Goal: Submit feedback/report problem: Ask a question

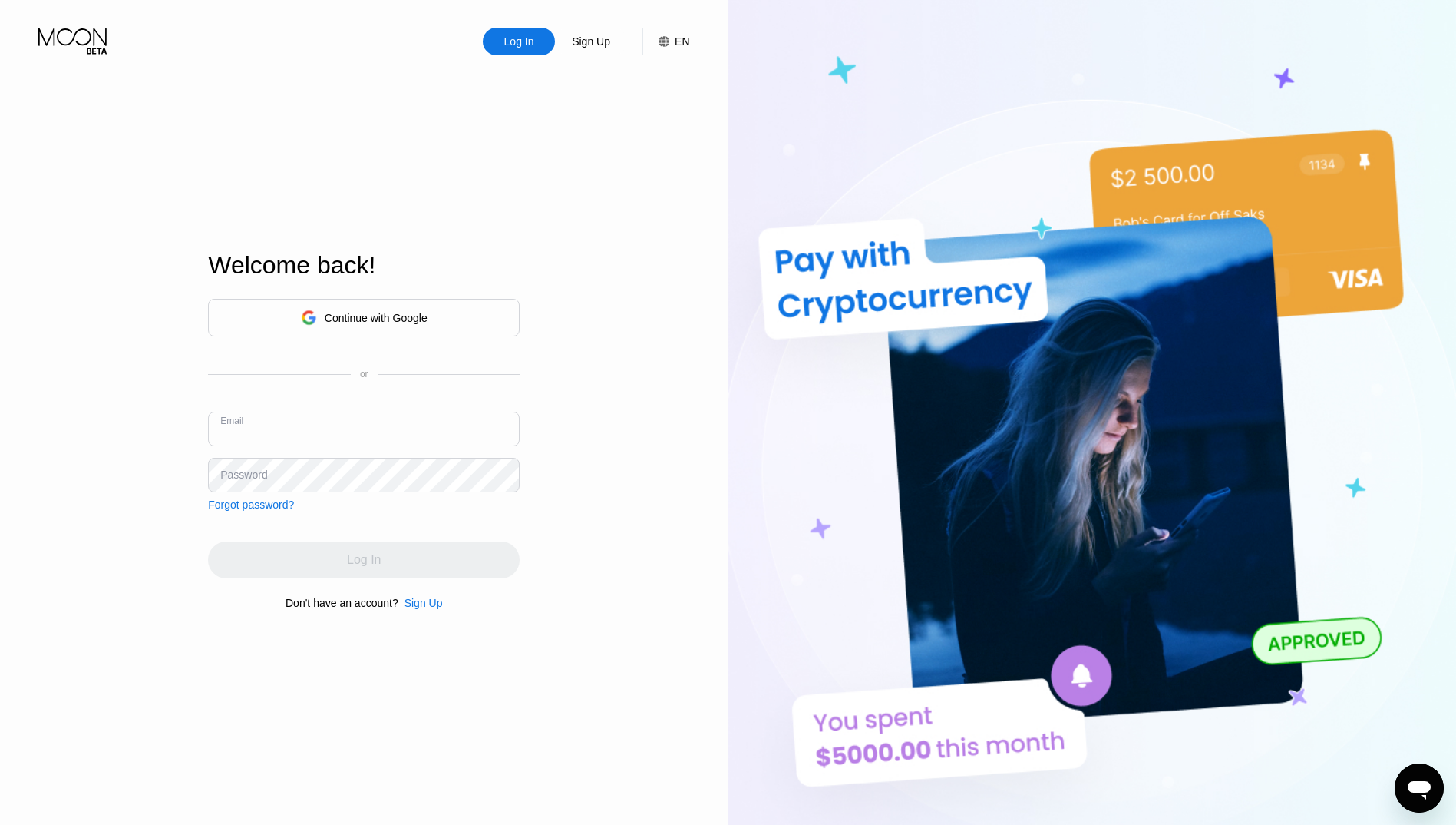
type input "[EMAIL_ADDRESS][DOMAIN_NAME]"
click at [0, 422] on html "Log In Sign Up EN Language Select an item Save Welcome back! Continue with Goog…" at bounding box center [728, 412] width 1456 height 825
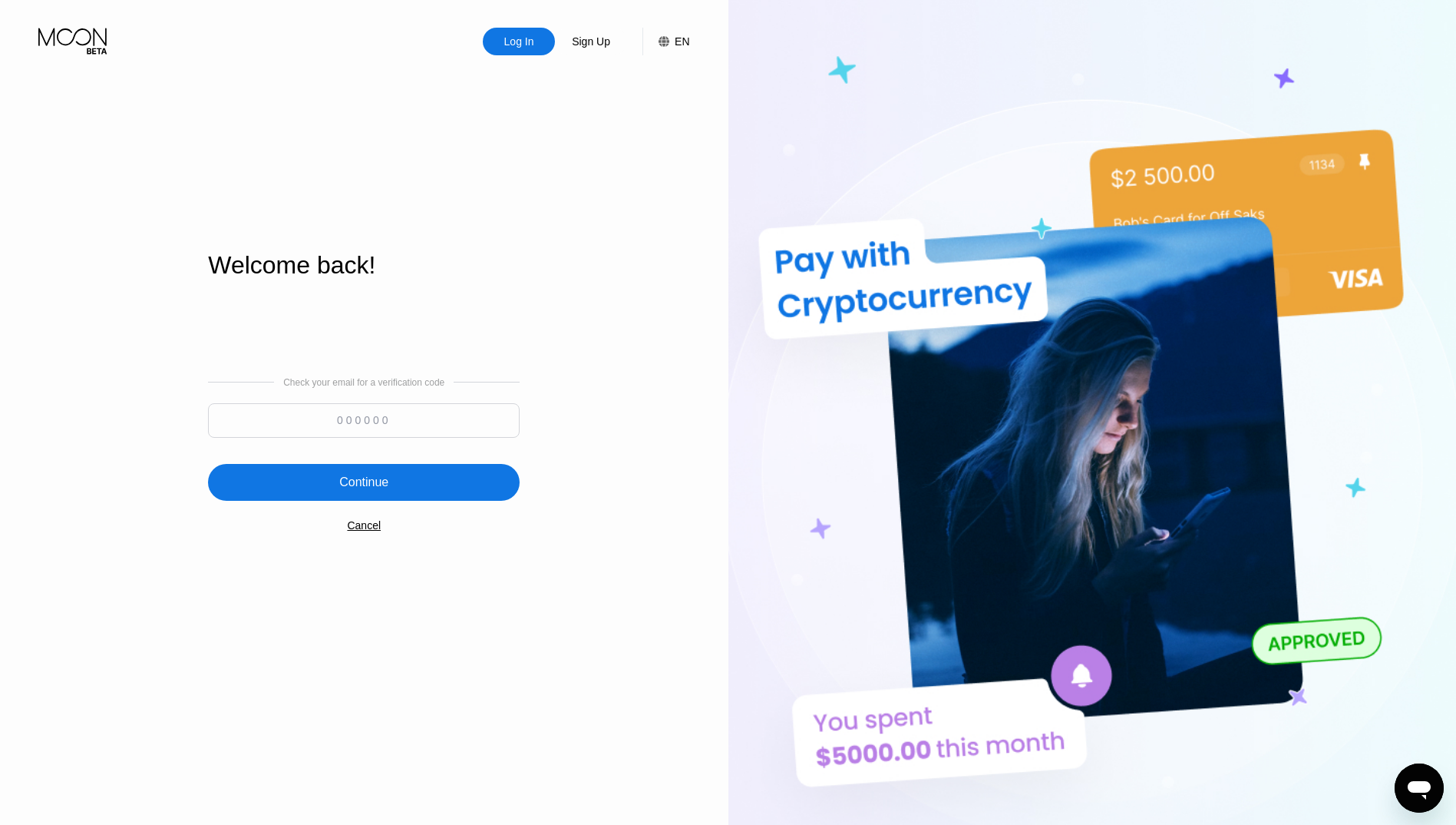
click at [355, 420] on input at bounding box center [364, 420] width 311 height 35
type input "143194"
click at [265, 482] on div "Continue" at bounding box center [364, 482] width 311 height 37
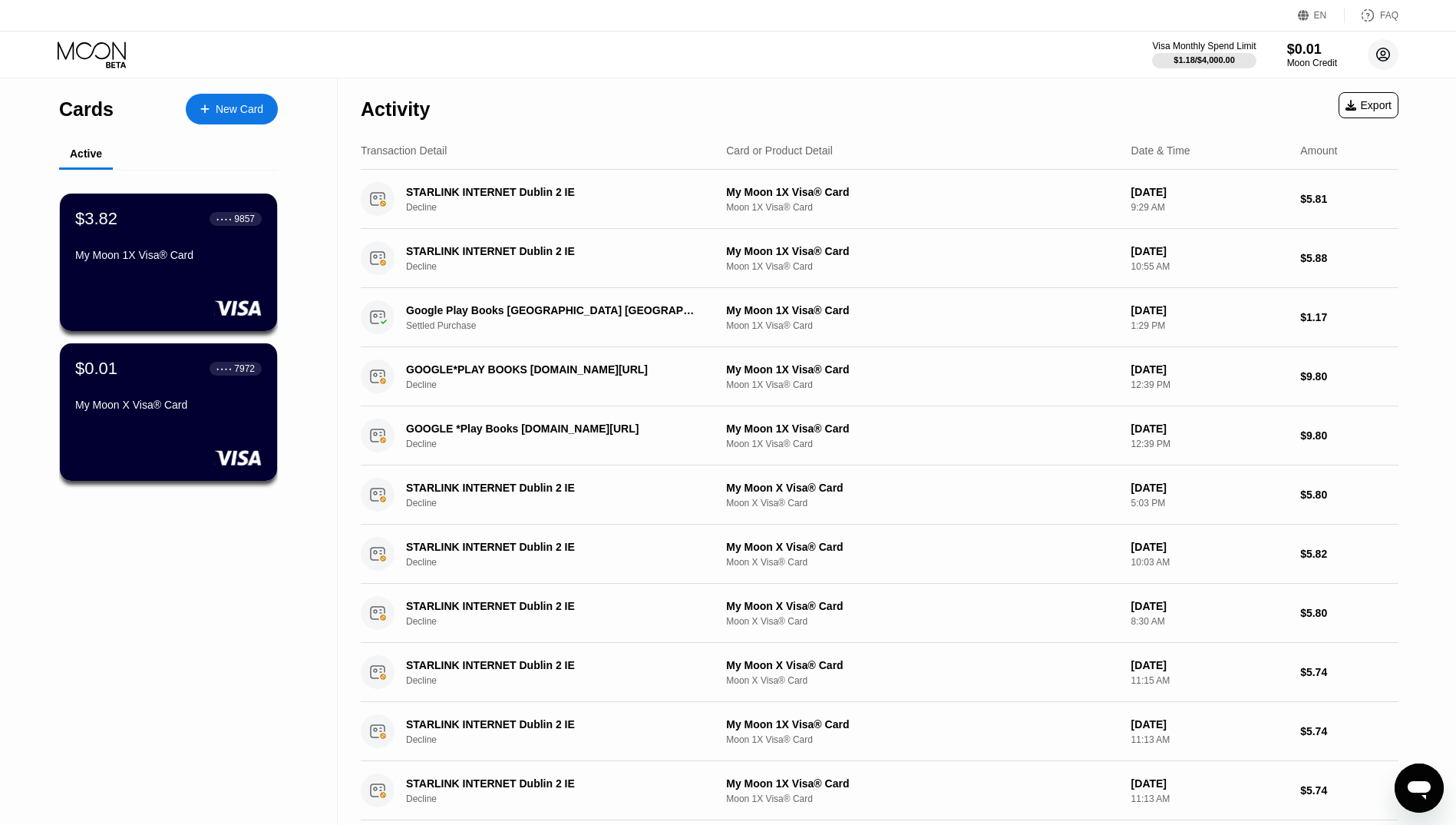
click at [1396, 52] on circle at bounding box center [1383, 55] width 31 height 31
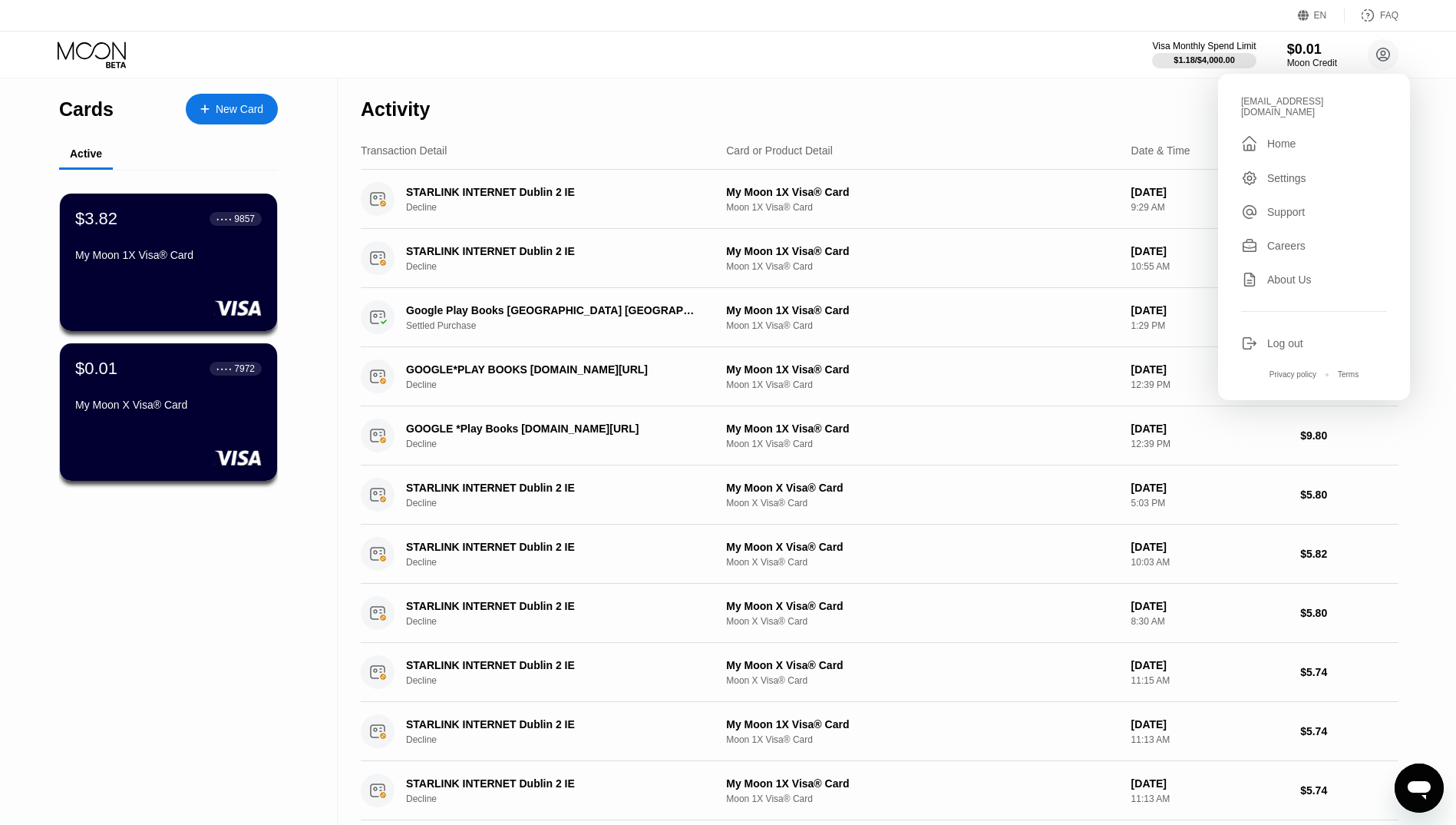
click at [1307, 174] on div "Settings" at bounding box center [1314, 178] width 146 height 17
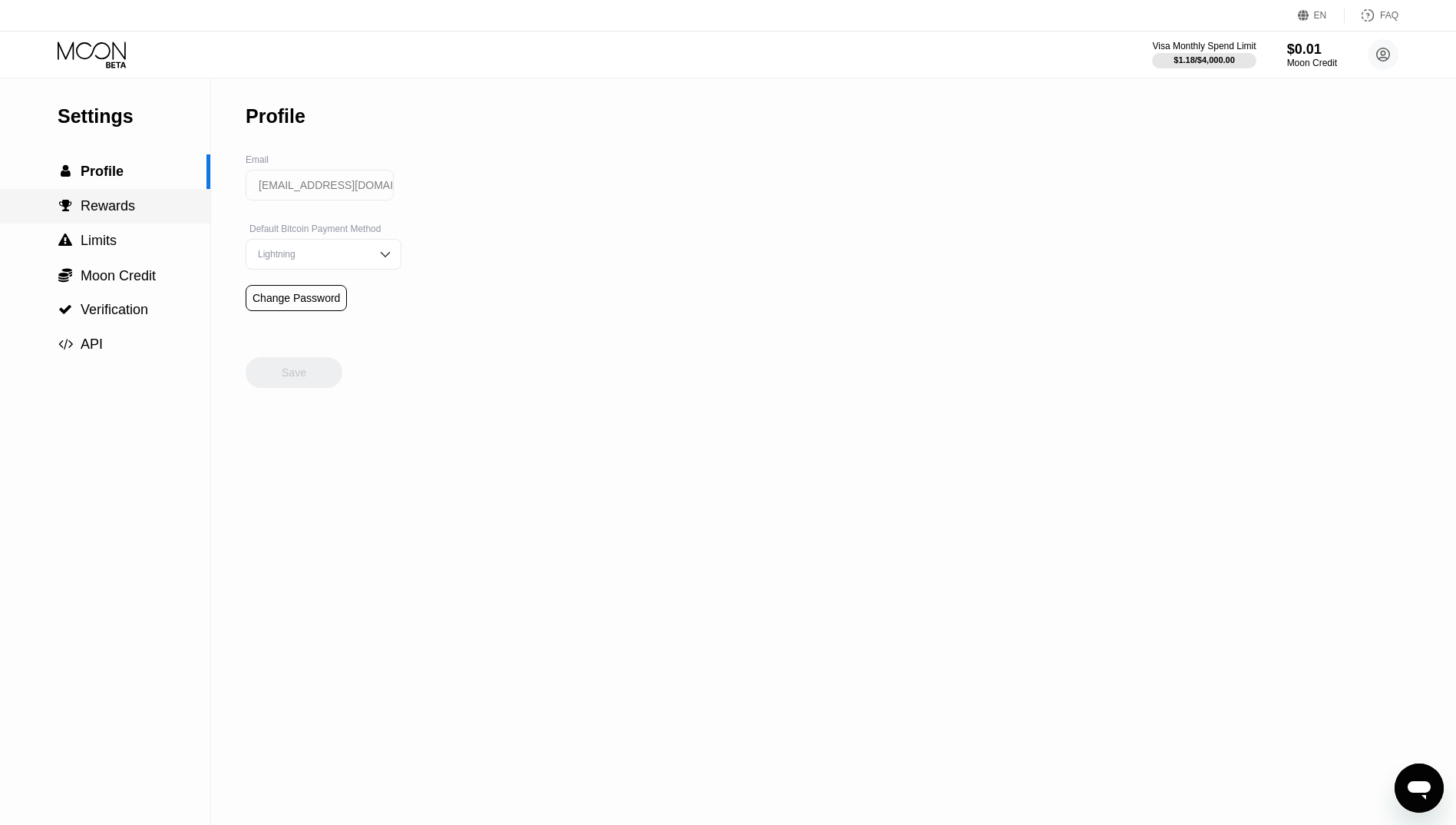
click at [125, 213] on span "Rewards" at bounding box center [108, 205] width 55 height 15
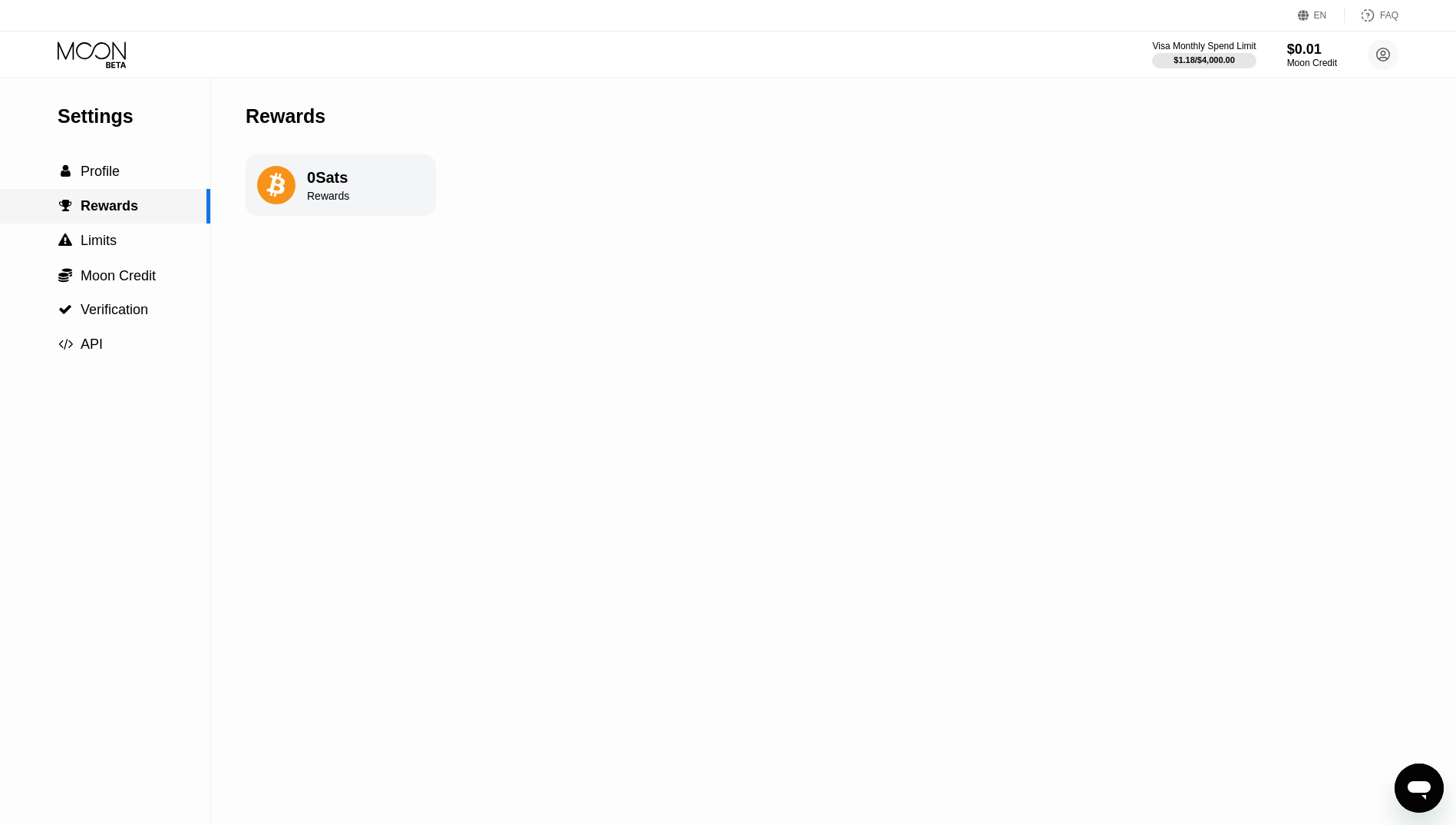
click at [119, 249] on div " Limits" at bounding box center [105, 241] width 210 height 16
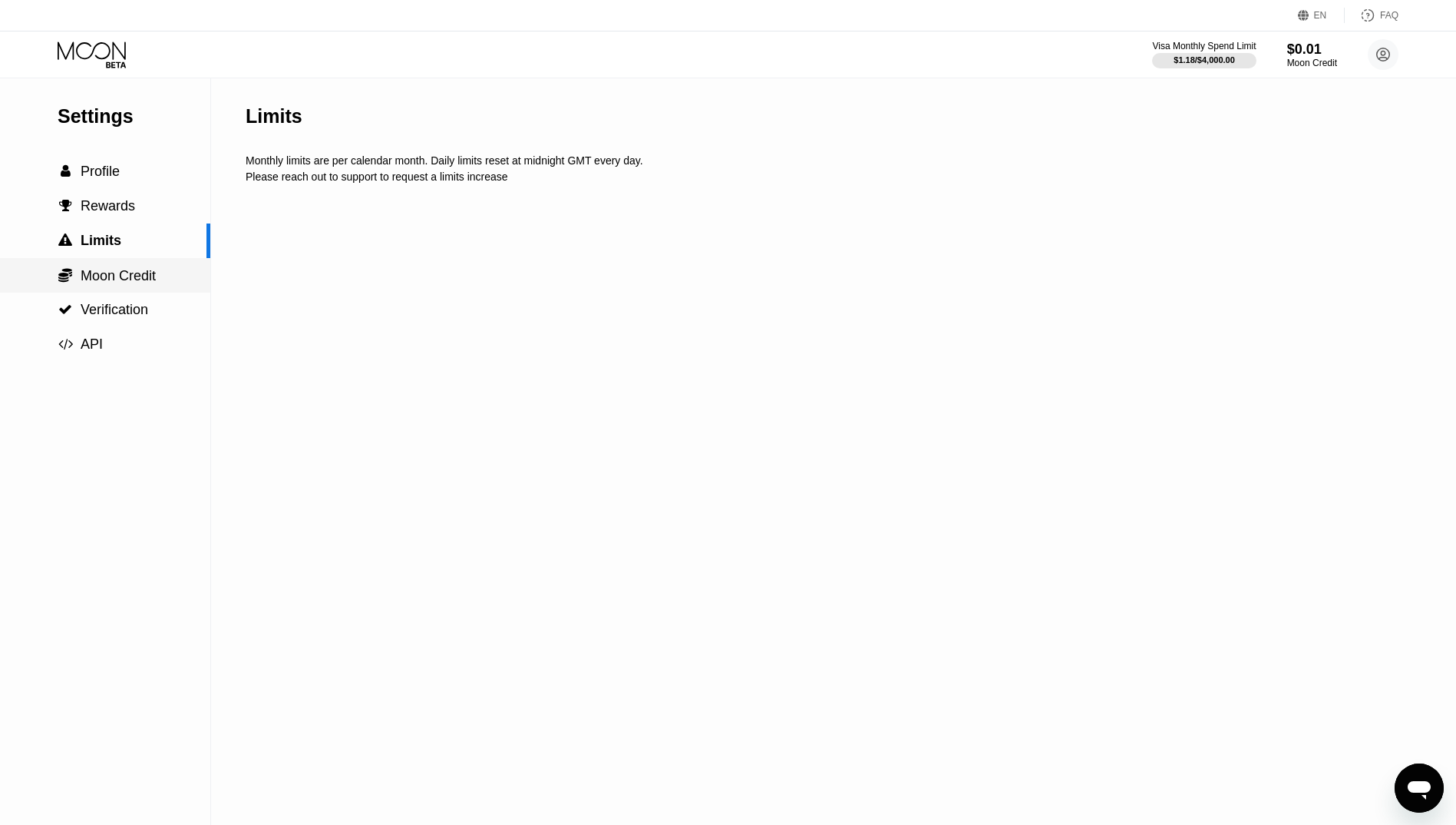
click at [120, 274] on span "Moon Credit" at bounding box center [118, 275] width 76 height 15
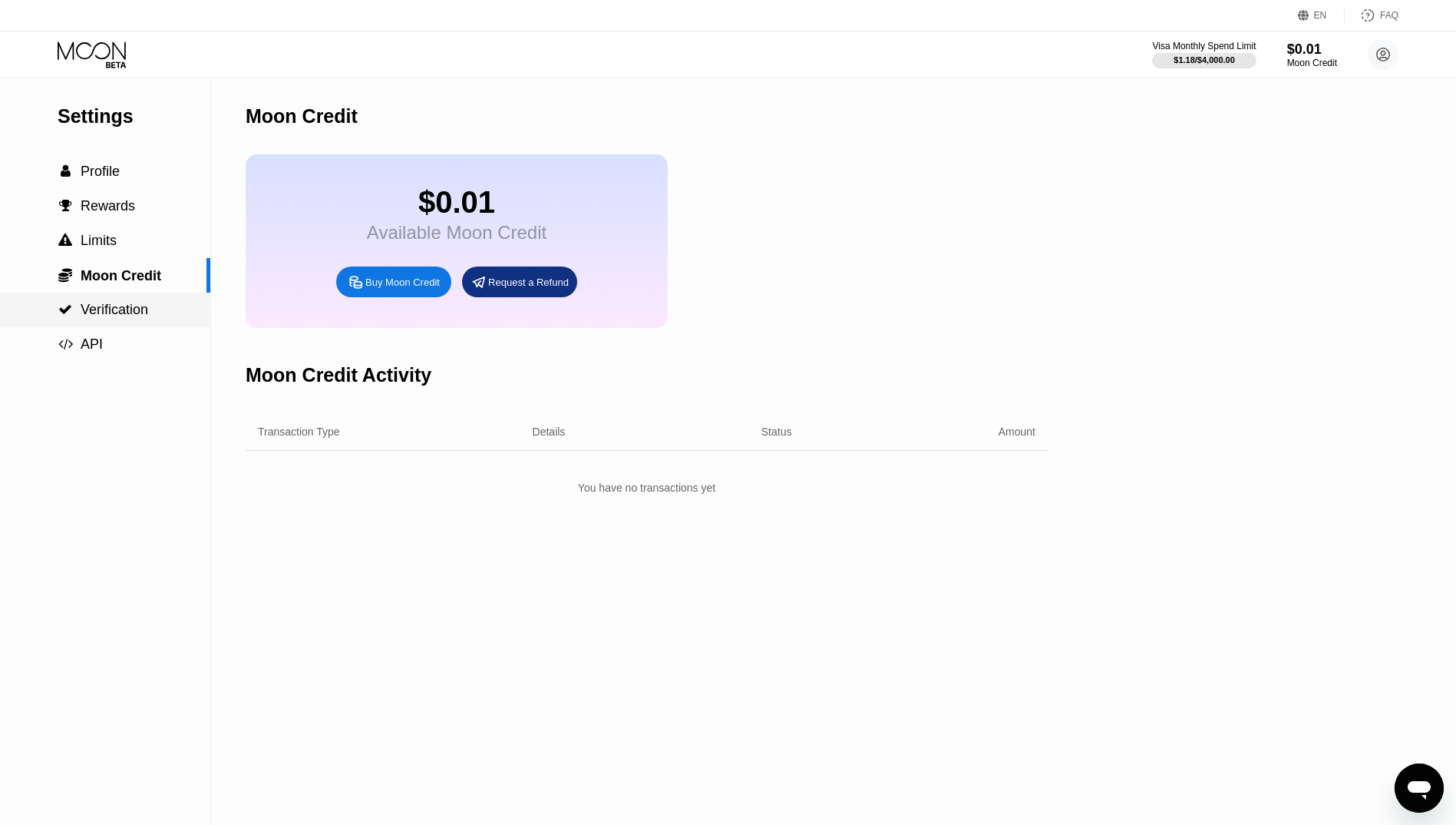
click at [123, 311] on span "Verification" at bounding box center [114, 309] width 68 height 15
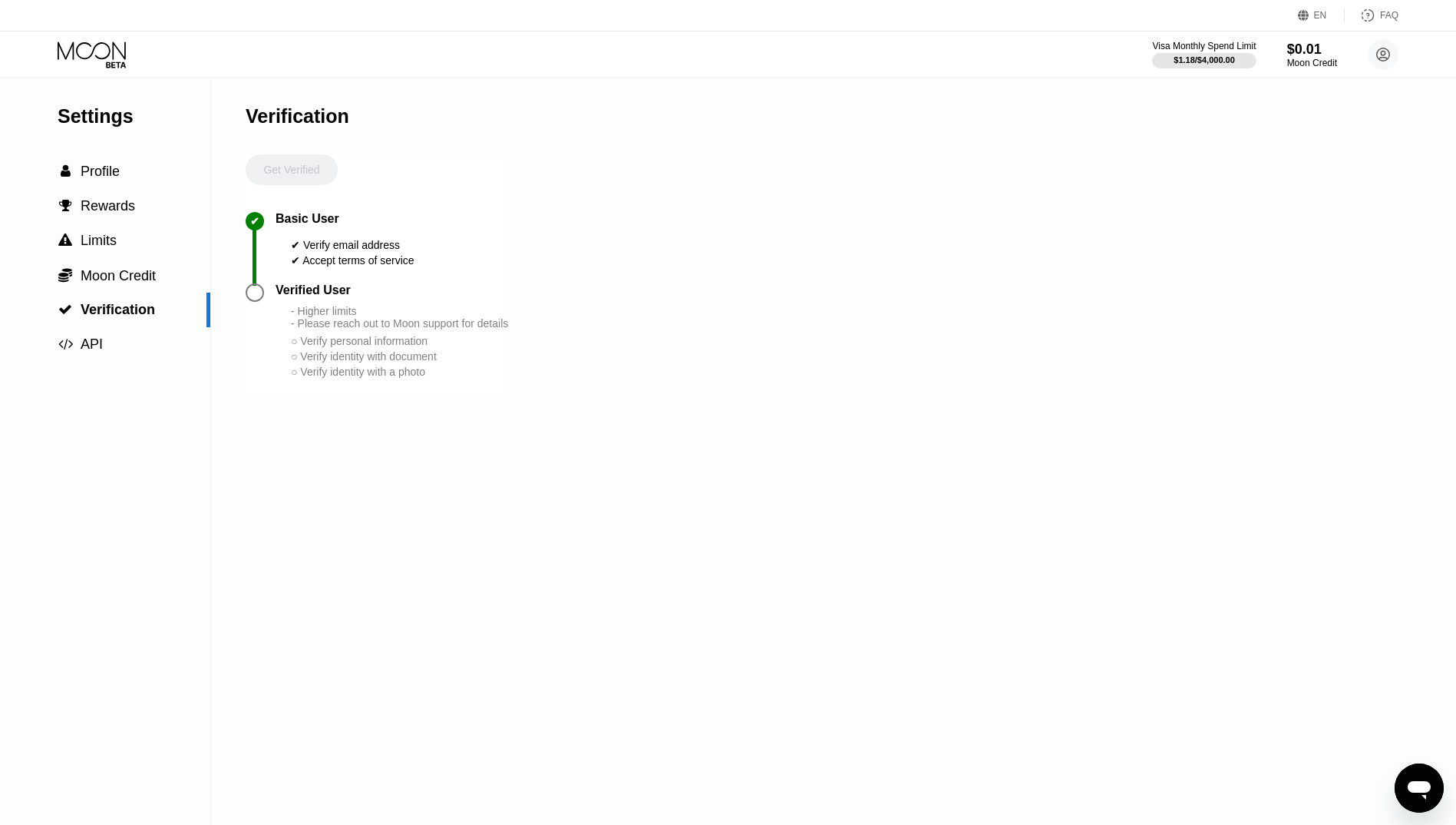
click at [258, 302] on div at bounding box center [254, 292] width 19 height 19
click at [291, 170] on div "Get Verified" at bounding box center [291, 184] width 93 height 58
click at [348, 347] on div "○ Verify personal information" at bounding box center [400, 340] width 217 height 12
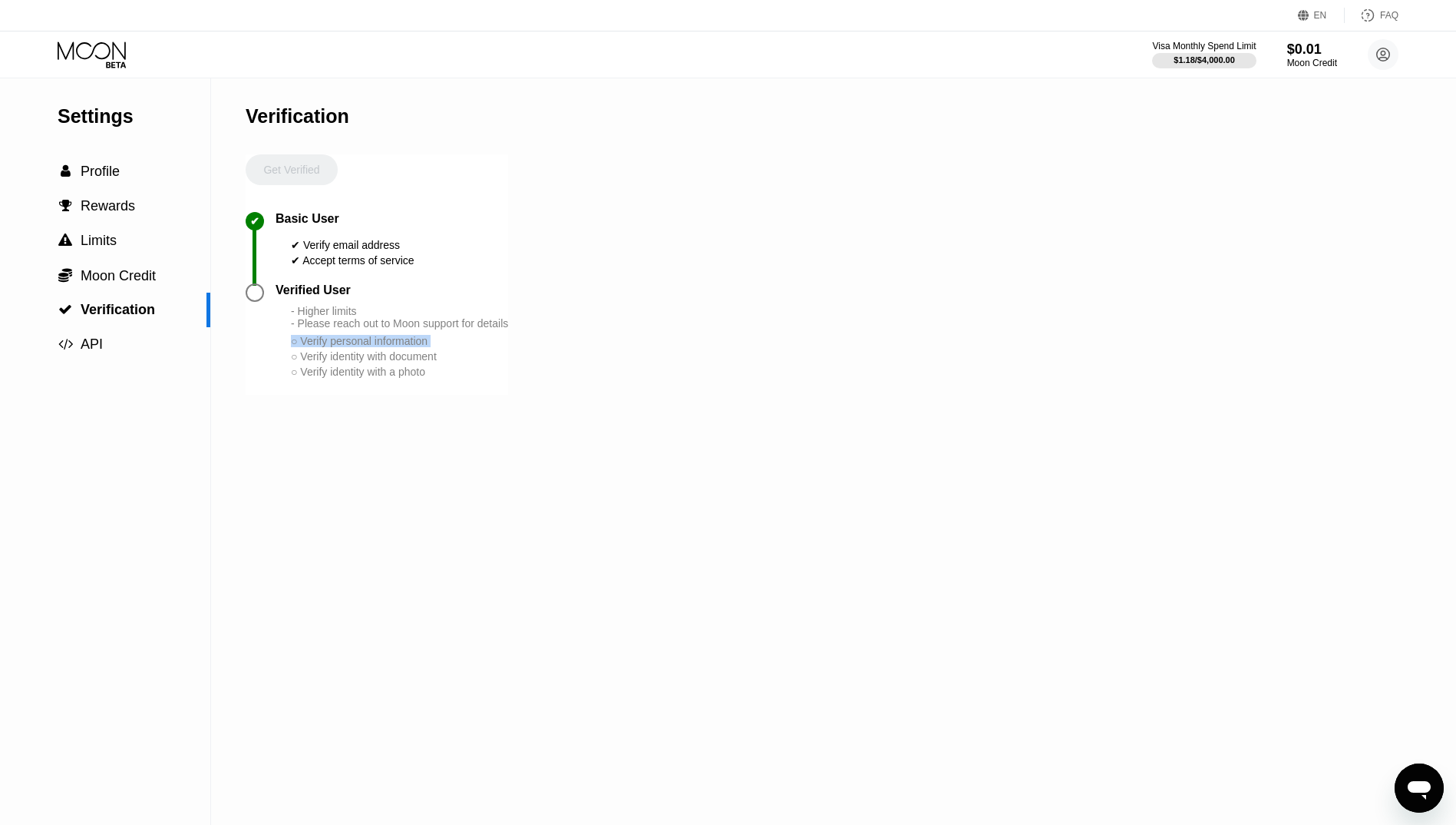
click at [348, 347] on div "○ Verify personal information" at bounding box center [400, 340] width 217 height 12
drag, startPoint x: 348, startPoint y: 365, endPoint x: 297, endPoint y: 366, distance: 51.0
click at [297, 366] on div "- Higher limits - Please reach out to Moon support for details ○ Verify persona…" at bounding box center [400, 342] width 217 height 75
click at [247, 301] on div at bounding box center [254, 292] width 19 height 19
click at [113, 335] on div " API" at bounding box center [105, 344] width 210 height 35
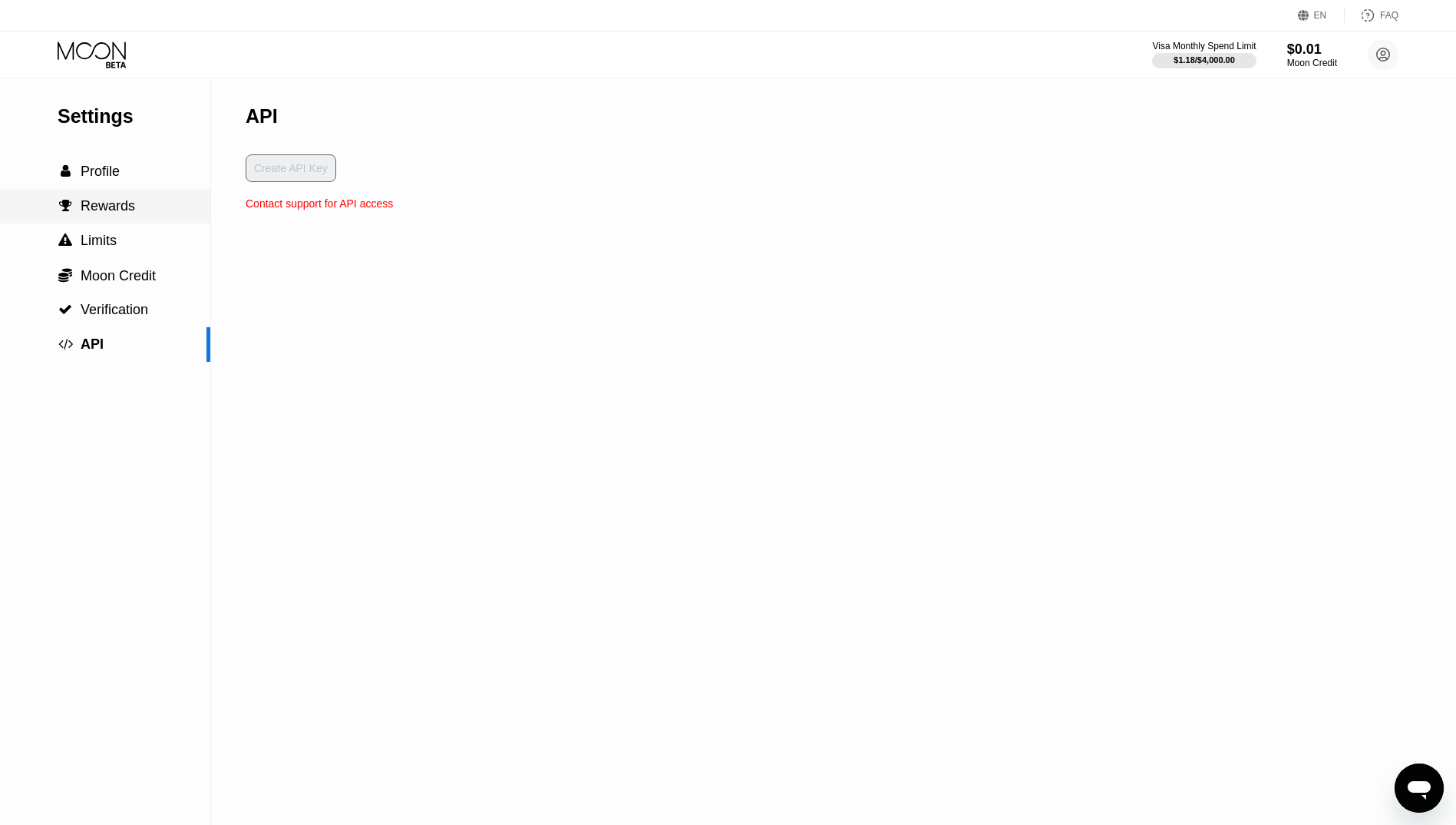
click at [110, 187] on div " Profile" at bounding box center [105, 171] width 210 height 35
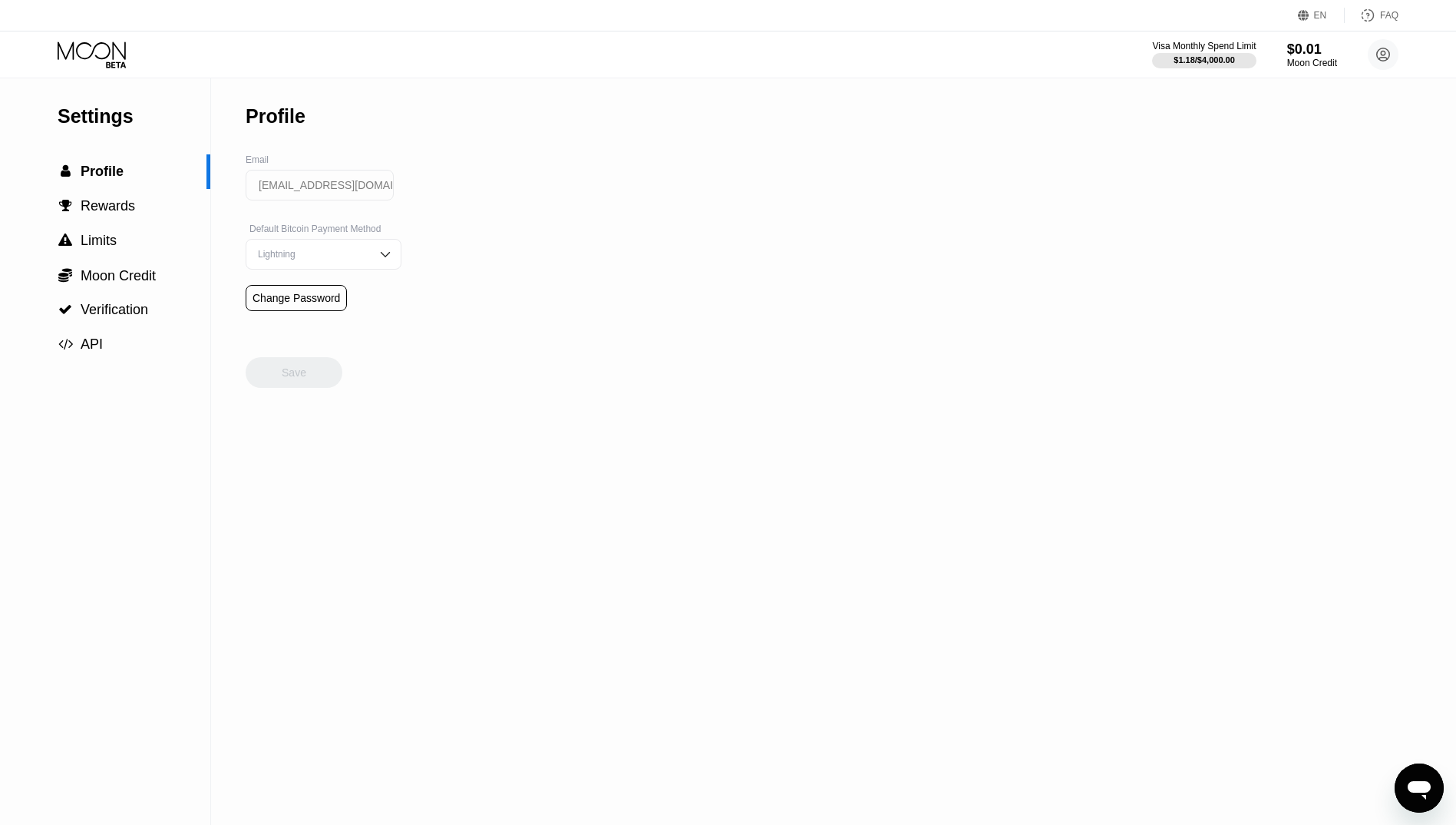
click at [1372, 49] on circle at bounding box center [1383, 55] width 31 height 31
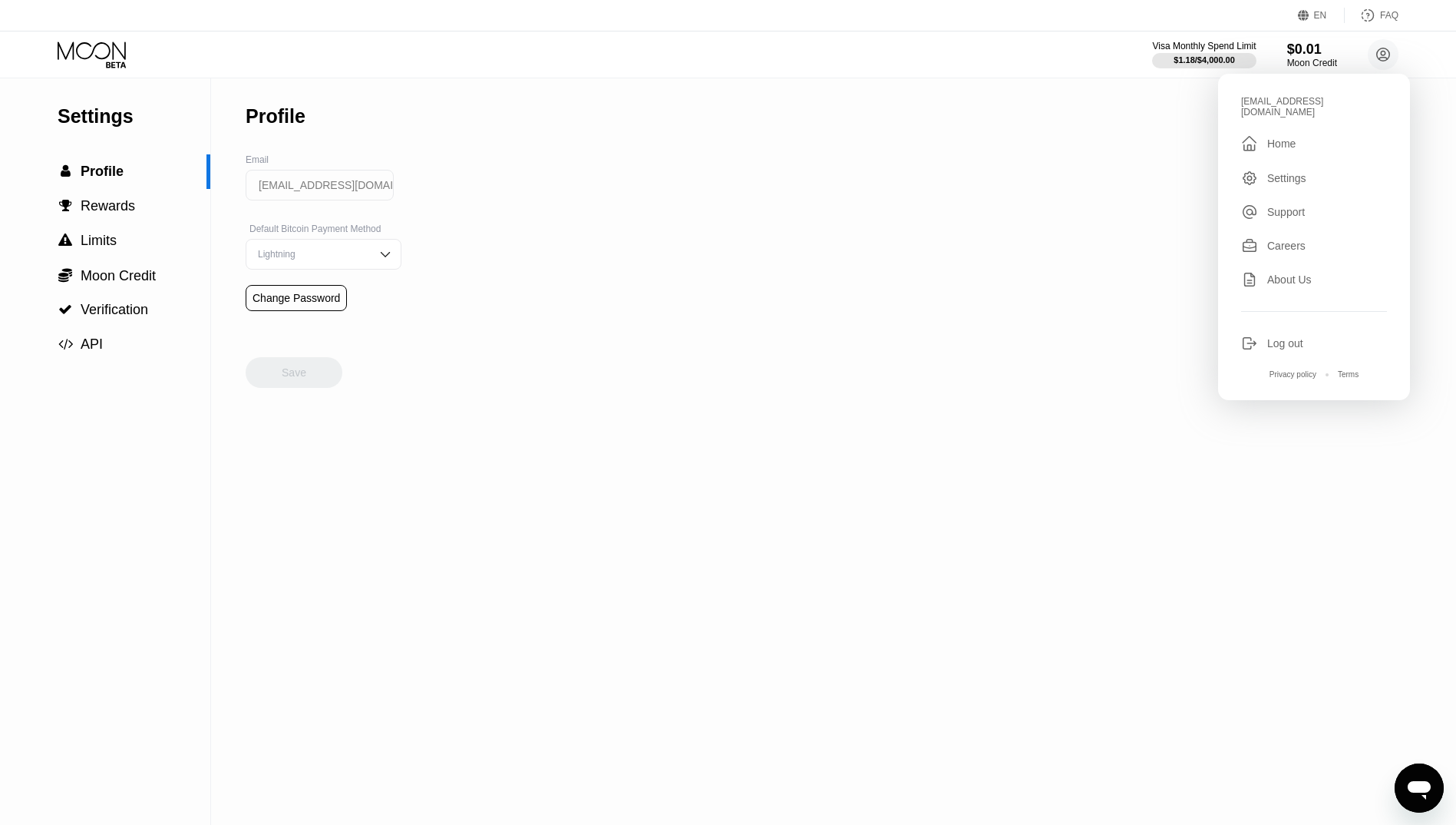
click at [1310, 204] on div "Support" at bounding box center [1314, 212] width 146 height 17
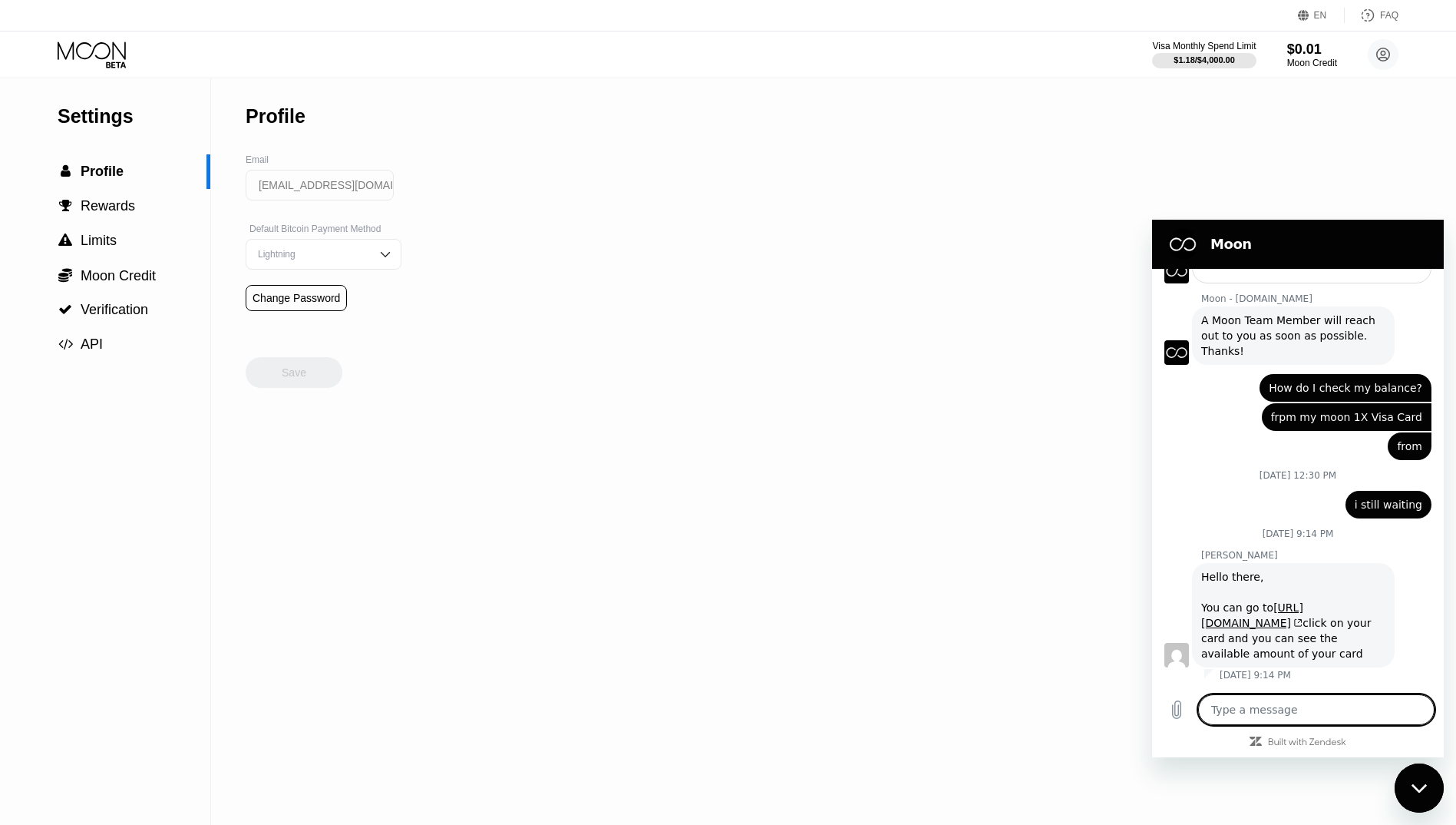
scroll to position [689, 0]
click at [118, 175] on span "Profile" at bounding box center [101, 171] width 43 height 15
click at [342, 267] on div "Lightning" at bounding box center [323, 254] width 156 height 31
click at [563, 305] on div "Settings  Profile  Rewards  Limits  Moon Credit  Verification  API Profil…" at bounding box center [728, 451] width 1456 height 746
click at [1314, 46] on div "$0.01" at bounding box center [1312, 49] width 51 height 16
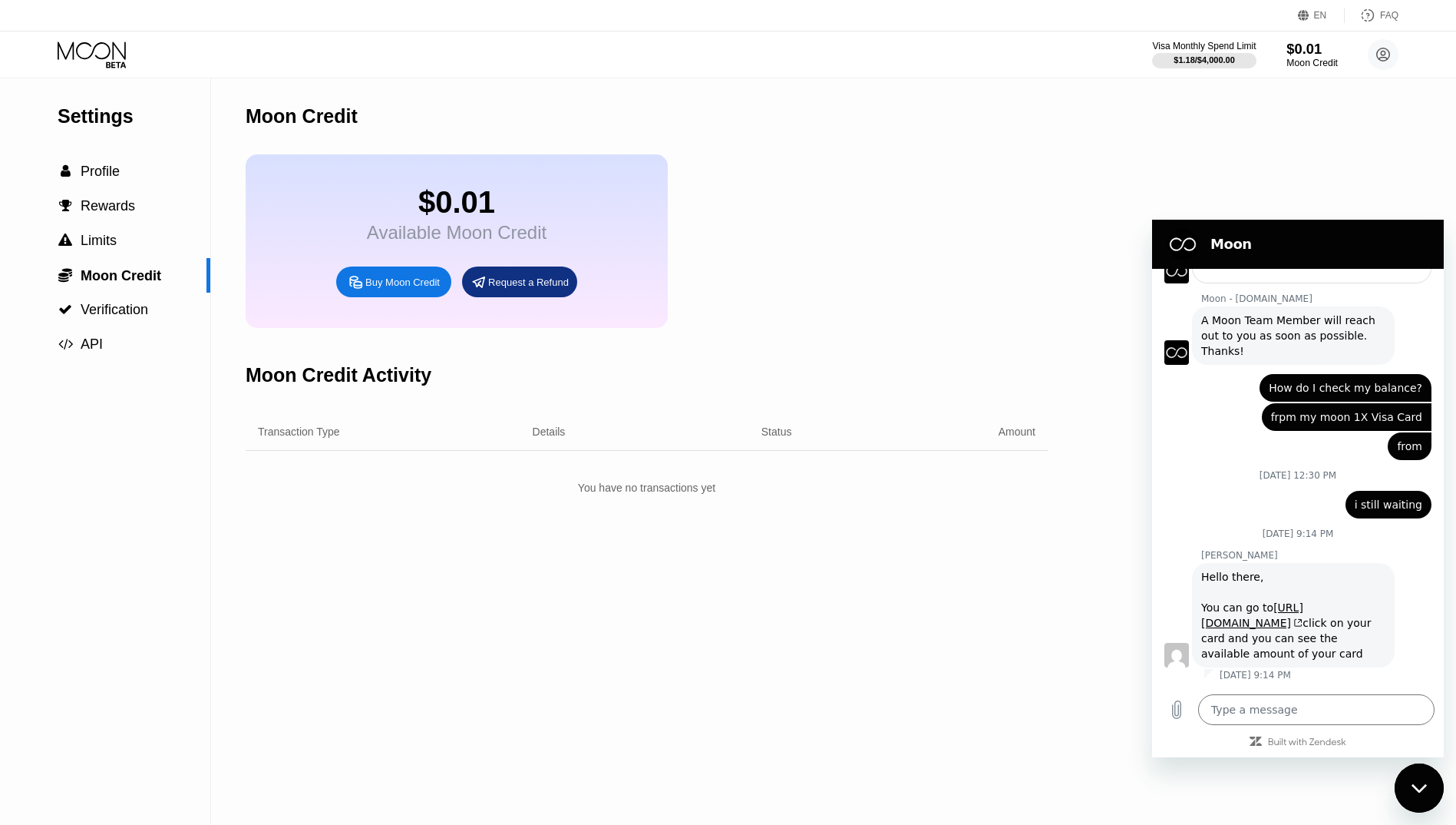
click at [1314, 46] on div "$0.01" at bounding box center [1312, 49] width 51 height 16
click at [1380, 55] on circle at bounding box center [1383, 55] width 31 height 31
click at [1293, 138] on div "Home" at bounding box center [1281, 143] width 28 height 12
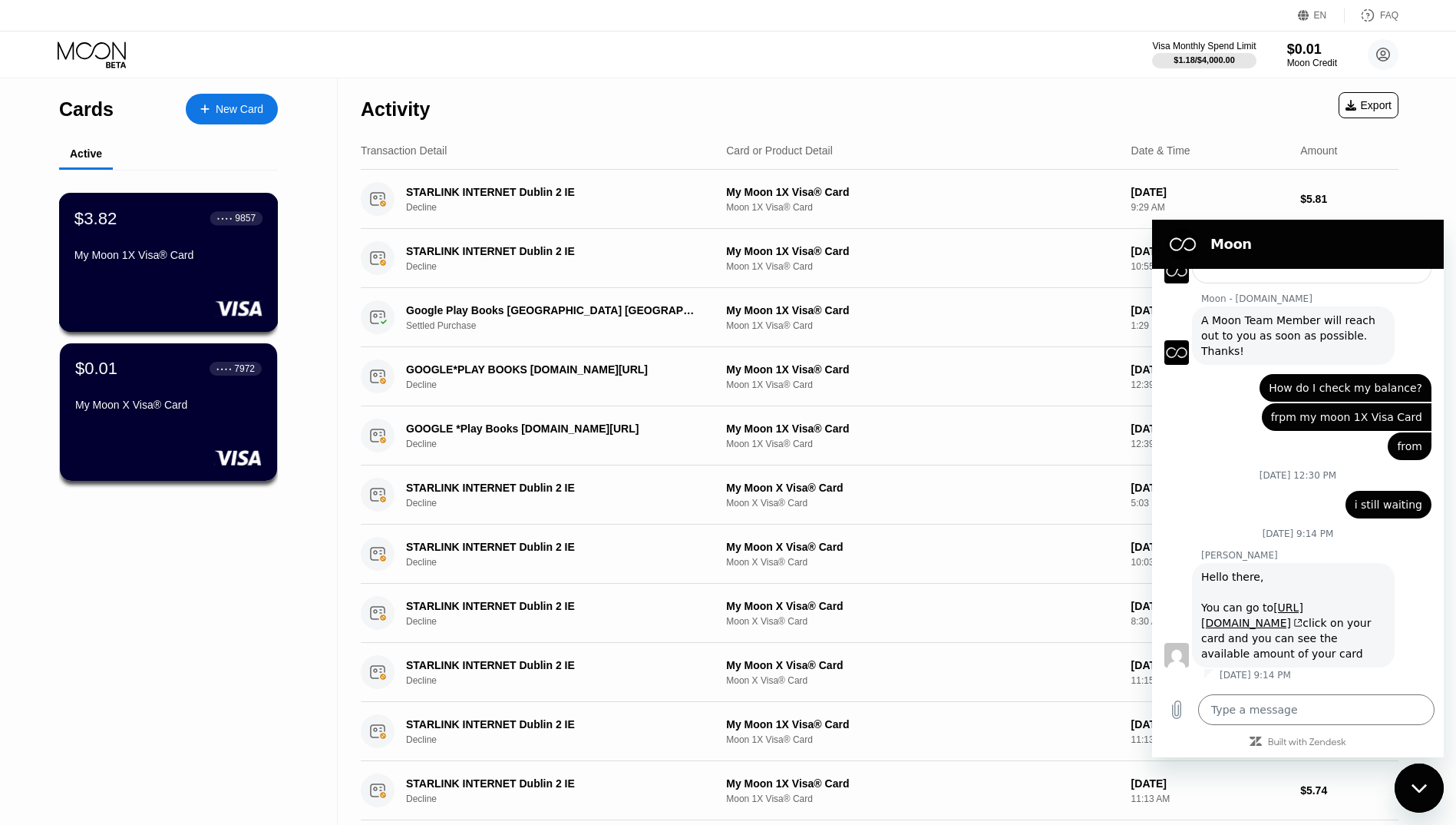
click at [182, 228] on div "$3.82 ● ● ● ● 9857" at bounding box center [169, 218] width 188 height 20
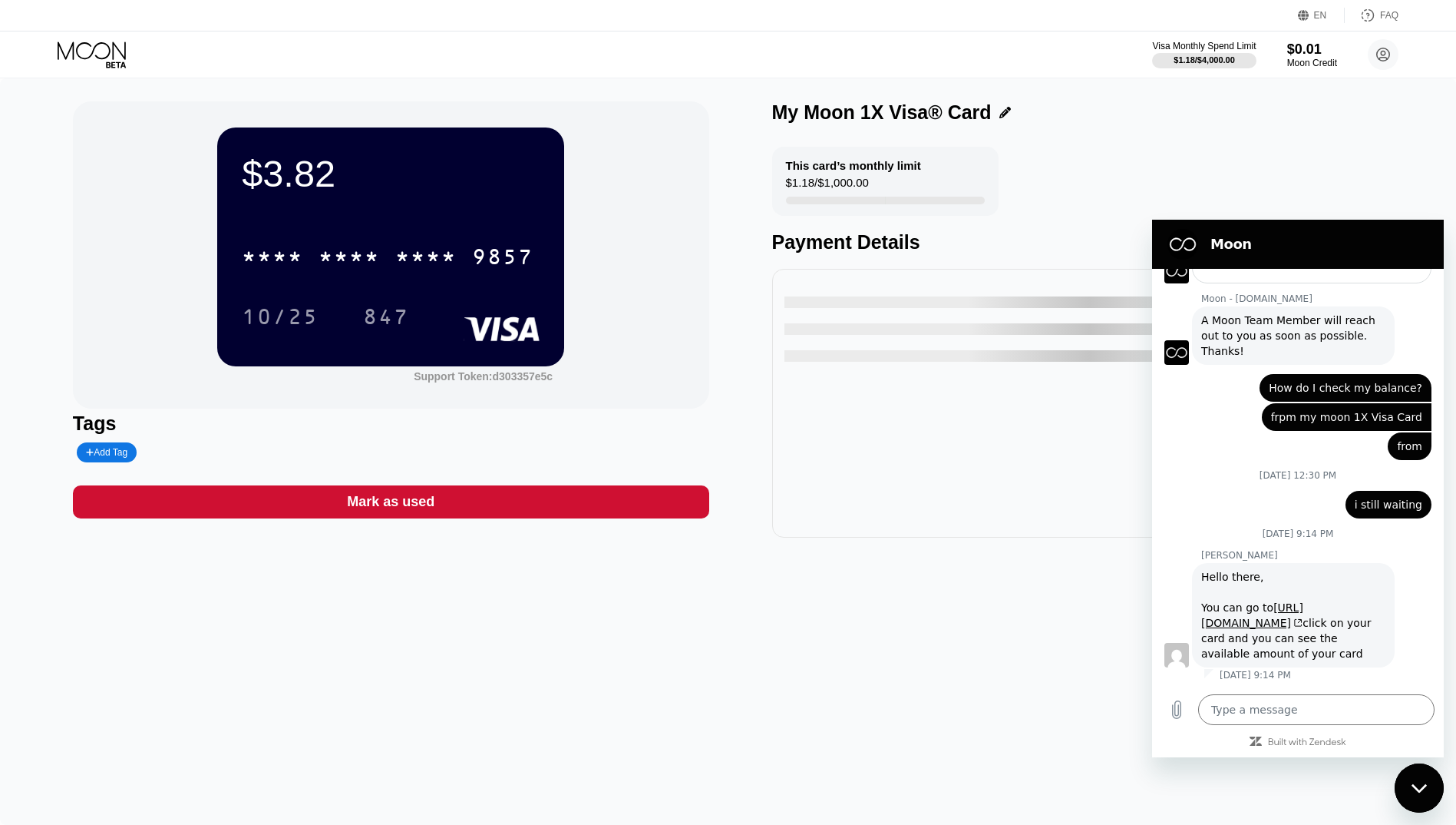
click at [1416, 793] on icon "Close messaging window" at bounding box center [1420, 788] width 16 height 10
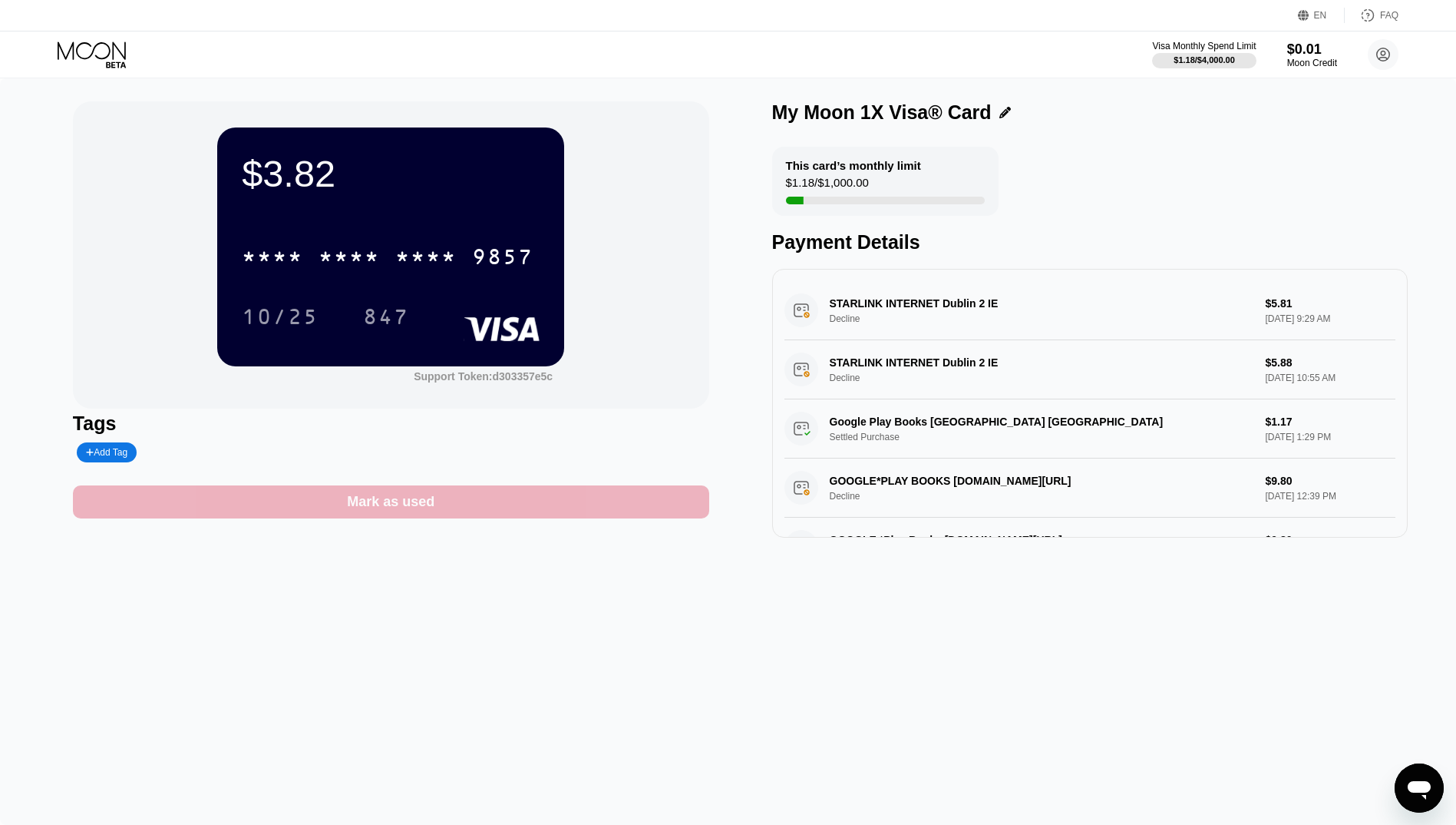
click at [452, 493] on div "Mark as used" at bounding box center [391, 501] width 636 height 33
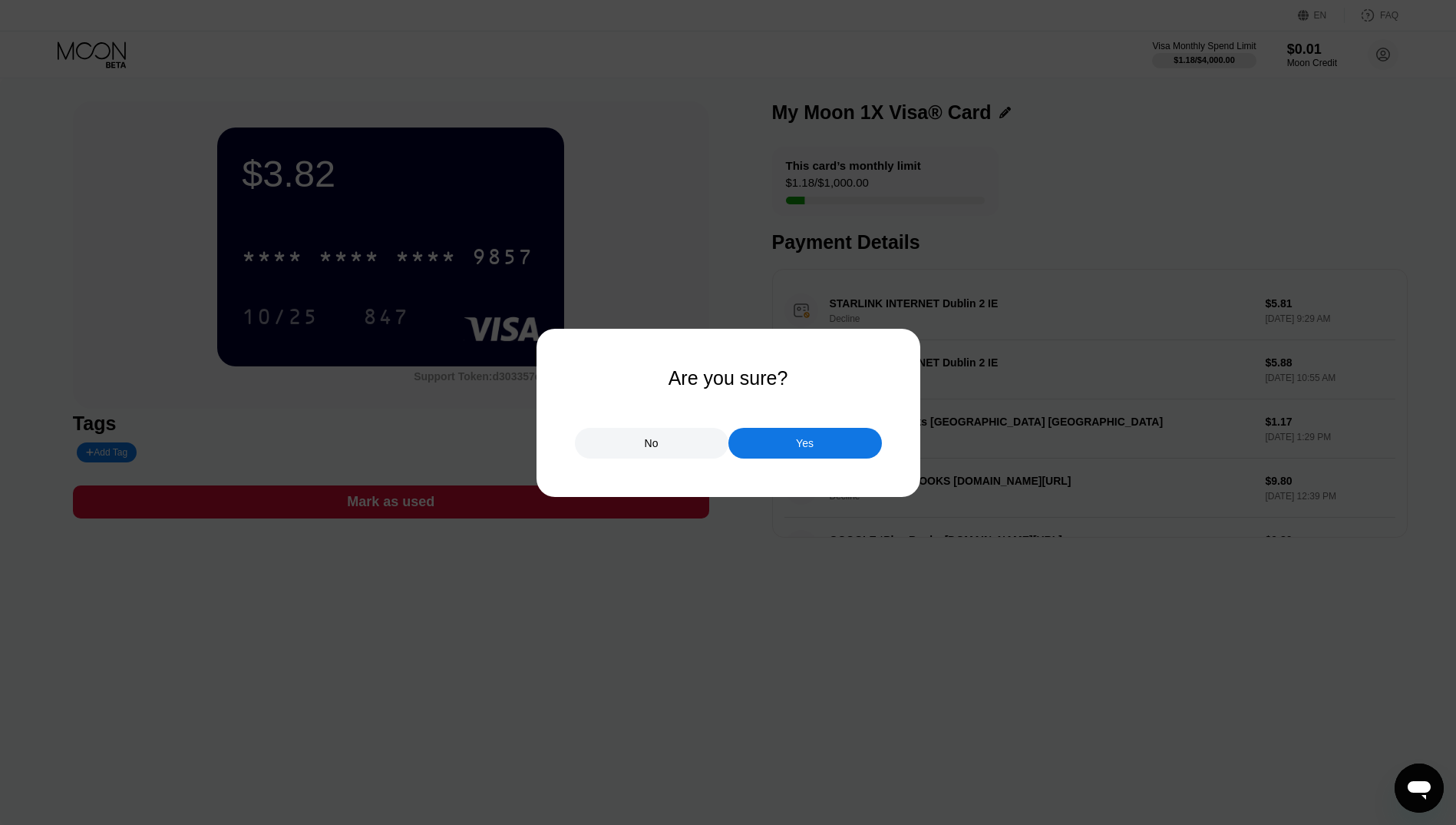
click at [699, 443] on div "No" at bounding box center [652, 443] width 154 height 31
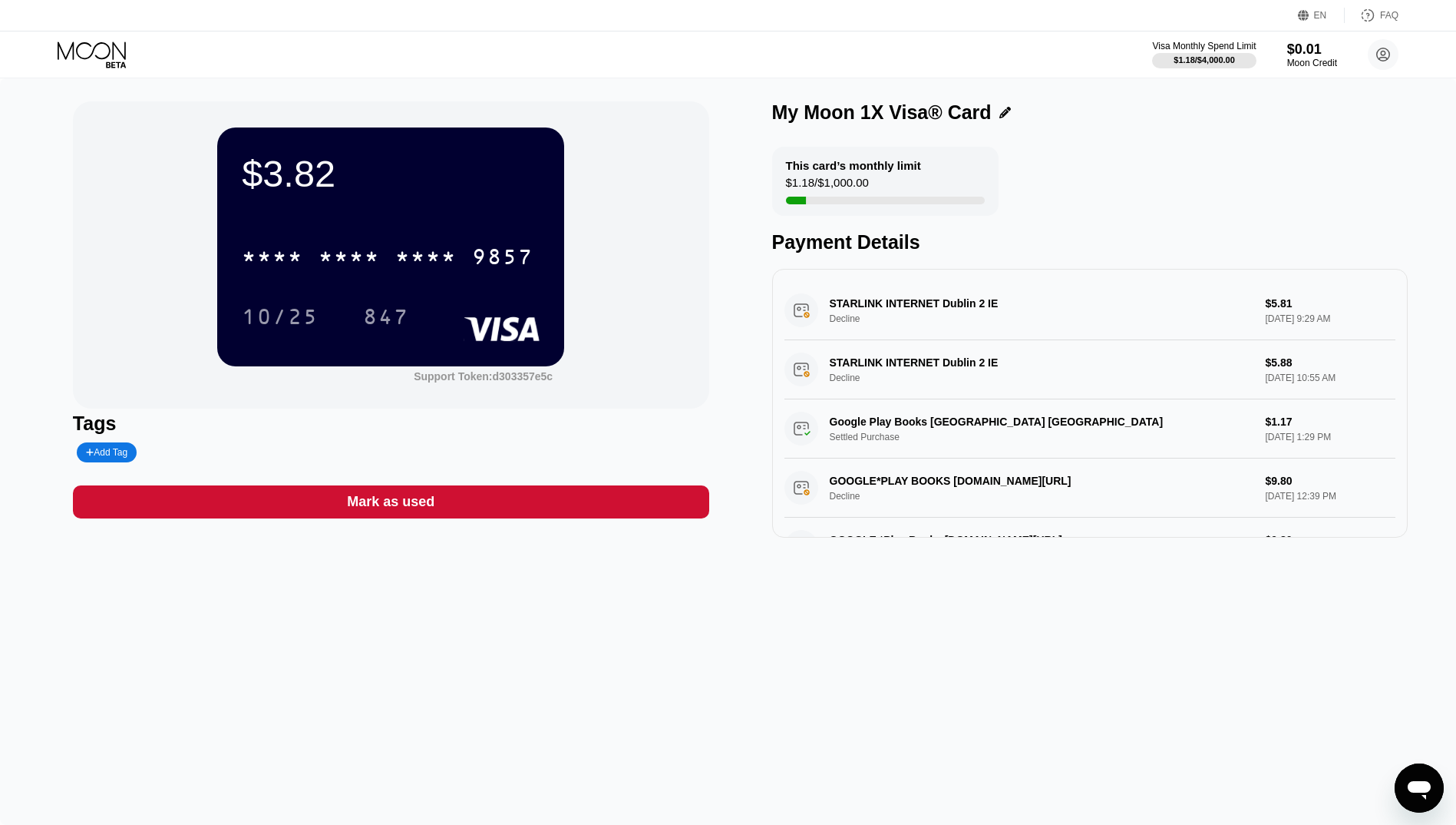
click at [640, 501] on div "Mark as used" at bounding box center [391, 501] width 636 height 33
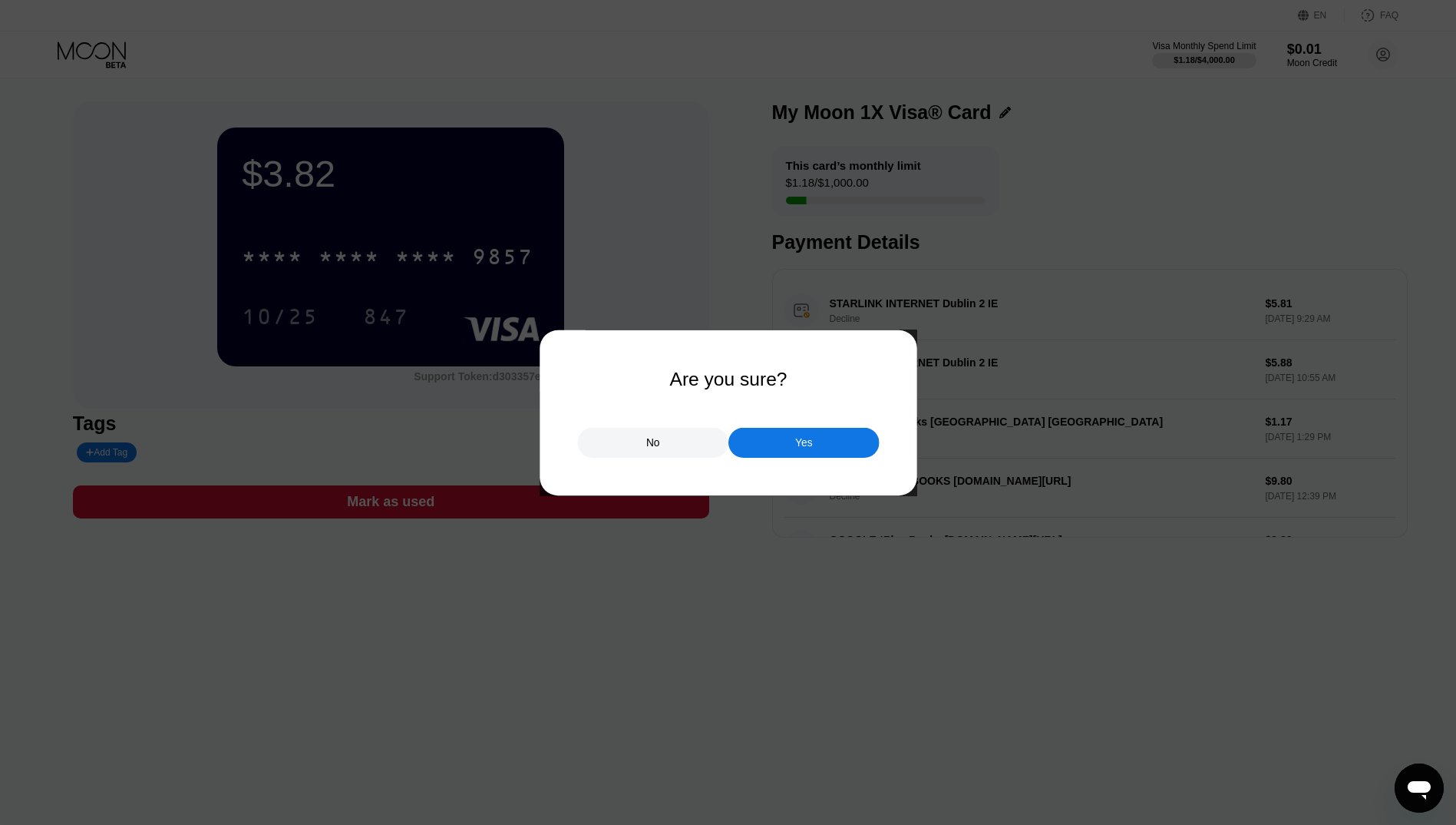
click at [812, 457] on div "Yes" at bounding box center [804, 442] width 151 height 30
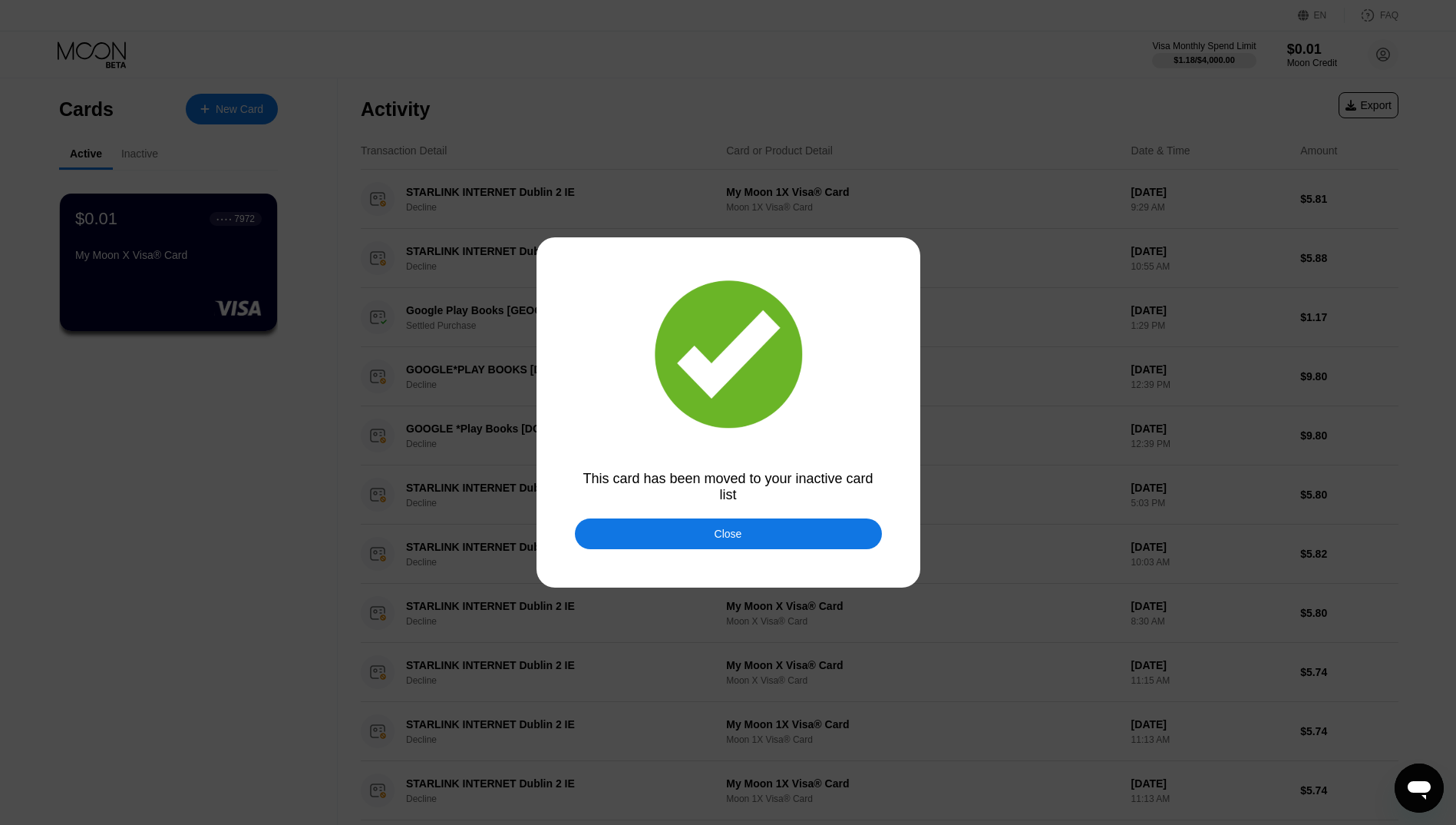
click at [710, 530] on div "Close" at bounding box center [729, 534] width 307 height 31
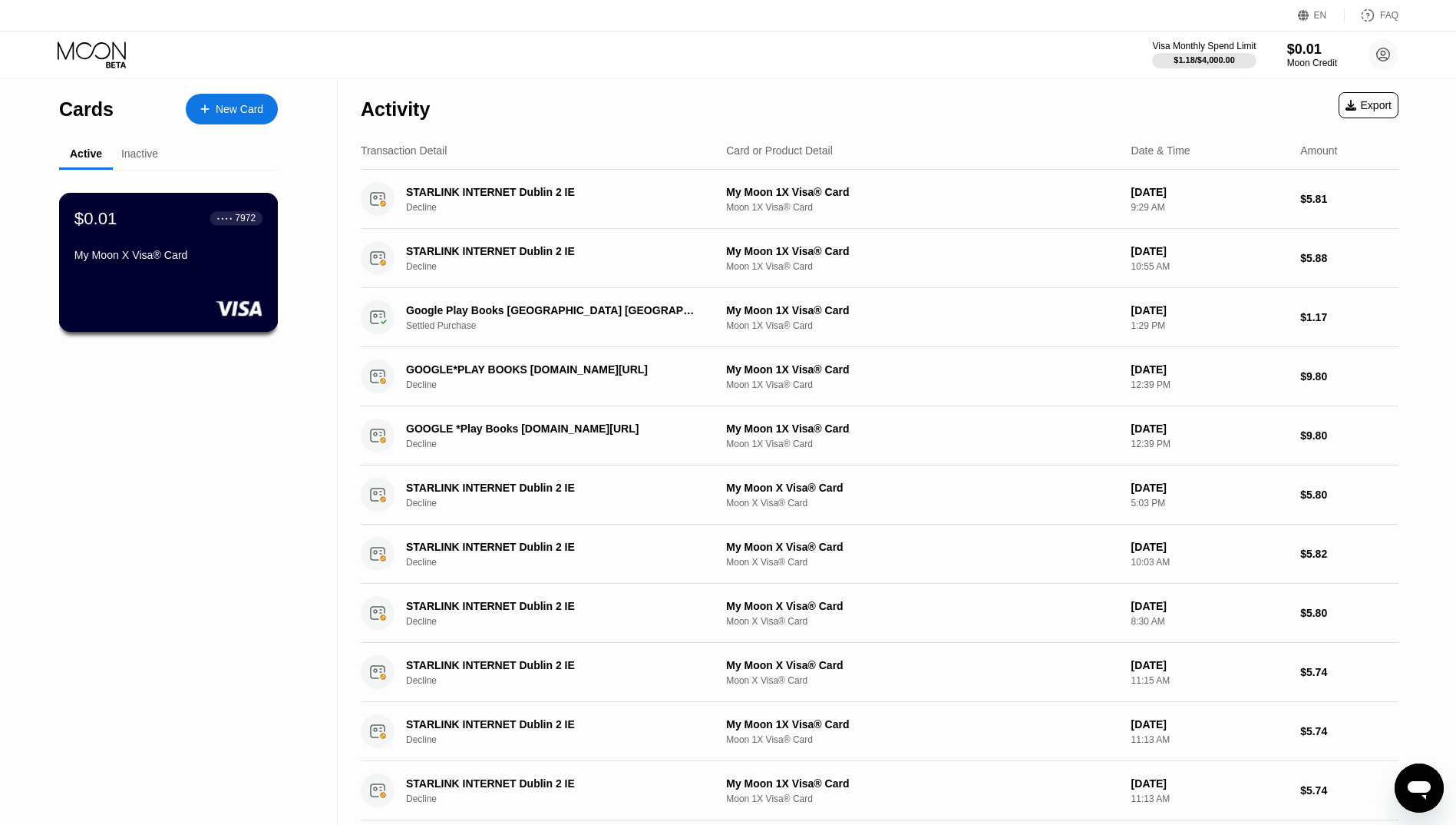
click at [163, 240] on div "$0.01 ● ● ● ● 7972 My Moon X Visa® Card" at bounding box center [169, 237] width 188 height 59
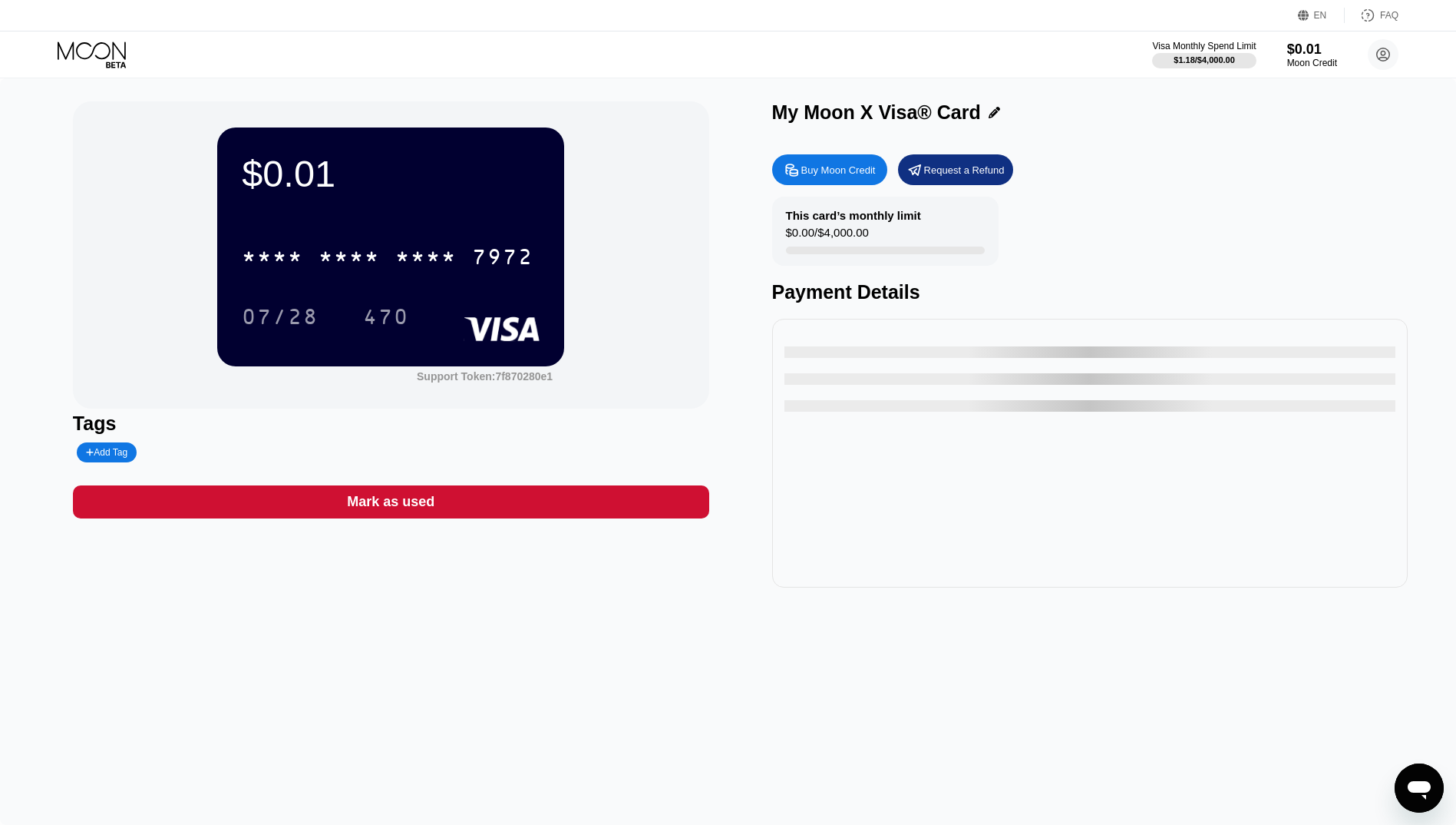
click at [449, 508] on div "Mark as used" at bounding box center [391, 501] width 636 height 33
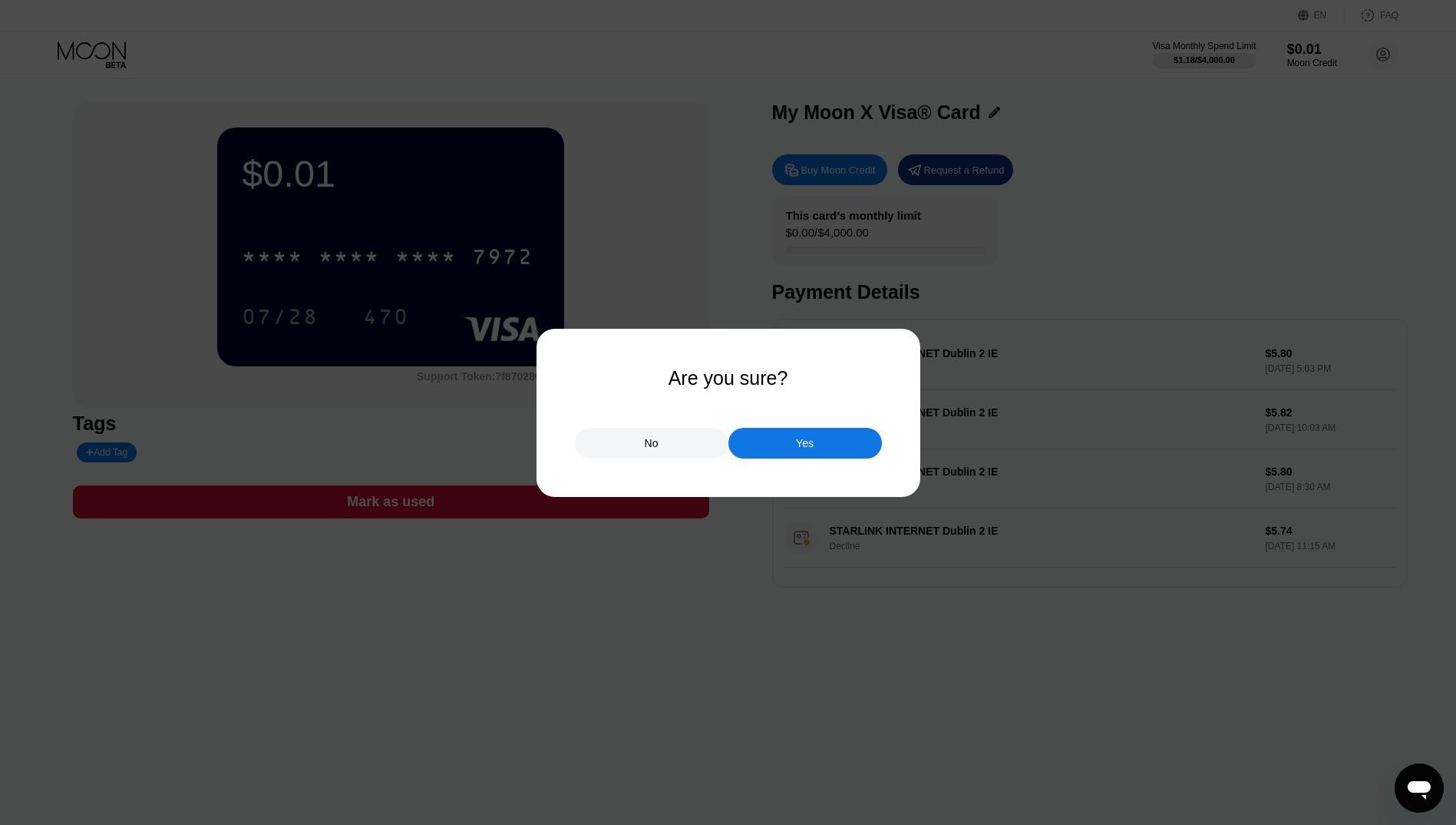
click at [817, 452] on div "Yes" at bounding box center [805, 443] width 154 height 31
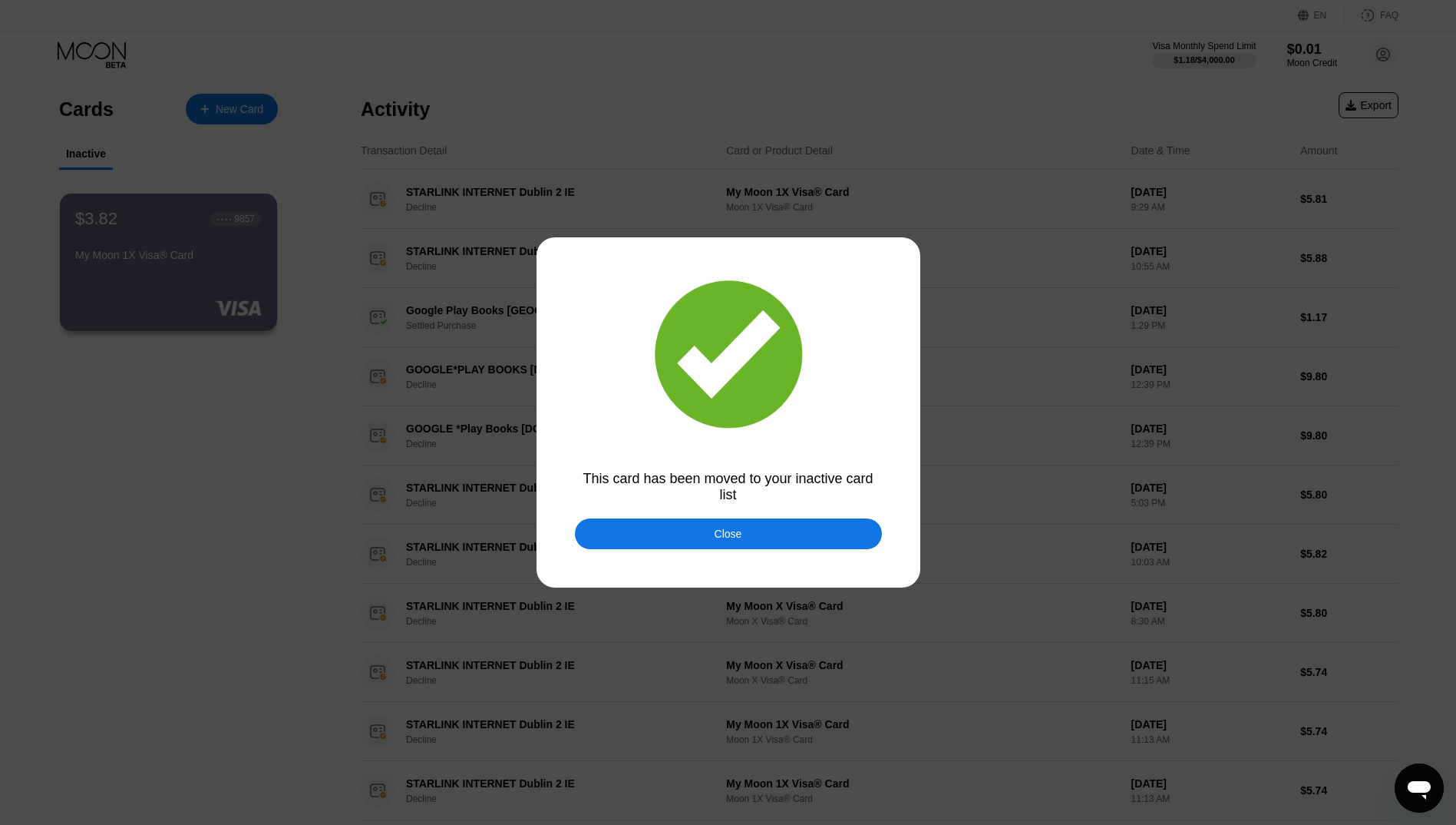
click at [748, 528] on div "Close" at bounding box center [729, 534] width 307 height 31
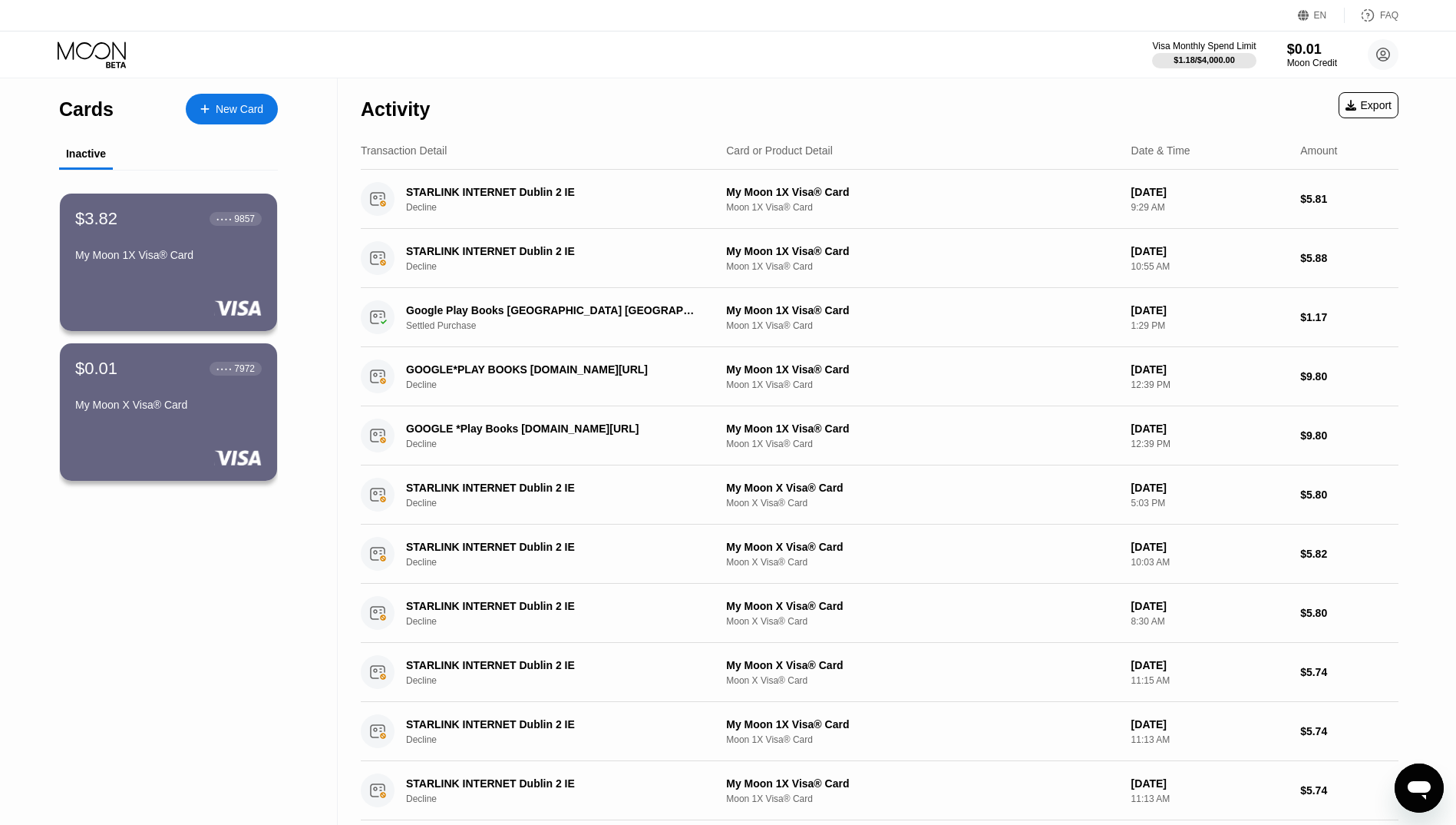
click at [1381, 56] on circle at bounding box center [1383, 55] width 31 height 31
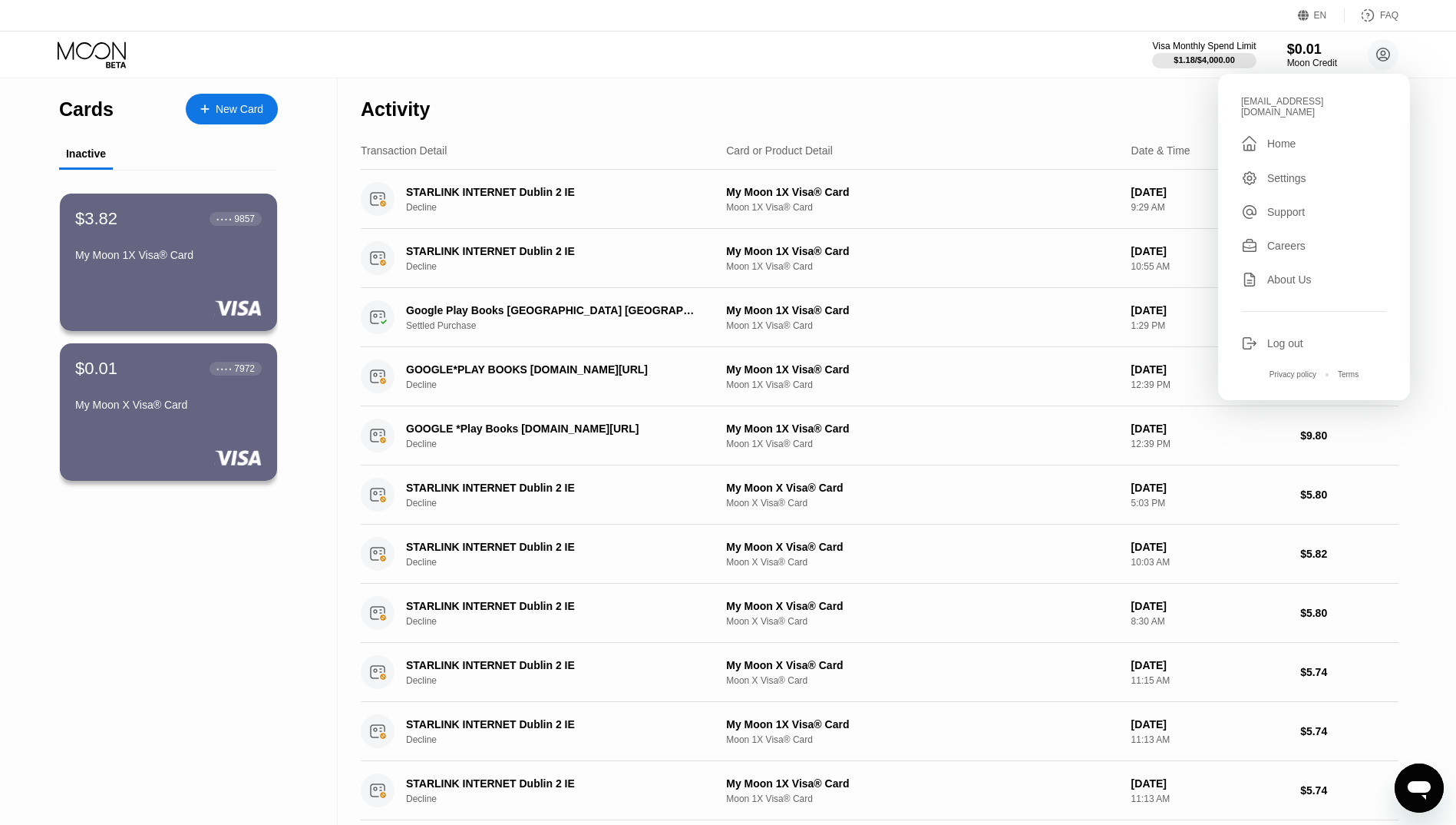
click at [1291, 172] on div "Settings" at bounding box center [1286, 178] width 39 height 12
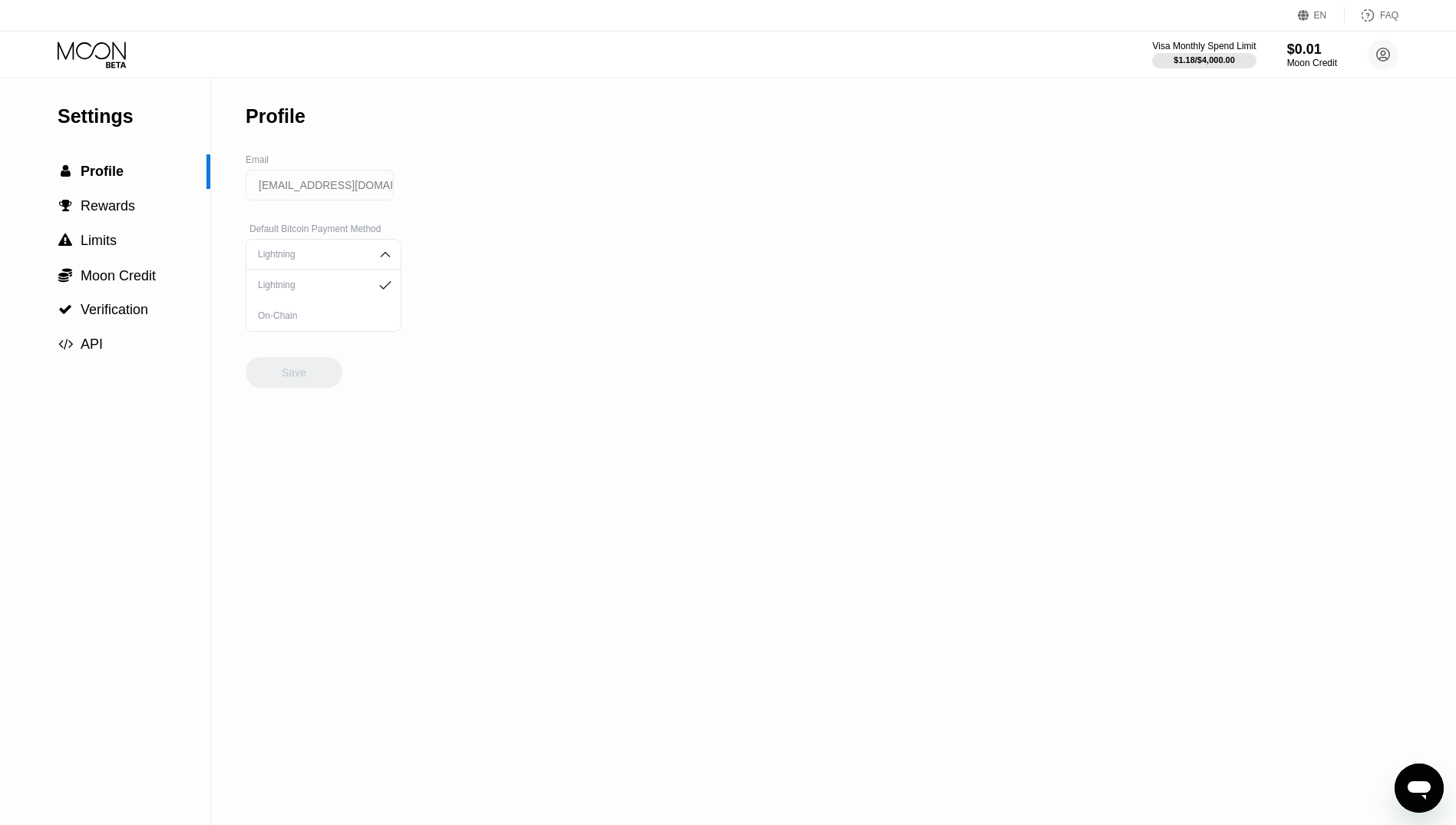
click at [296, 260] on div "Lightning" at bounding box center [312, 254] width 116 height 10
click at [465, 424] on div "Settings  Profile  Rewards  Limits  Moon Credit  Verification  API Profil…" at bounding box center [728, 451] width 1456 height 746
click at [137, 347] on div " API" at bounding box center [105, 344] width 210 height 16
click at [121, 309] on span "Verification" at bounding box center [114, 309] width 68 height 15
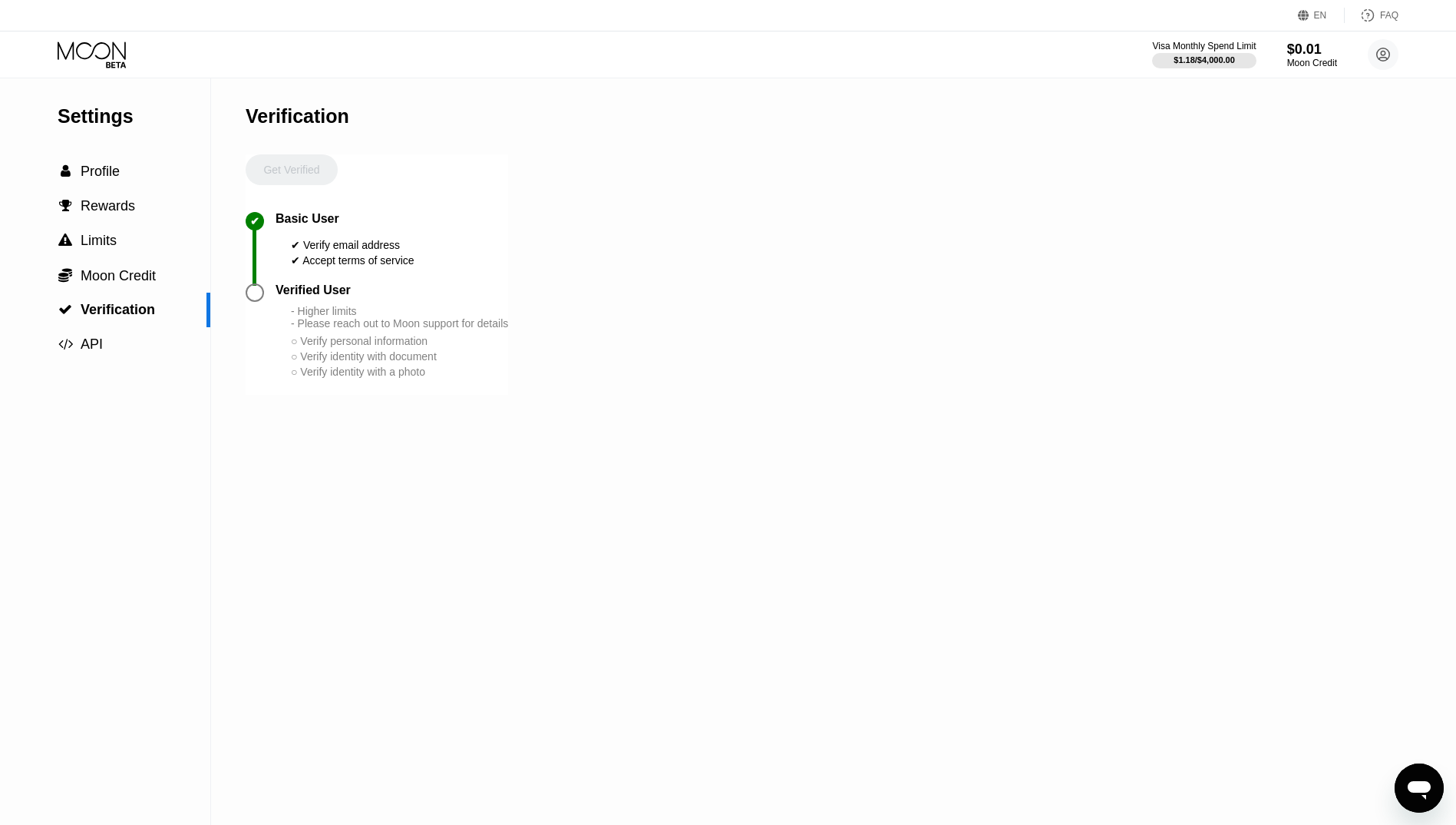
click at [257, 302] on div at bounding box center [254, 292] width 19 height 19
click at [256, 367] on div at bounding box center [260, 339] width 30 height 111
click at [123, 275] on span "Moon Credit" at bounding box center [118, 275] width 76 height 15
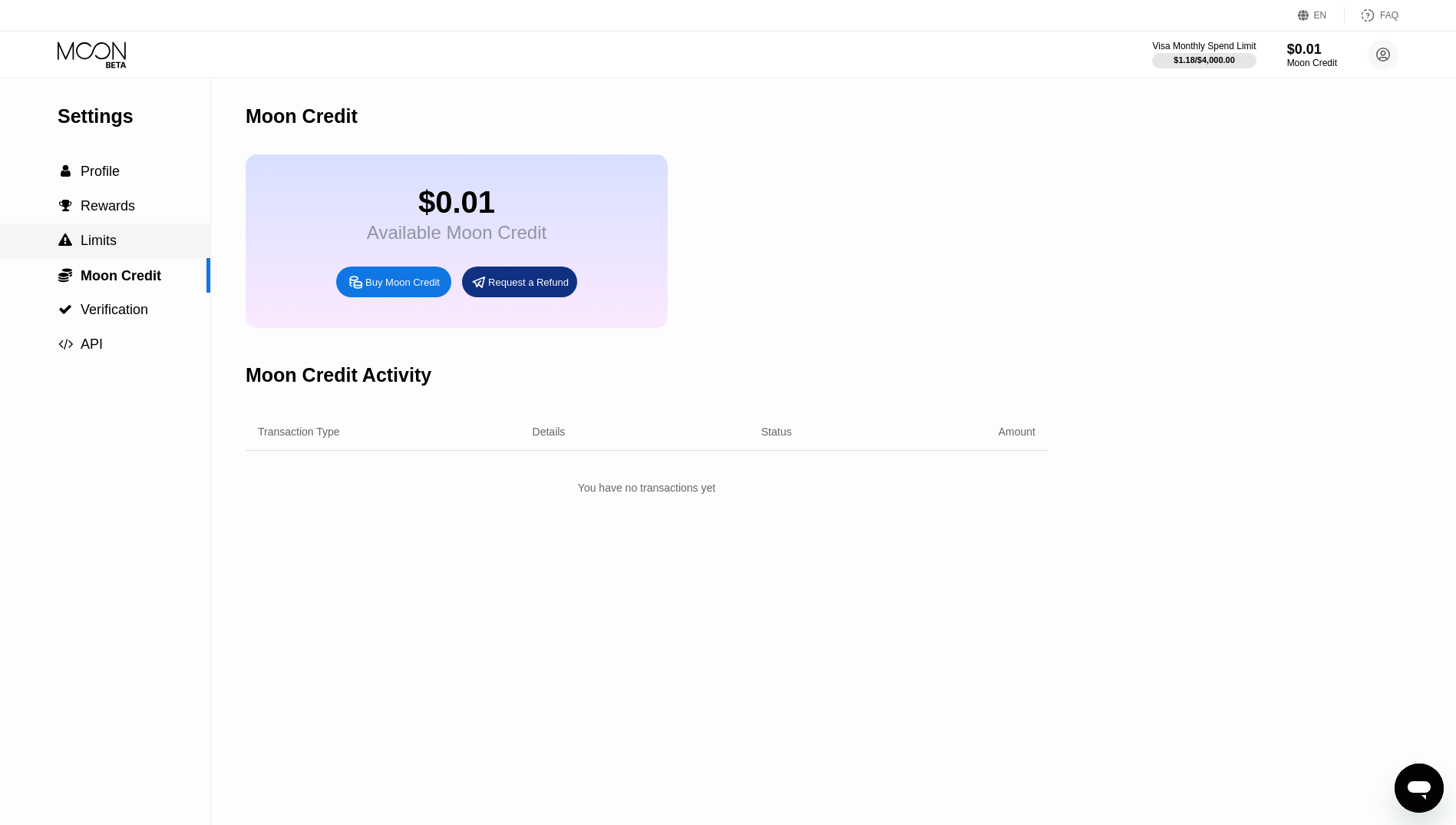
click at [113, 233] on div " Limits" at bounding box center [105, 241] width 210 height 35
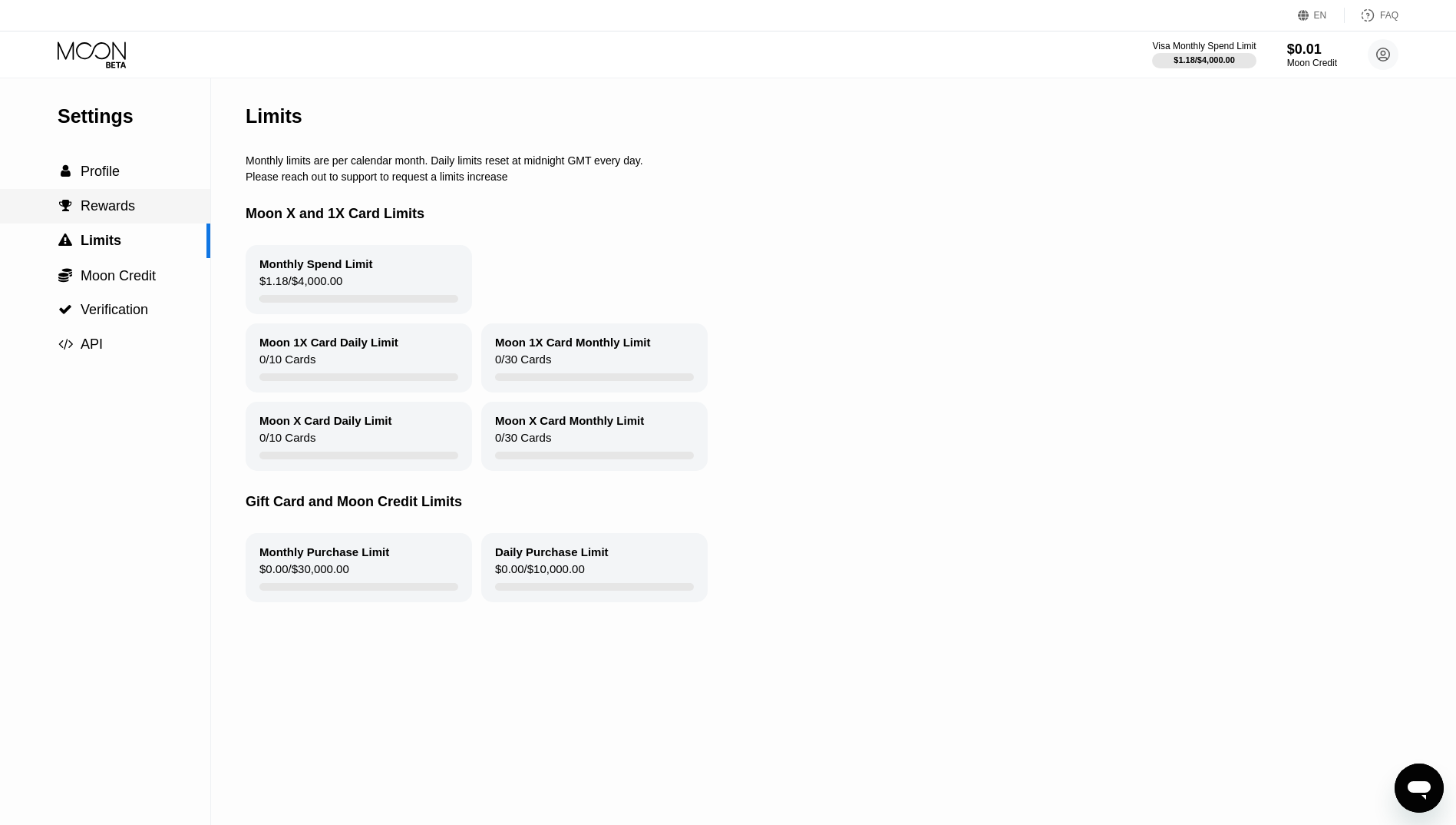
click at [115, 210] on span "Rewards" at bounding box center [108, 205] width 55 height 15
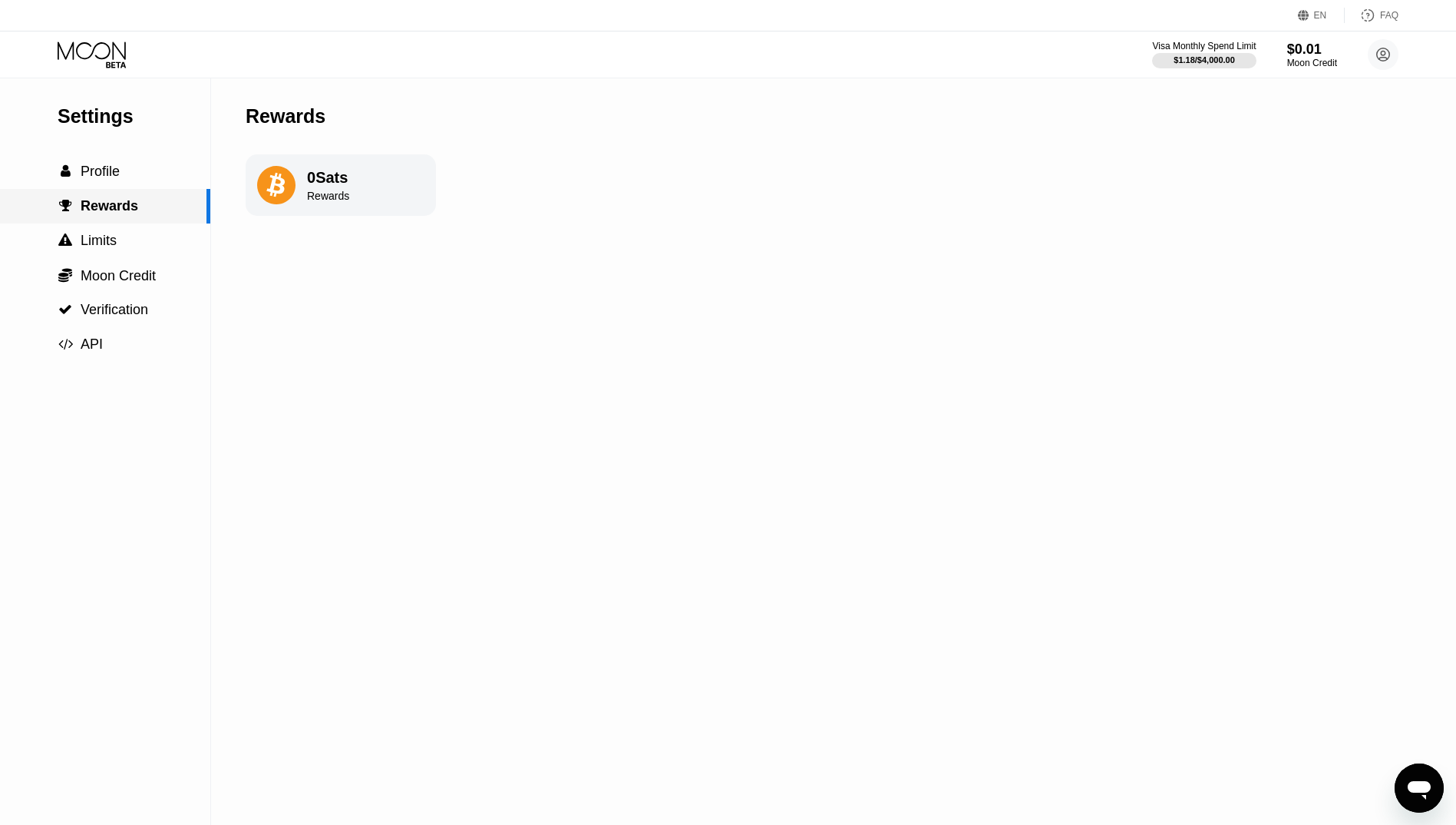
click at [109, 179] on span "Profile" at bounding box center [100, 171] width 39 height 15
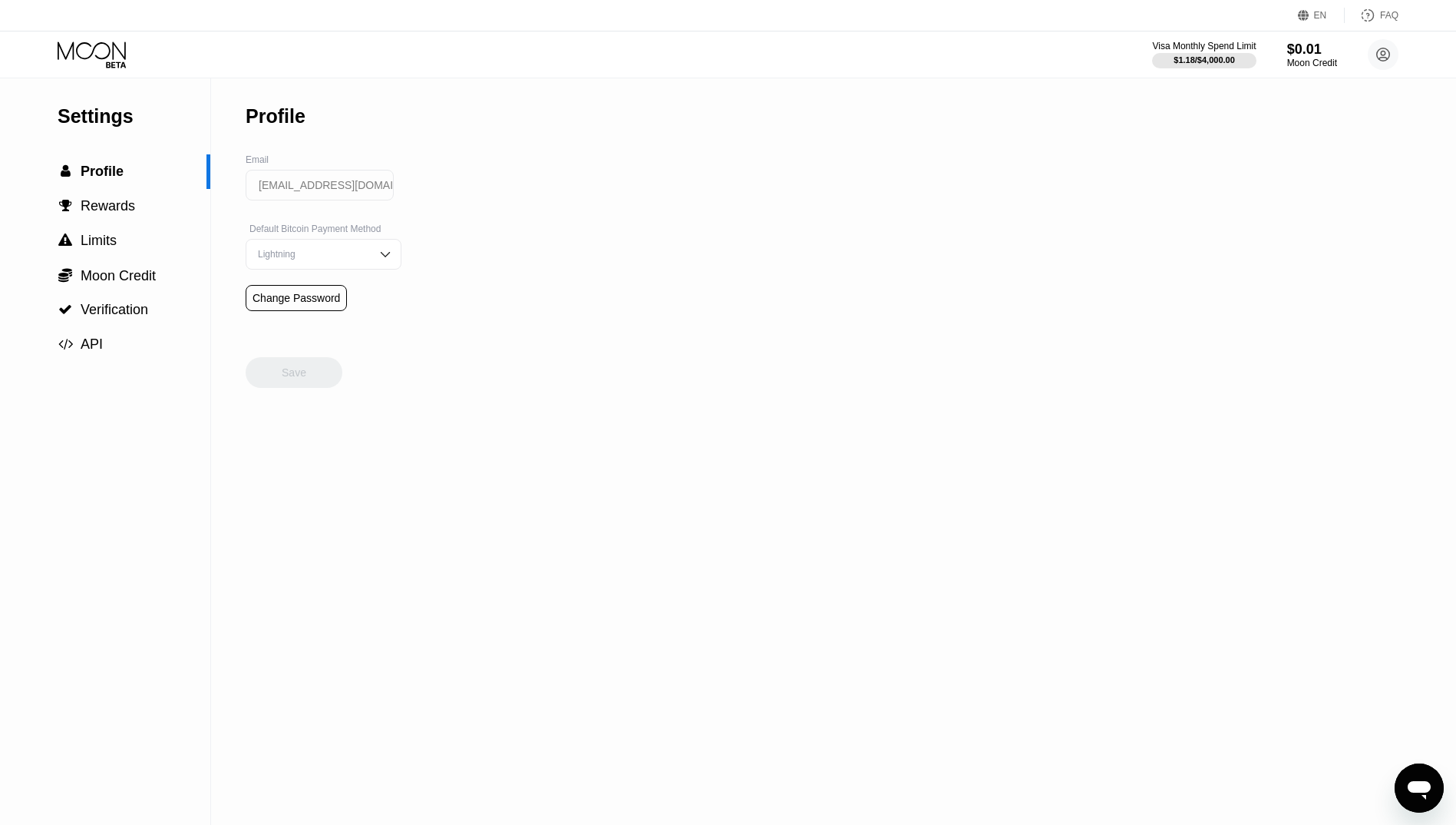
click at [110, 117] on div "Settings" at bounding box center [134, 117] width 153 height 23
click at [1407, 778] on icon "Open messaging window" at bounding box center [1419, 788] width 27 height 27
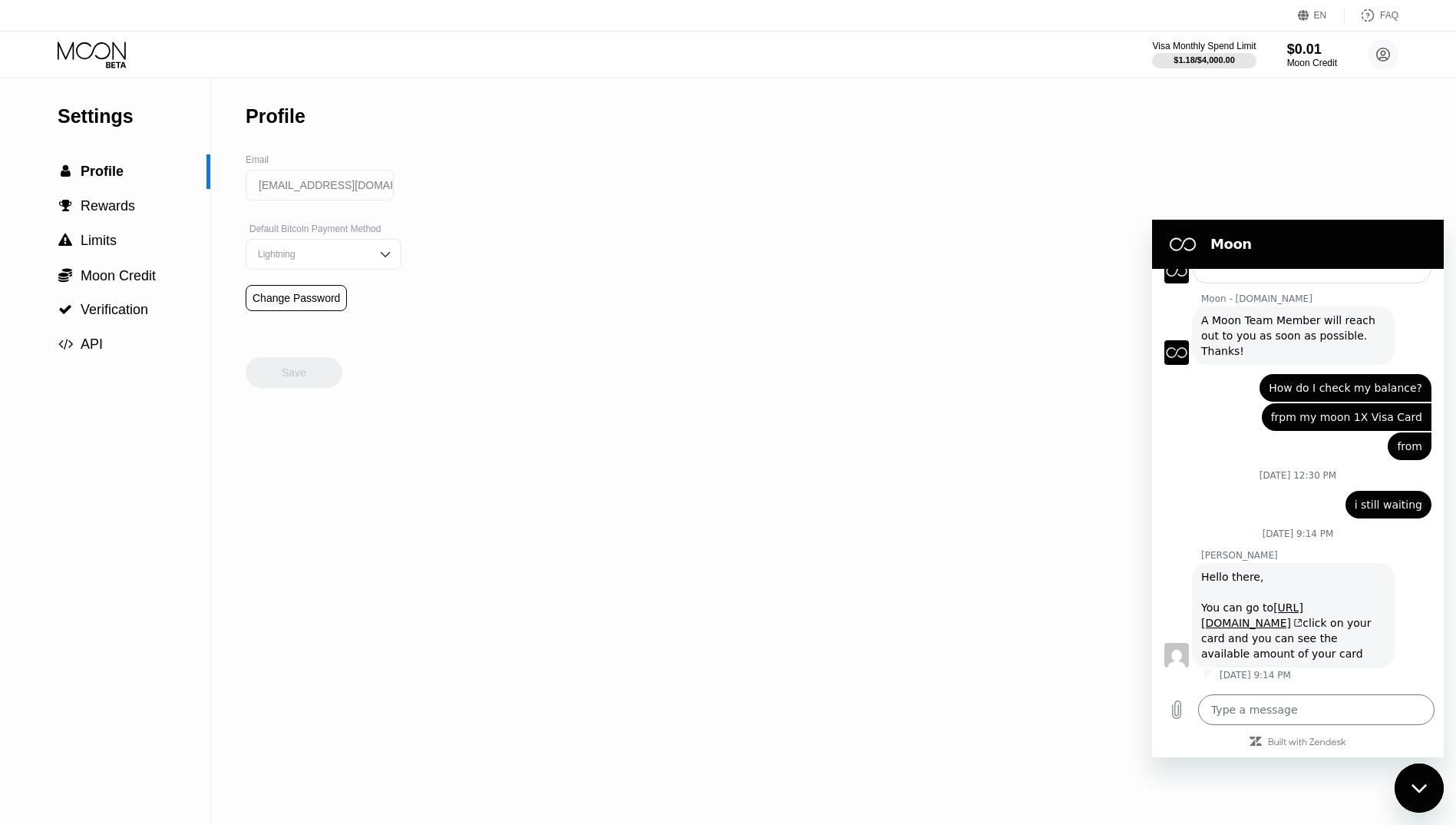
click at [1429, 794] on div "Close messaging window" at bounding box center [1419, 787] width 46 height 46
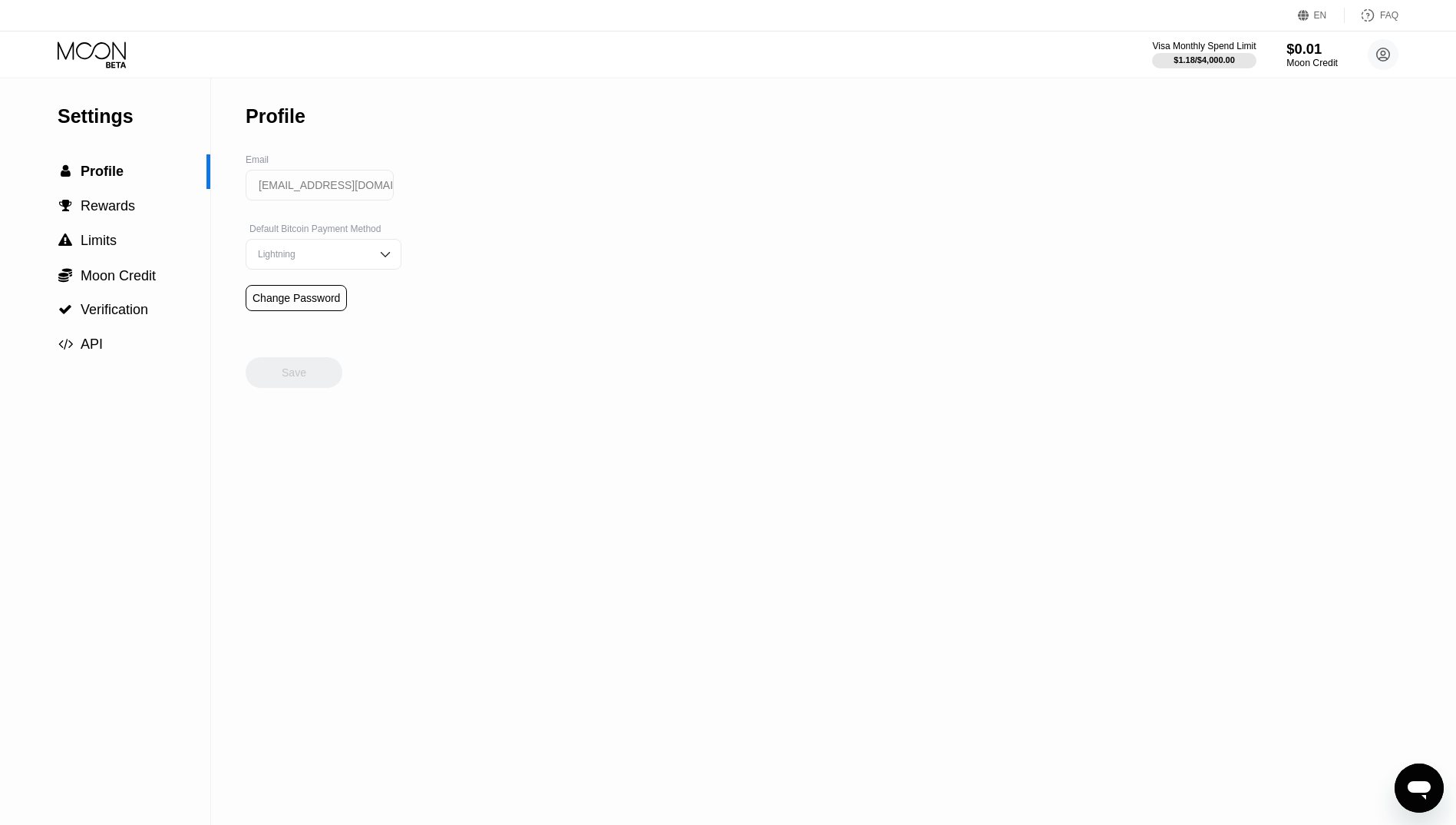
click at [1303, 53] on div "$0.01" at bounding box center [1312, 49] width 51 height 16
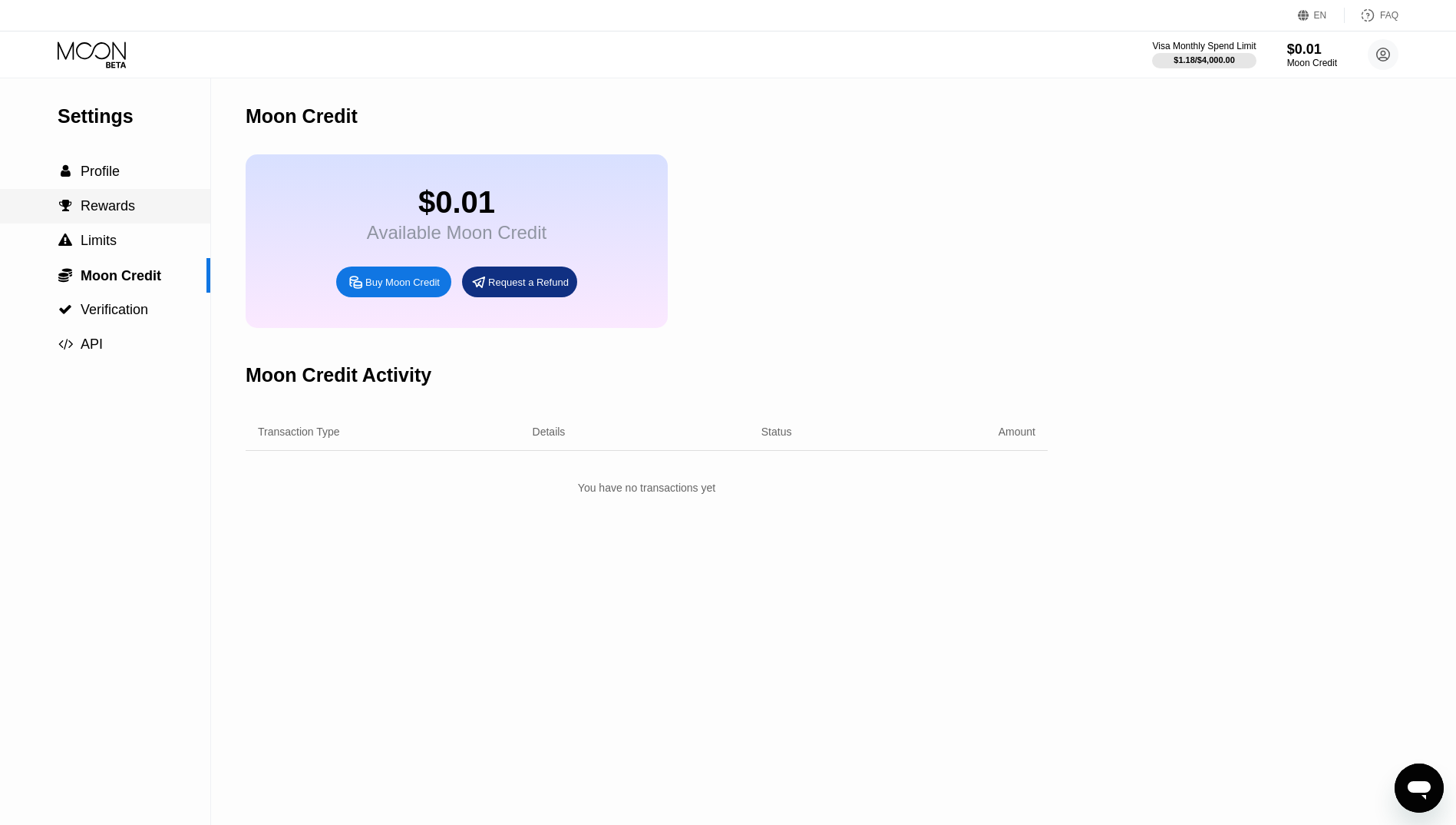
click at [130, 175] on div " Profile" at bounding box center [105, 171] width 210 height 16
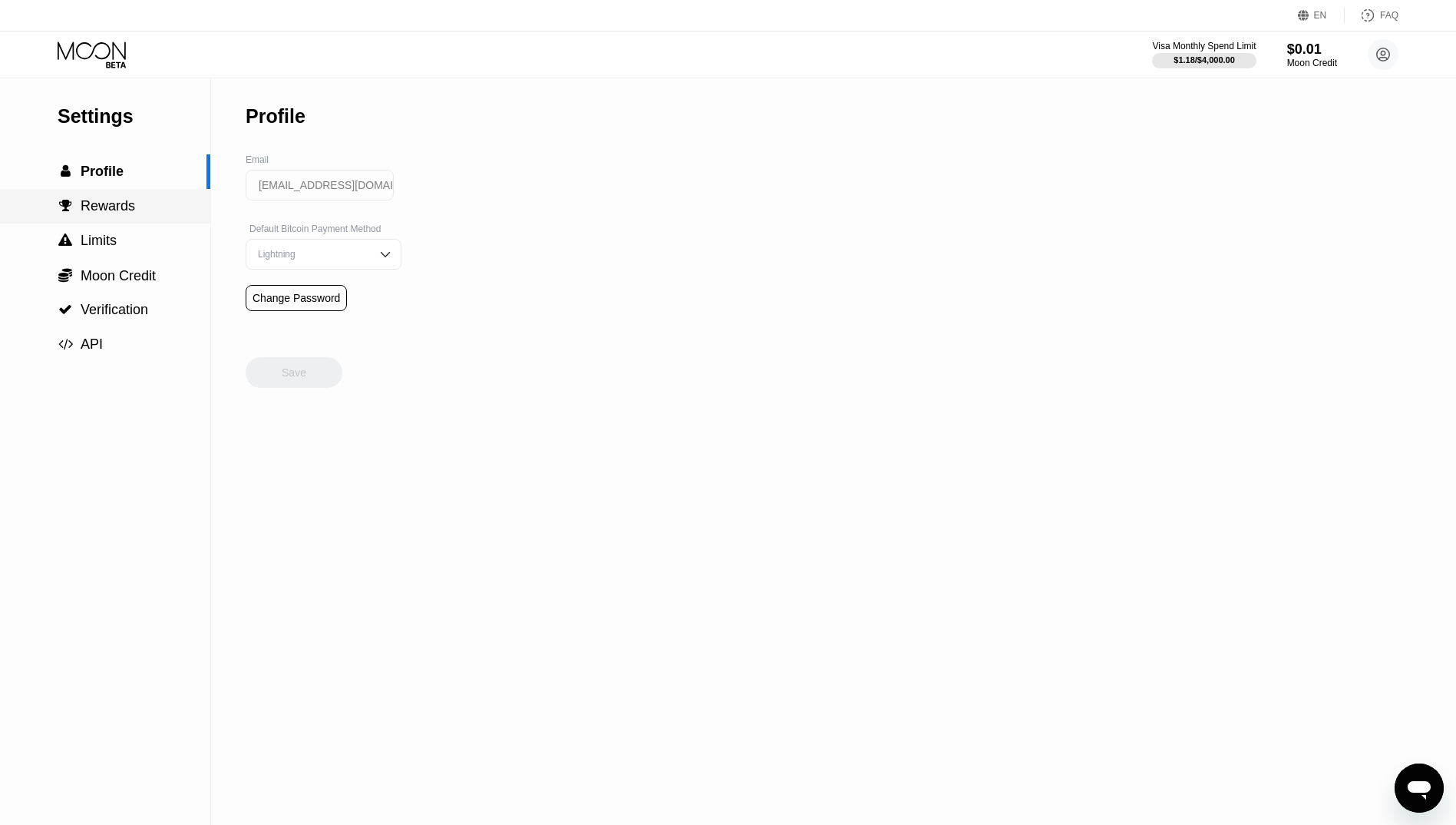
click at [141, 214] on div " Rewards" at bounding box center [105, 206] width 210 height 16
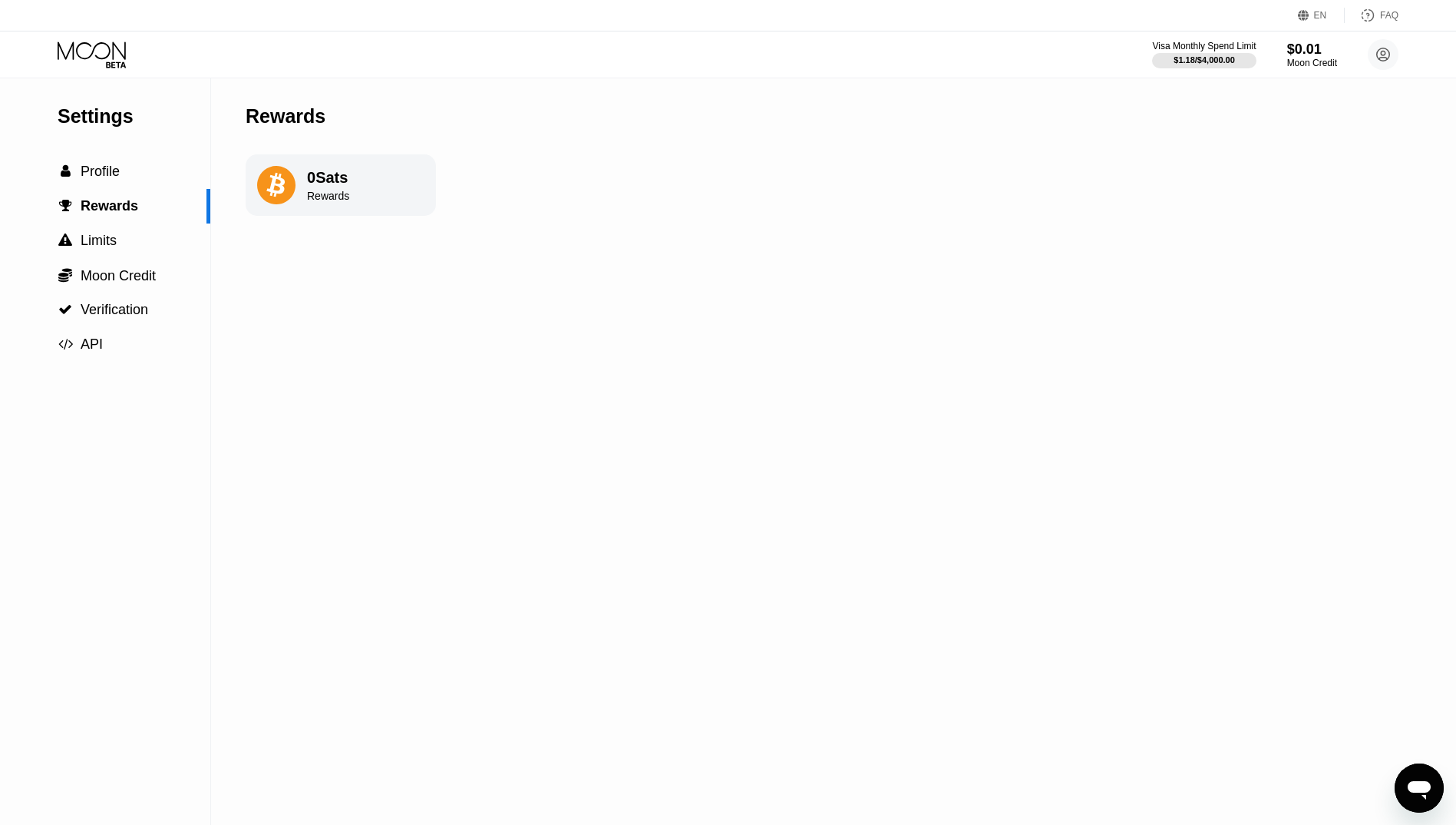
click at [109, 58] on icon at bounding box center [93, 55] width 72 height 27
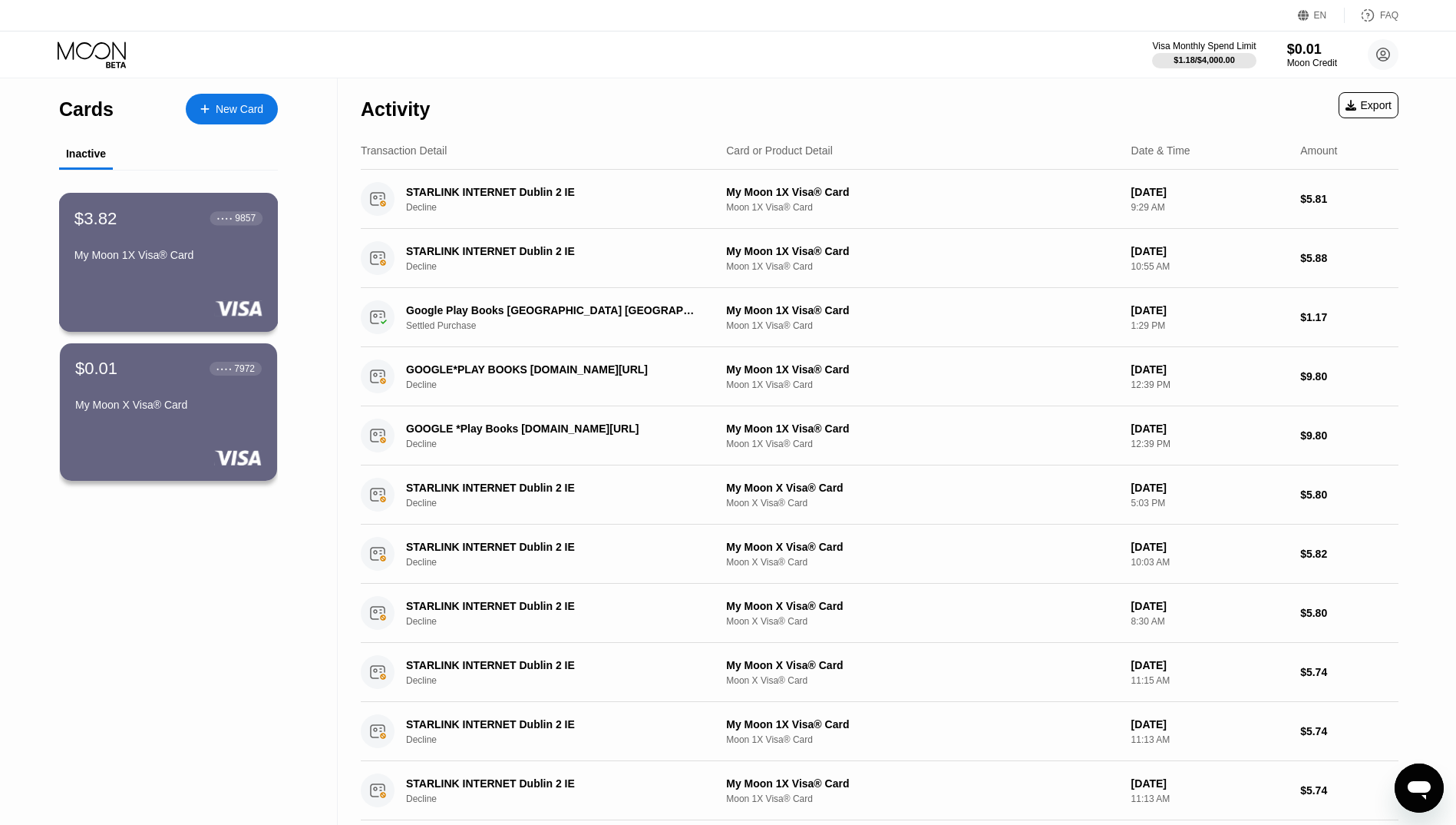
click at [195, 243] on div "$3.82 ● ● ● ● 9857 My Moon 1X Visa® Card" at bounding box center [169, 237] width 188 height 59
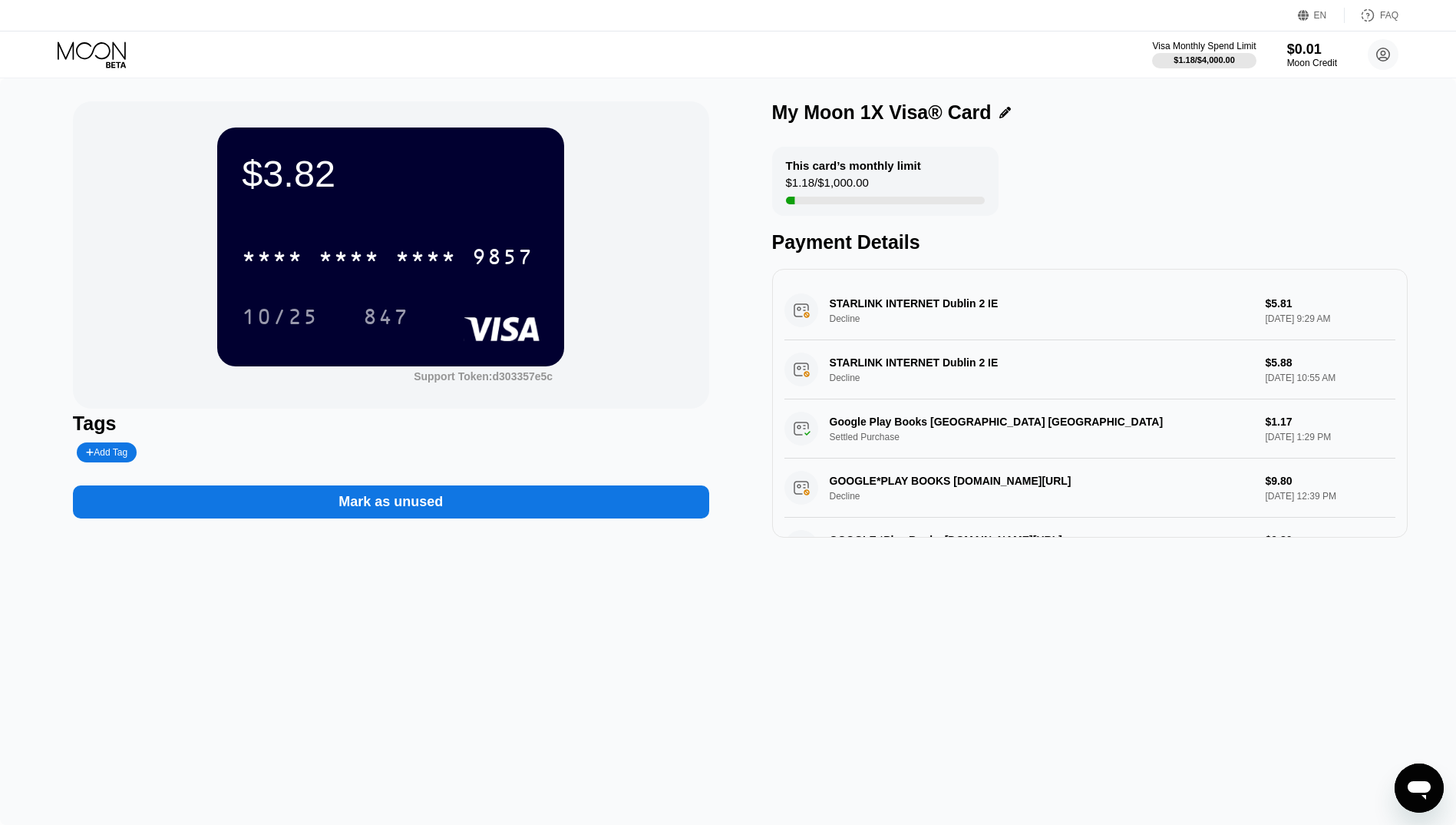
click at [841, 184] on div "$1.18 / $1,000.00" at bounding box center [827, 187] width 83 height 21
drag, startPoint x: 841, startPoint y: 184, endPoint x: 824, endPoint y: 188, distance: 17.5
click at [824, 188] on div "$1.18 / $1,000.00" at bounding box center [827, 187] width 83 height 21
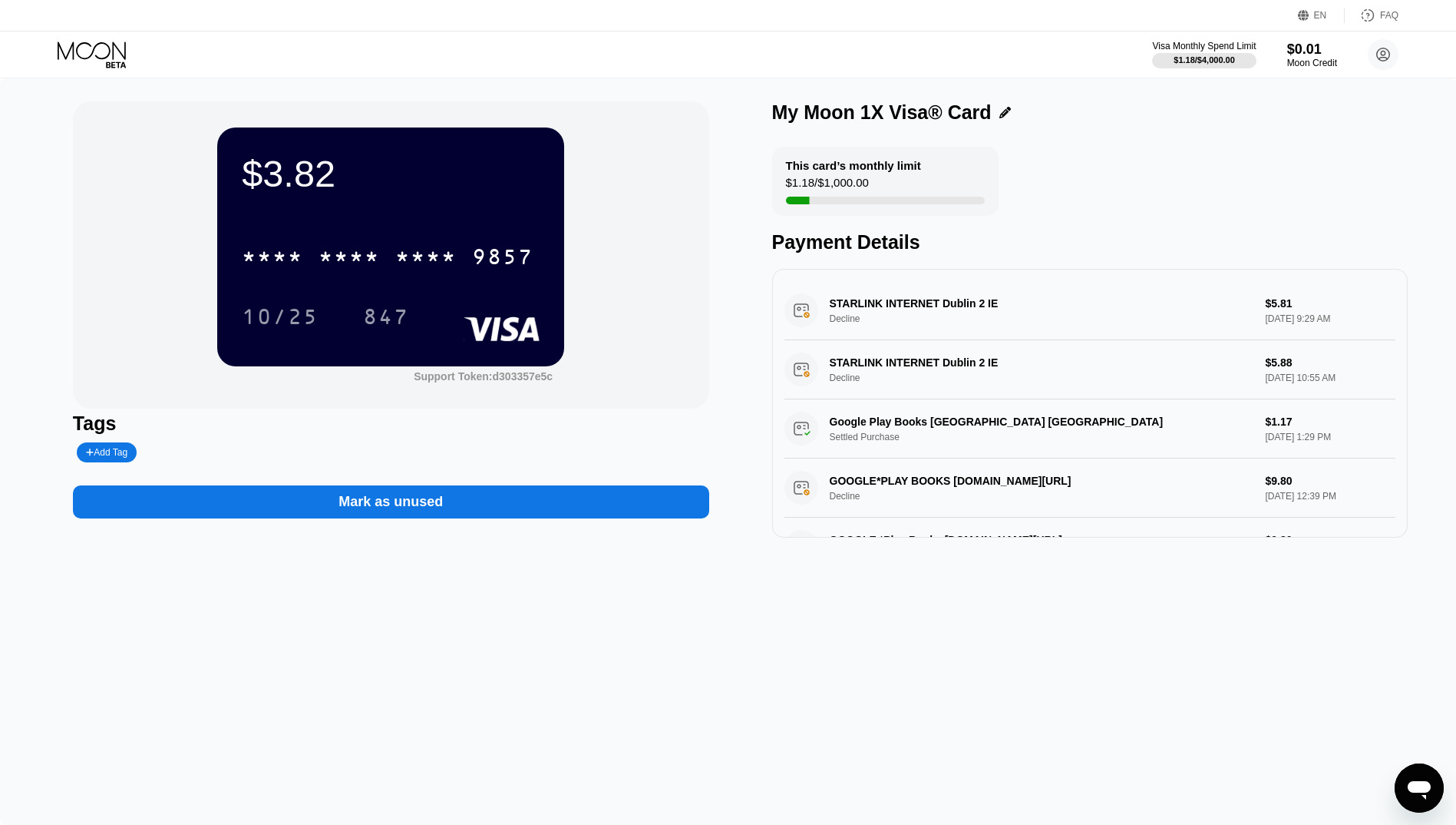
click at [741, 303] on div "$3.82 * * * * * * * * * * * * 9857 10/25 847 Support Token: d303357e5c Tags Add…" at bounding box center [728, 320] width 1310 height 436
click at [724, 304] on div "$3.82 * * * * * * * * * * * * 9857 10/25 847 Support Token: d303357e5c Tags Add…" at bounding box center [728, 320] width 1310 height 436
click at [1404, 778] on div "Open messaging window" at bounding box center [1419, 787] width 46 height 46
type textarea "x"
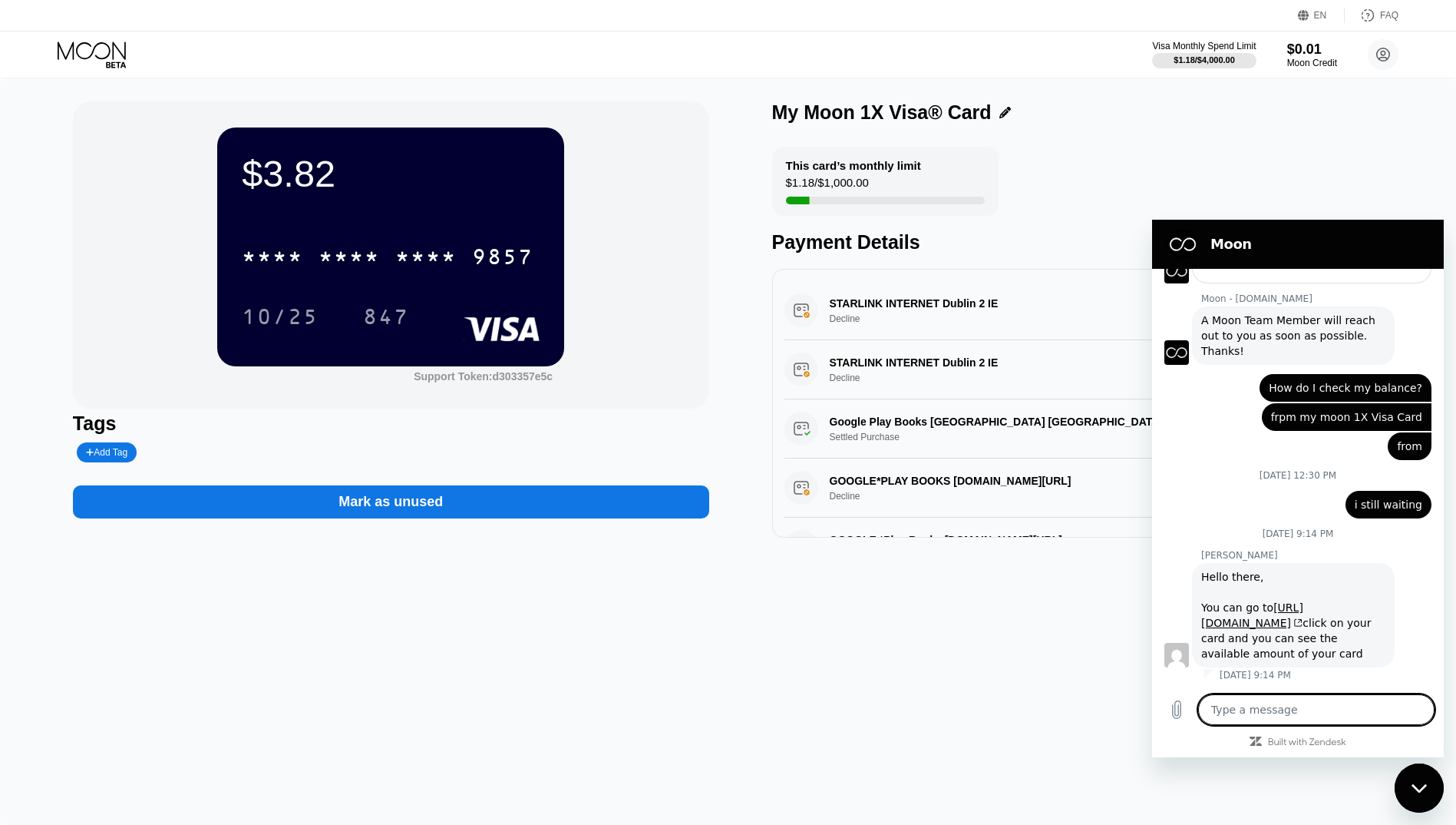
click at [1309, 721] on textarea at bounding box center [1316, 710] width 236 height 31
click at [1248, 712] on textarea at bounding box center [1316, 710] width 236 height 31
type textarea "h"
type textarea "x"
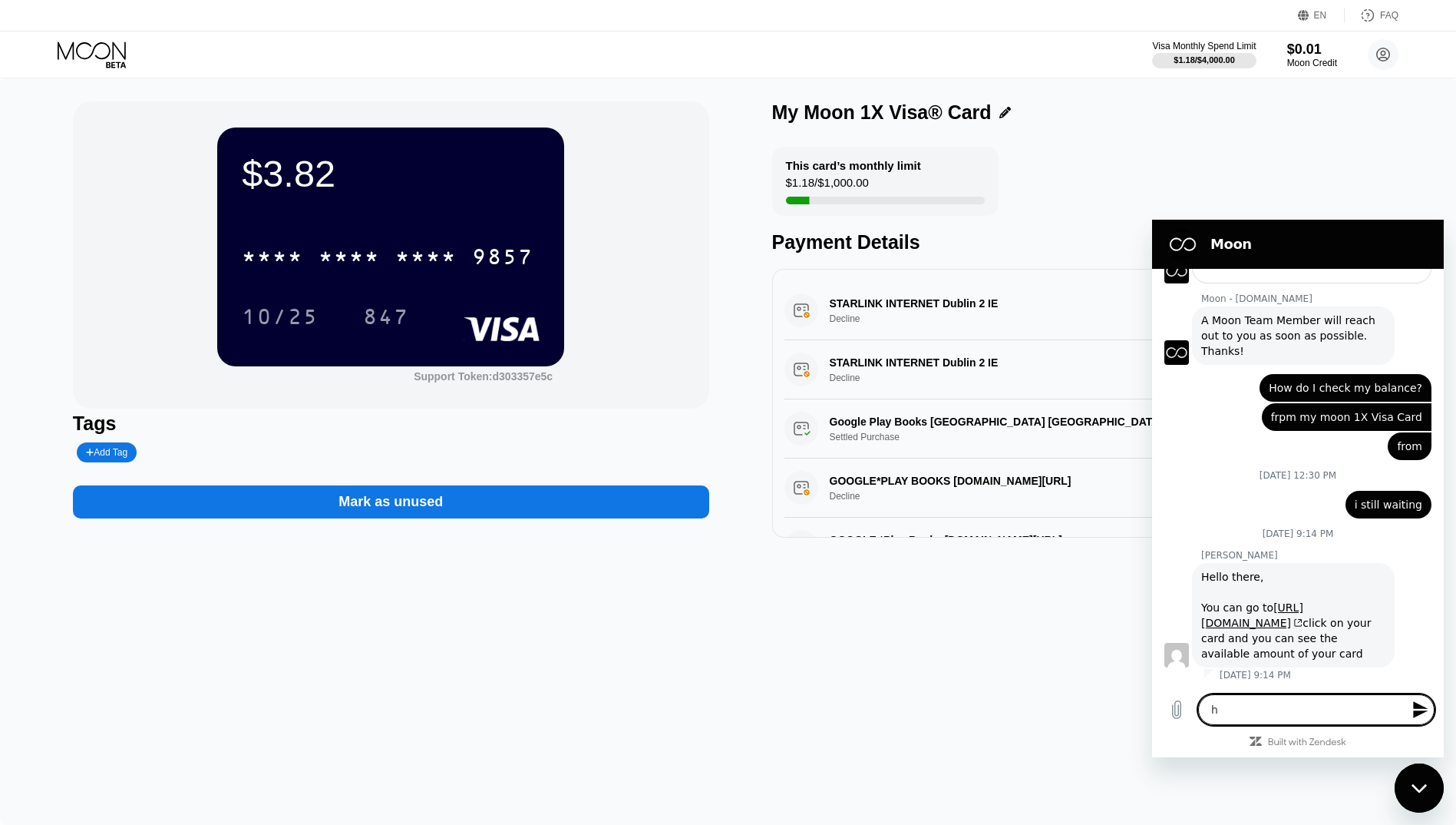
type textarea "he"
type textarea "x"
type textarea "hel"
type textarea "x"
type textarea "hell"
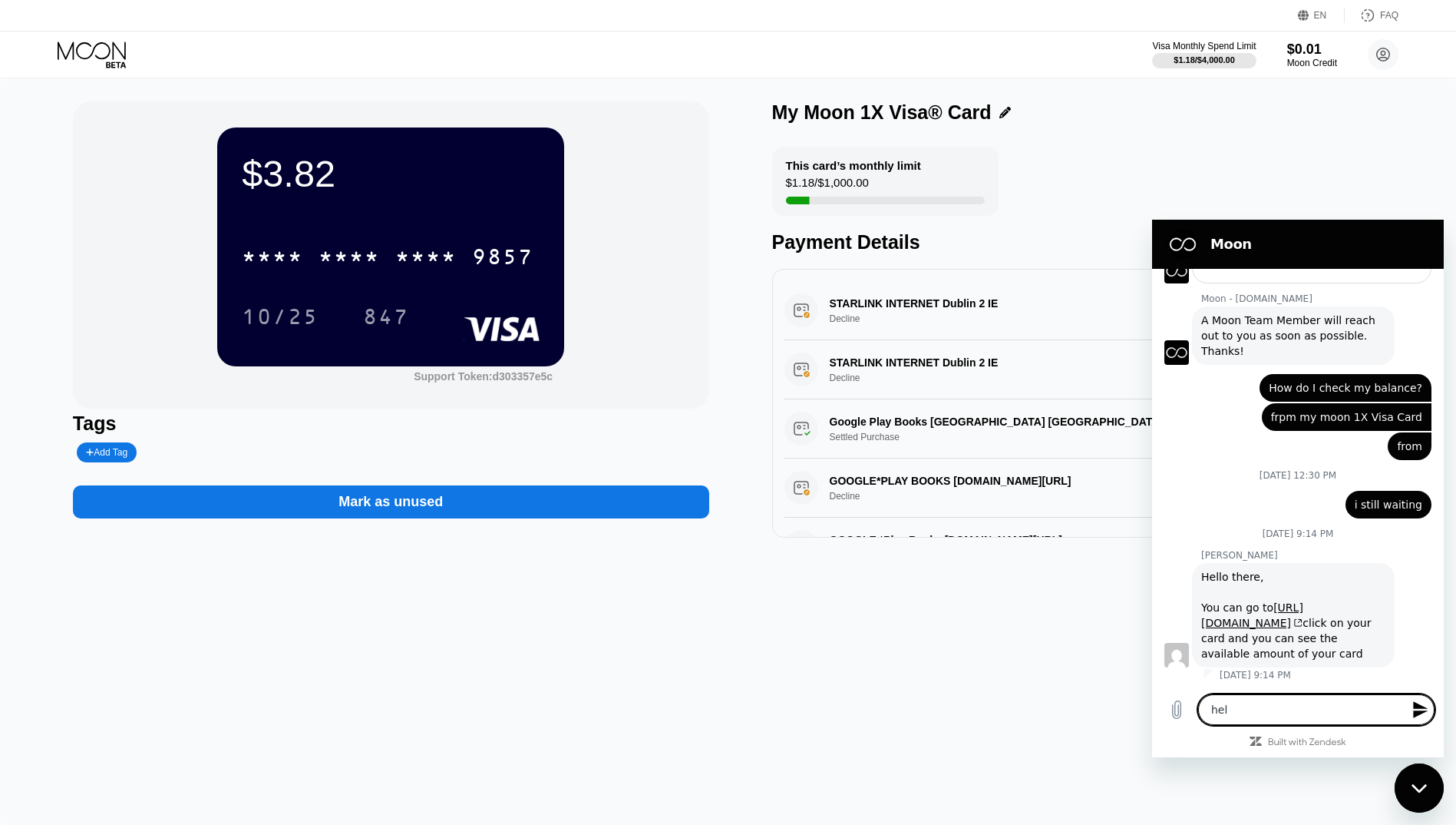
type textarea "x"
type textarea "hello"
type textarea "x"
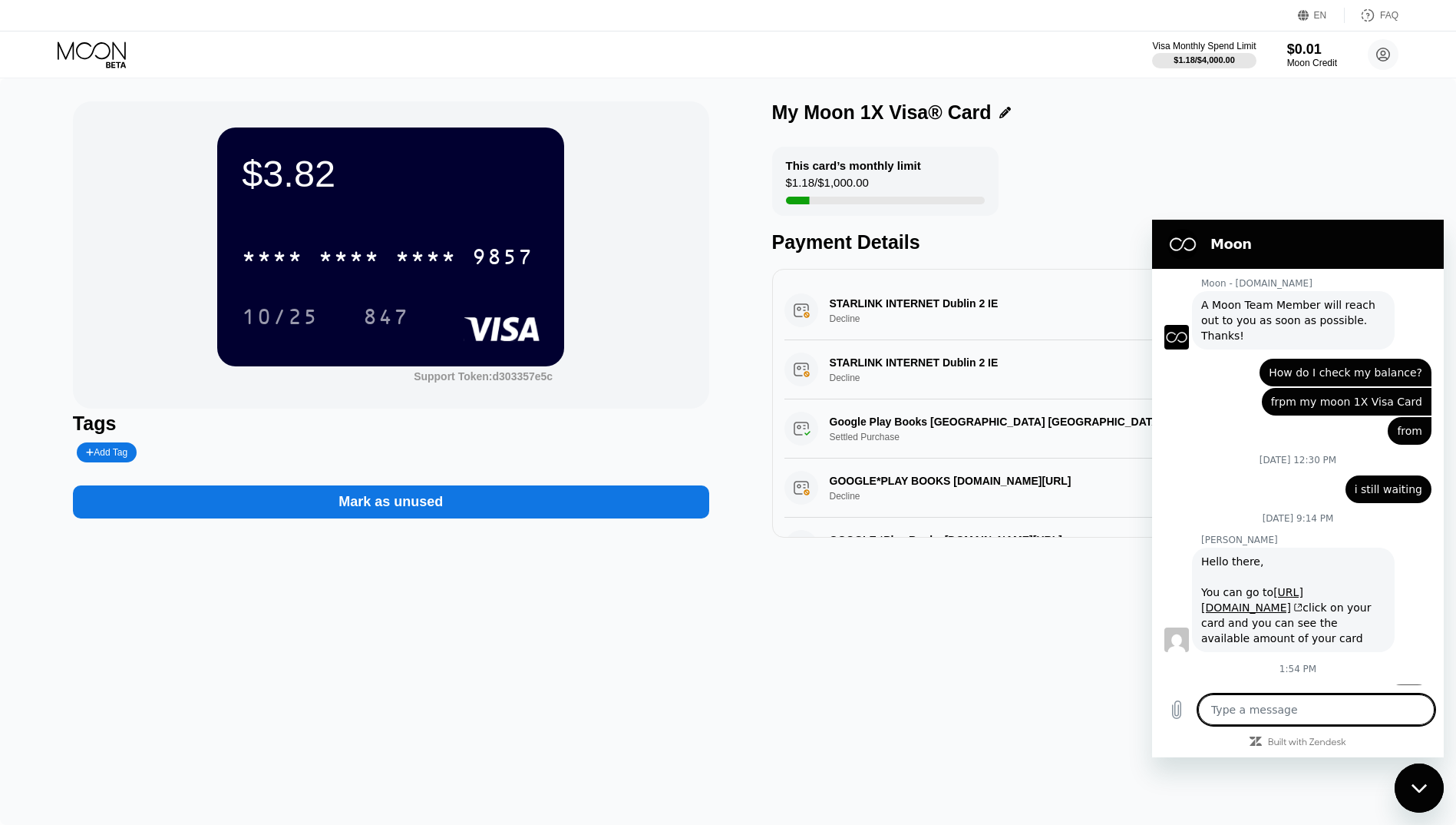
type textarea "x"
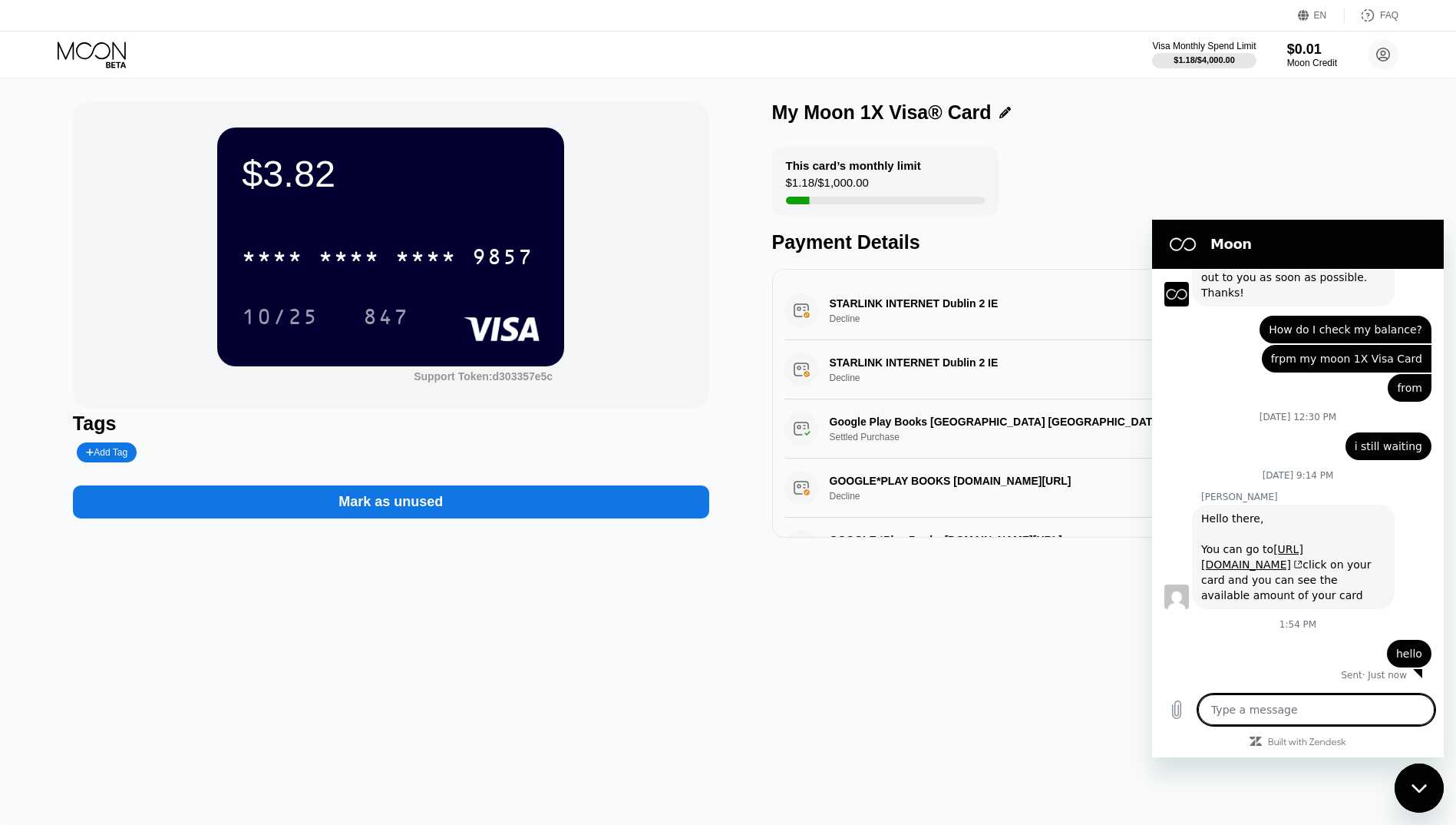
click at [1292, 716] on textarea at bounding box center [1316, 710] width 236 height 31
type textarea "i"
type textarea "x"
type textarea "i"
type textarea "x"
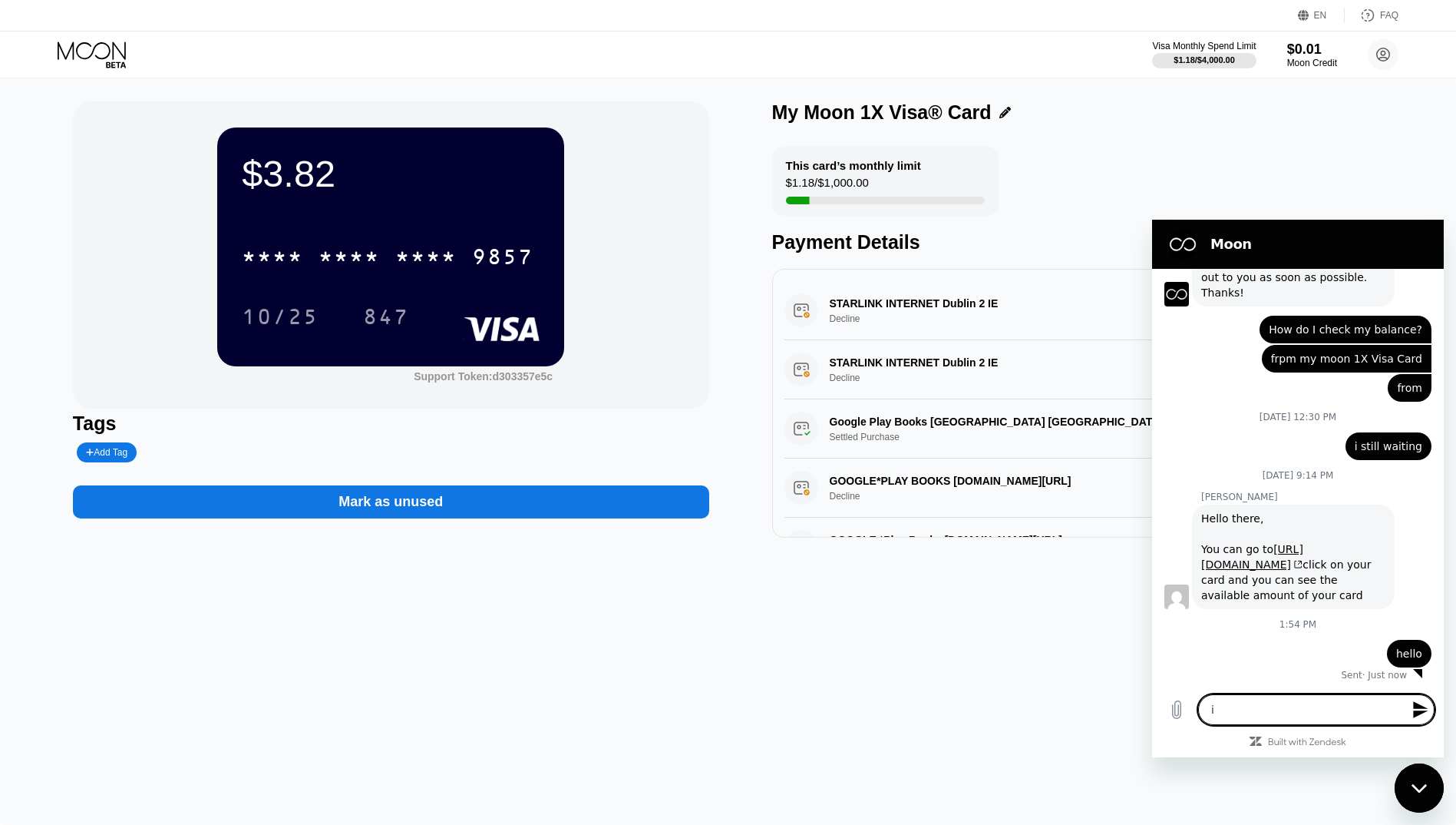
type textarea "i a"
type textarea "x"
type textarea "i"
type textarea "x"
type textarea "i w"
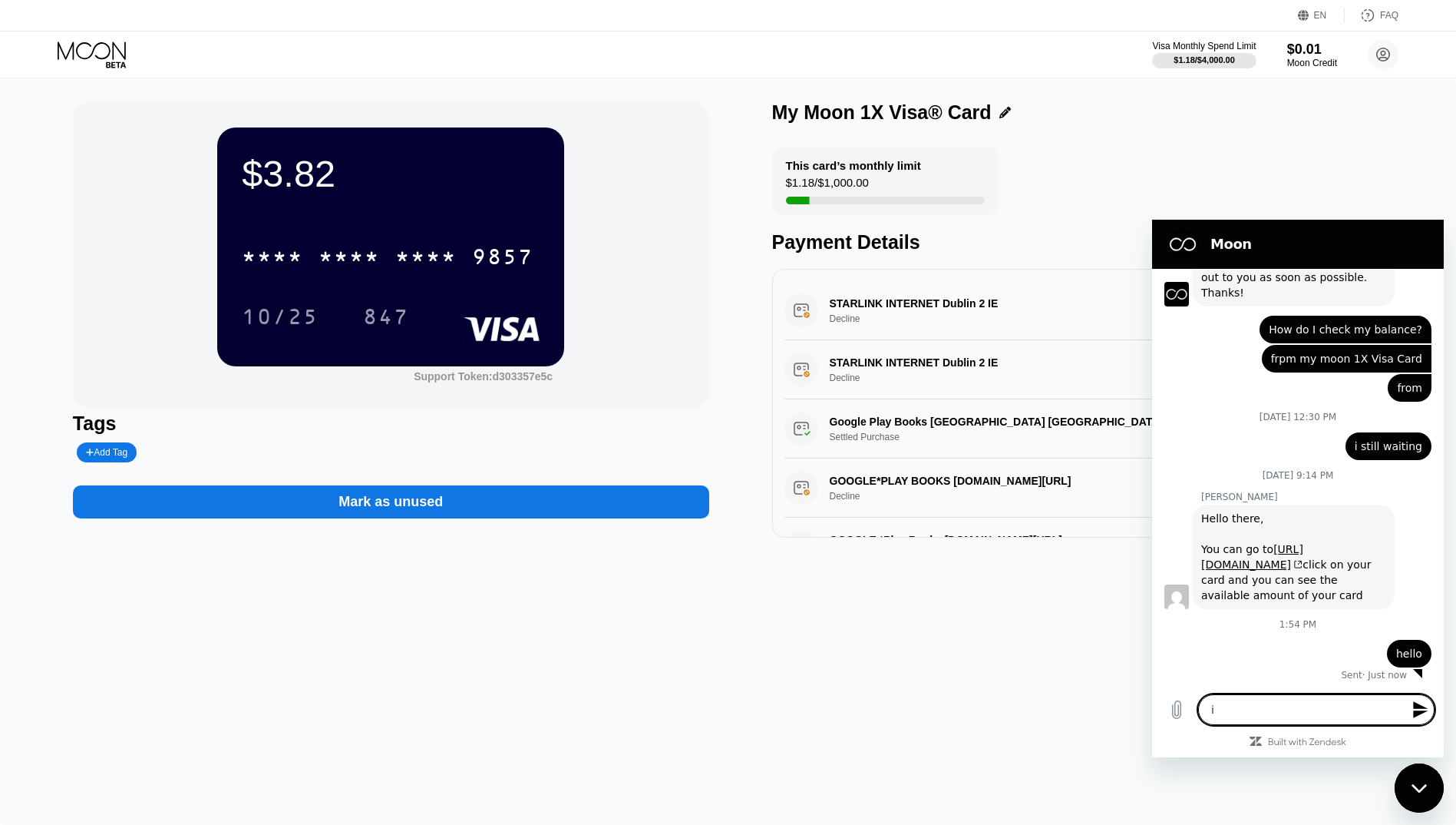
type textarea "x"
type textarea "i wa"
type textarea "x"
type textarea "i wan"
type textarea "x"
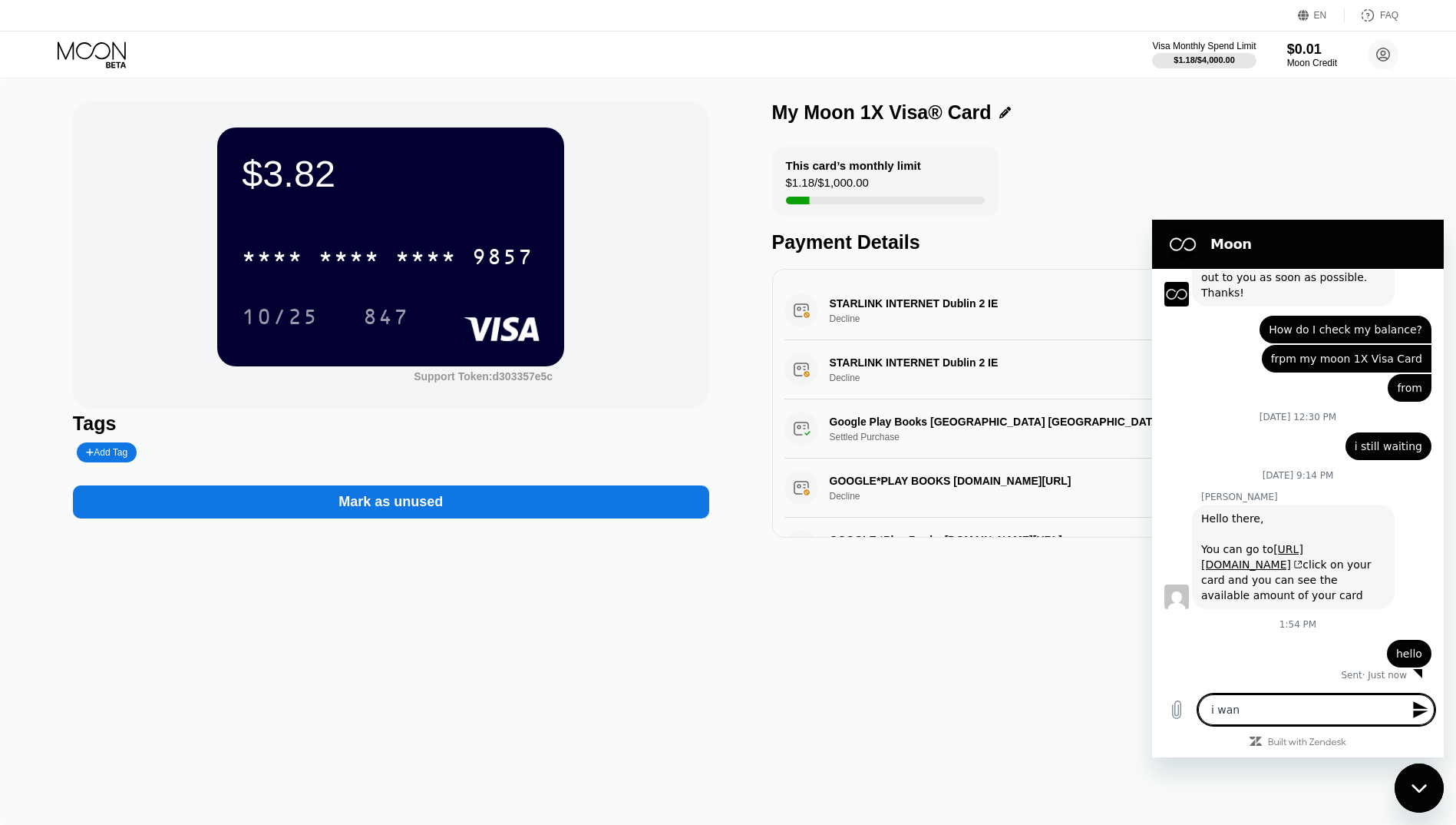
type textarea "i want"
type textarea "x"
type textarea "i want"
type textarea "x"
type textarea "i want t"
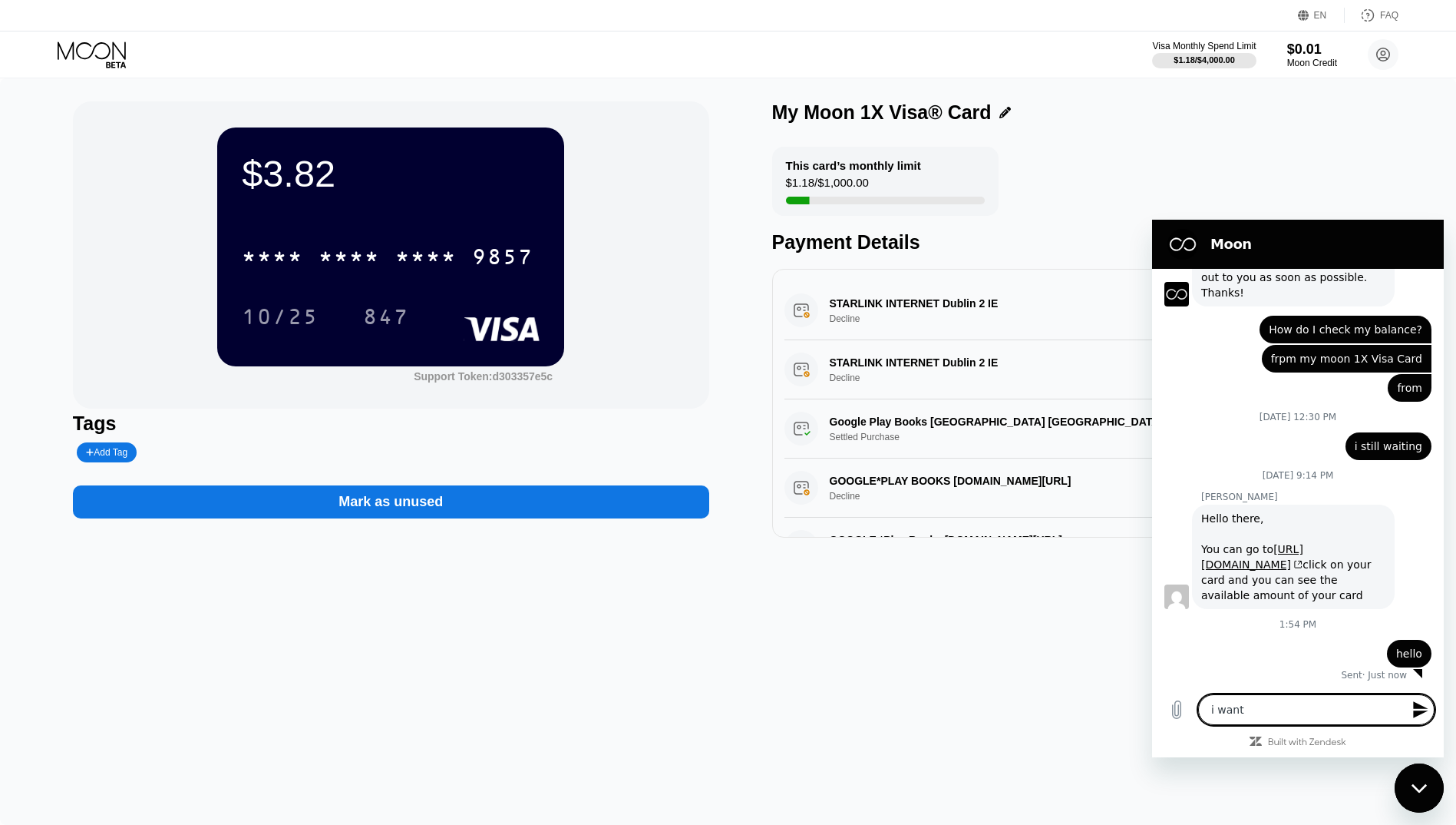
type textarea "x"
type textarea "i want to"
type textarea "x"
type textarea "i want to"
type textarea "x"
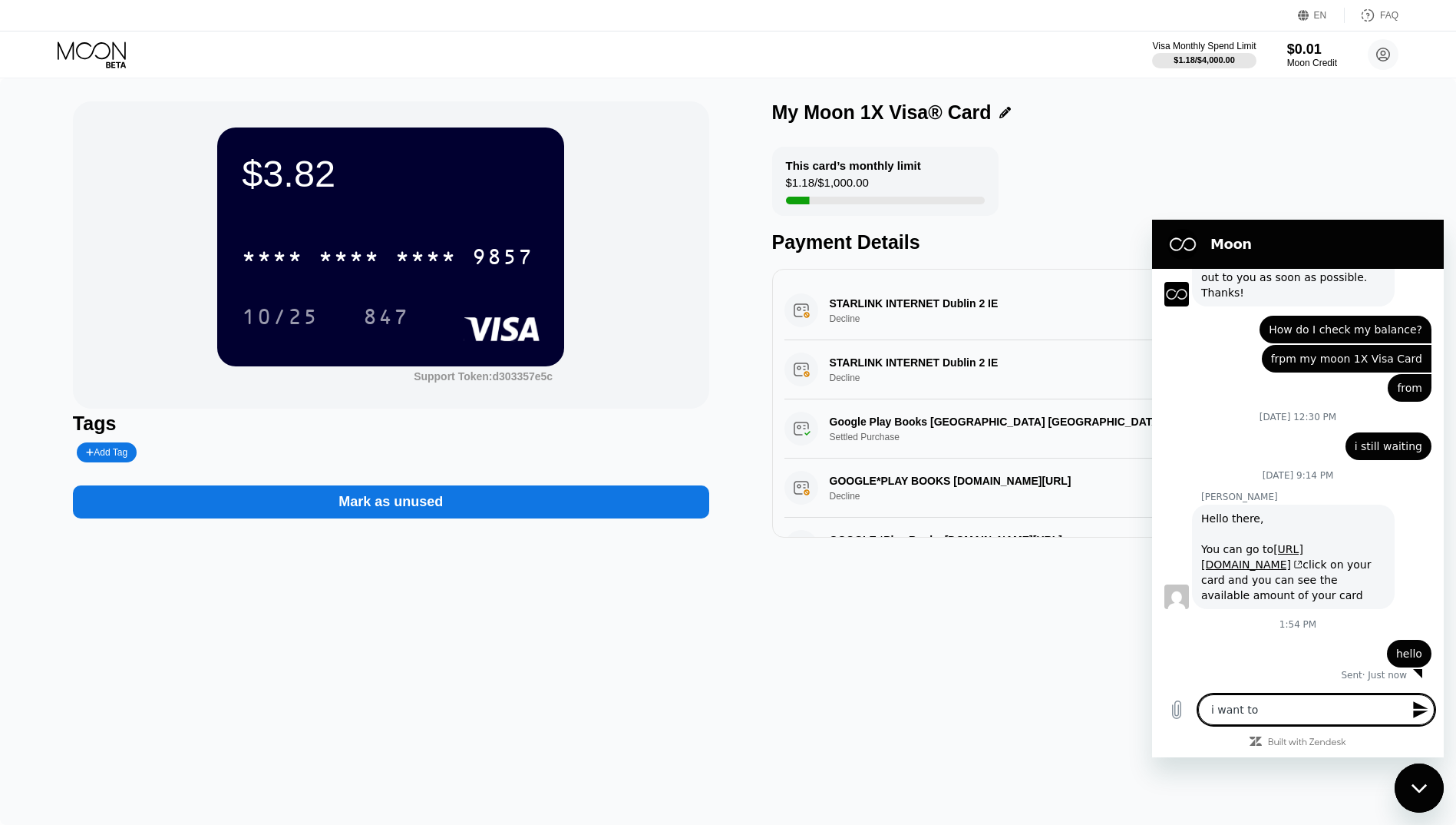
type textarea "i want to d"
type textarea "x"
type textarea "i want to de"
type textarea "x"
type textarea "i want to del"
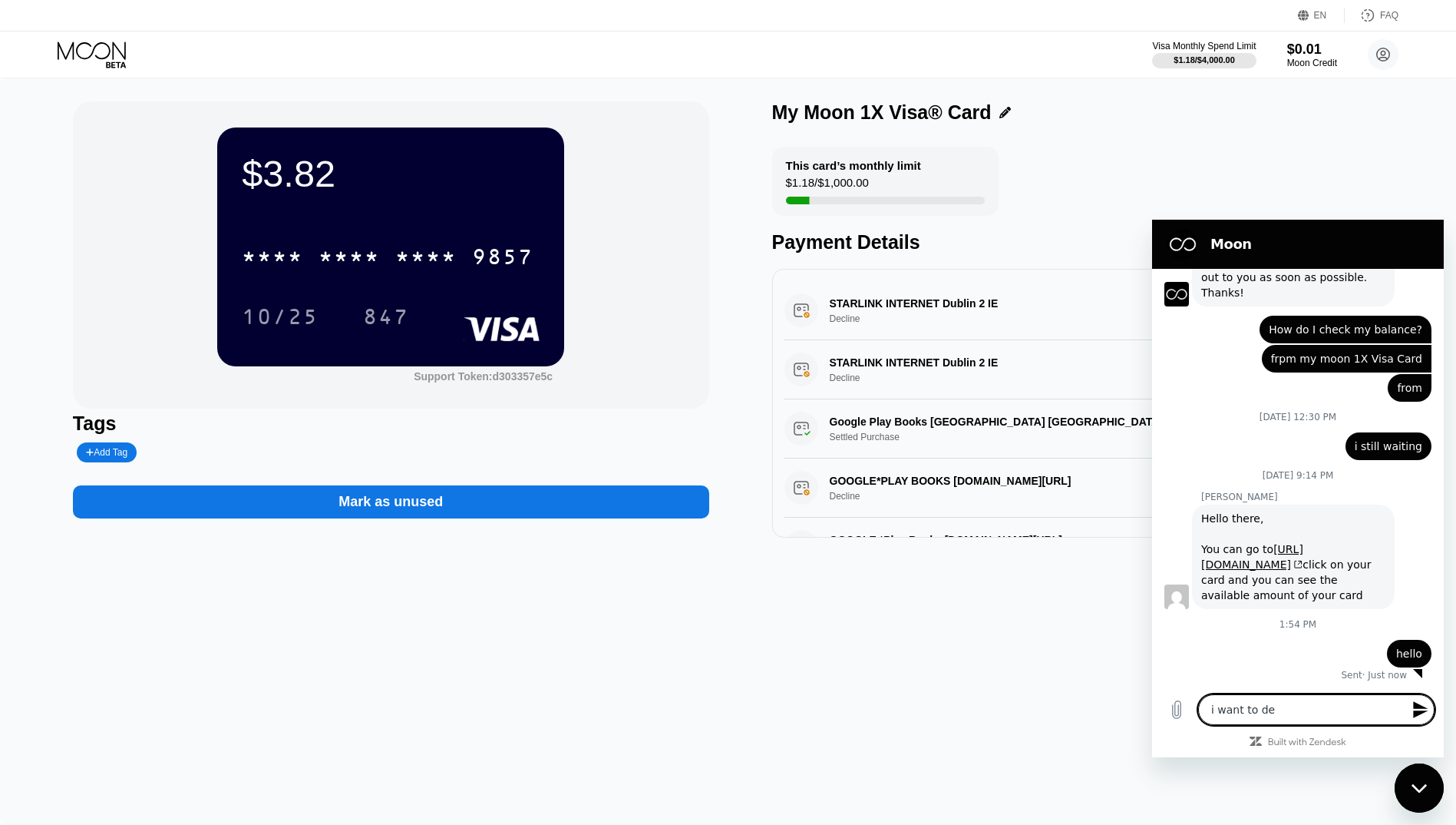
type textarea "x"
type textarea "i want to dele"
type textarea "x"
type textarea "i want to delet"
type textarea "x"
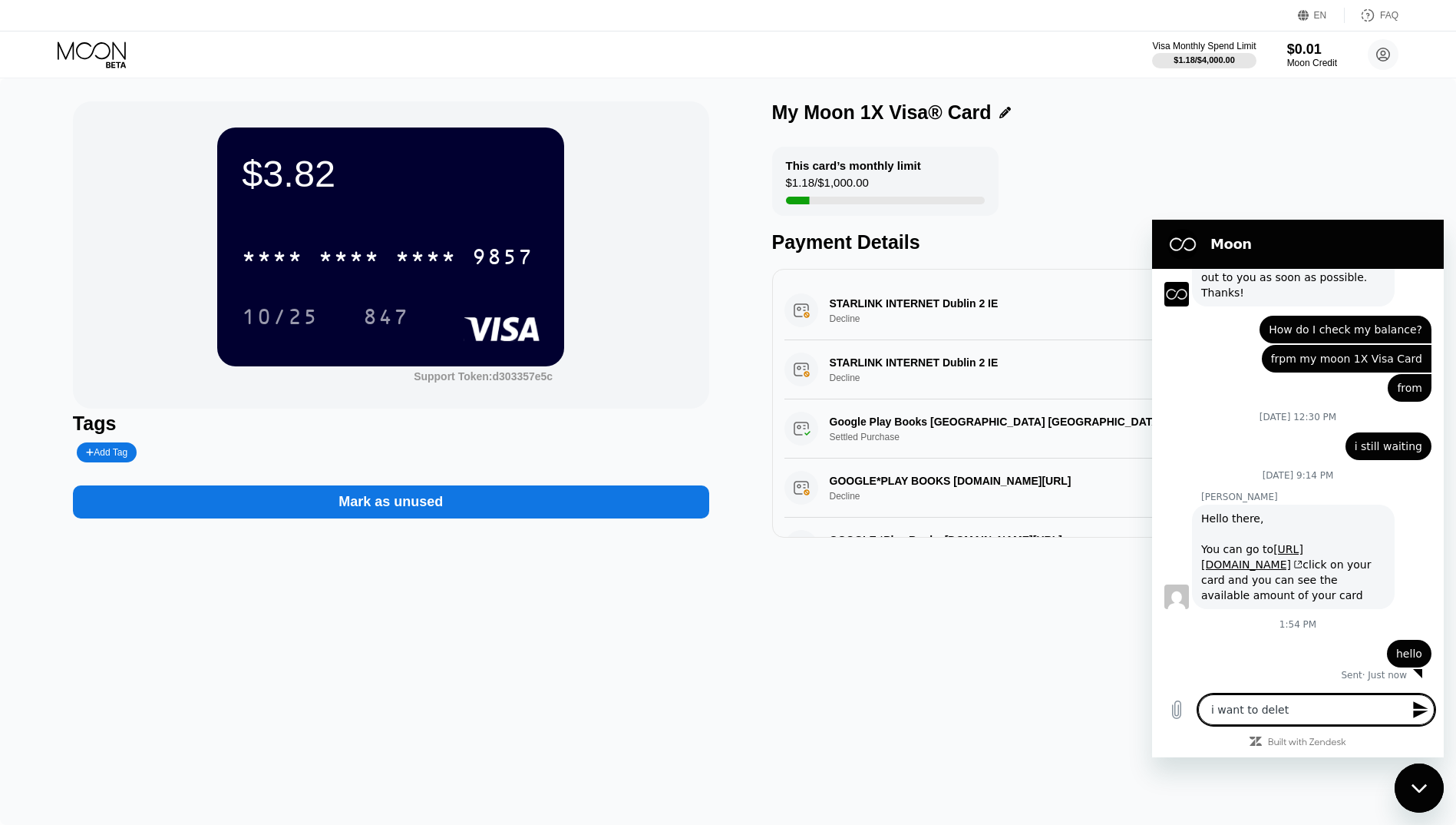
type textarea "i want to delete"
type textarea "x"
type textarea "i want to delete"
type textarea "x"
type textarea "i want to delete m"
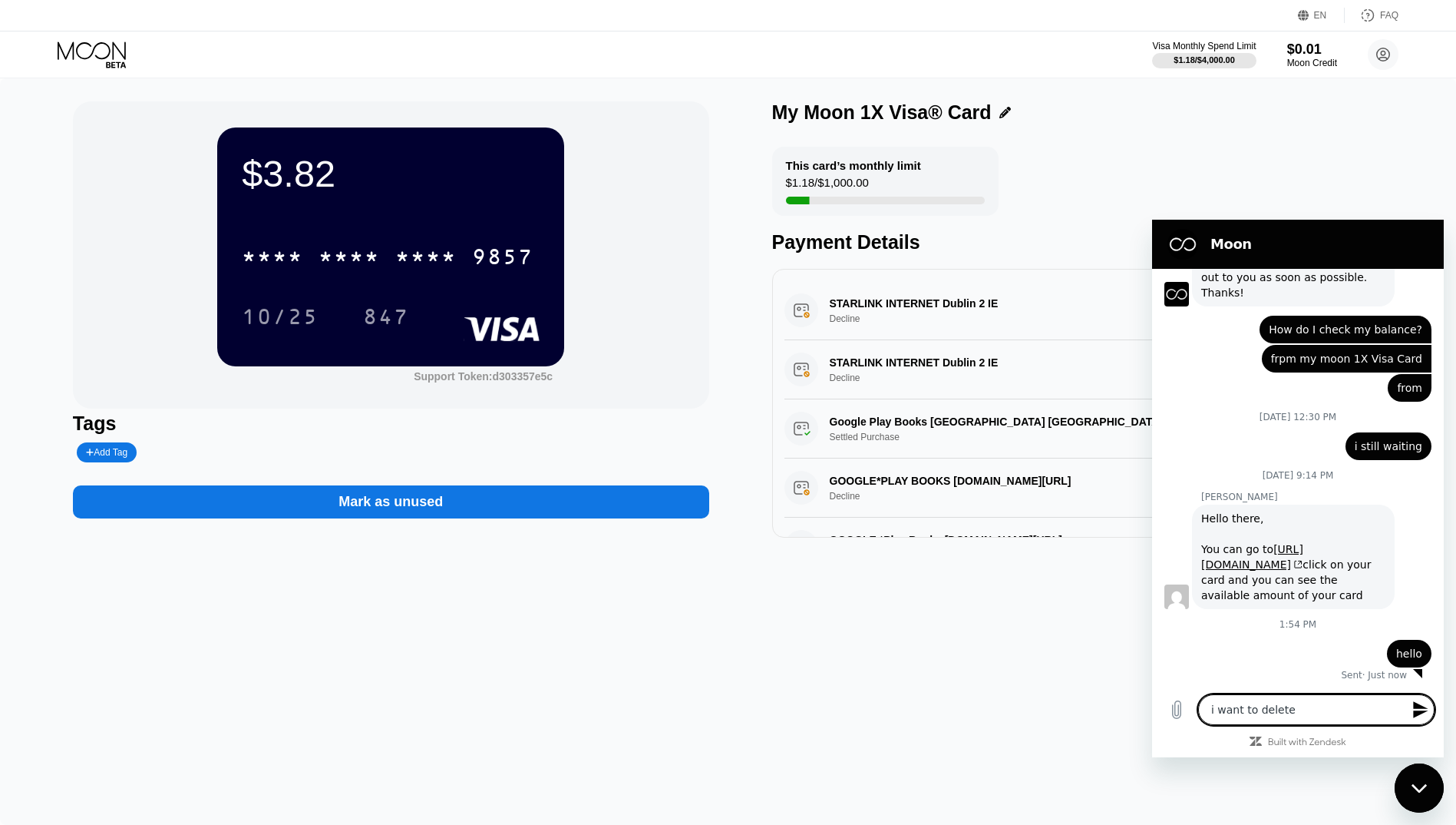
type textarea "x"
type textarea "i want to delete my"
type textarea "x"
type textarea "i want to delete my"
type textarea "x"
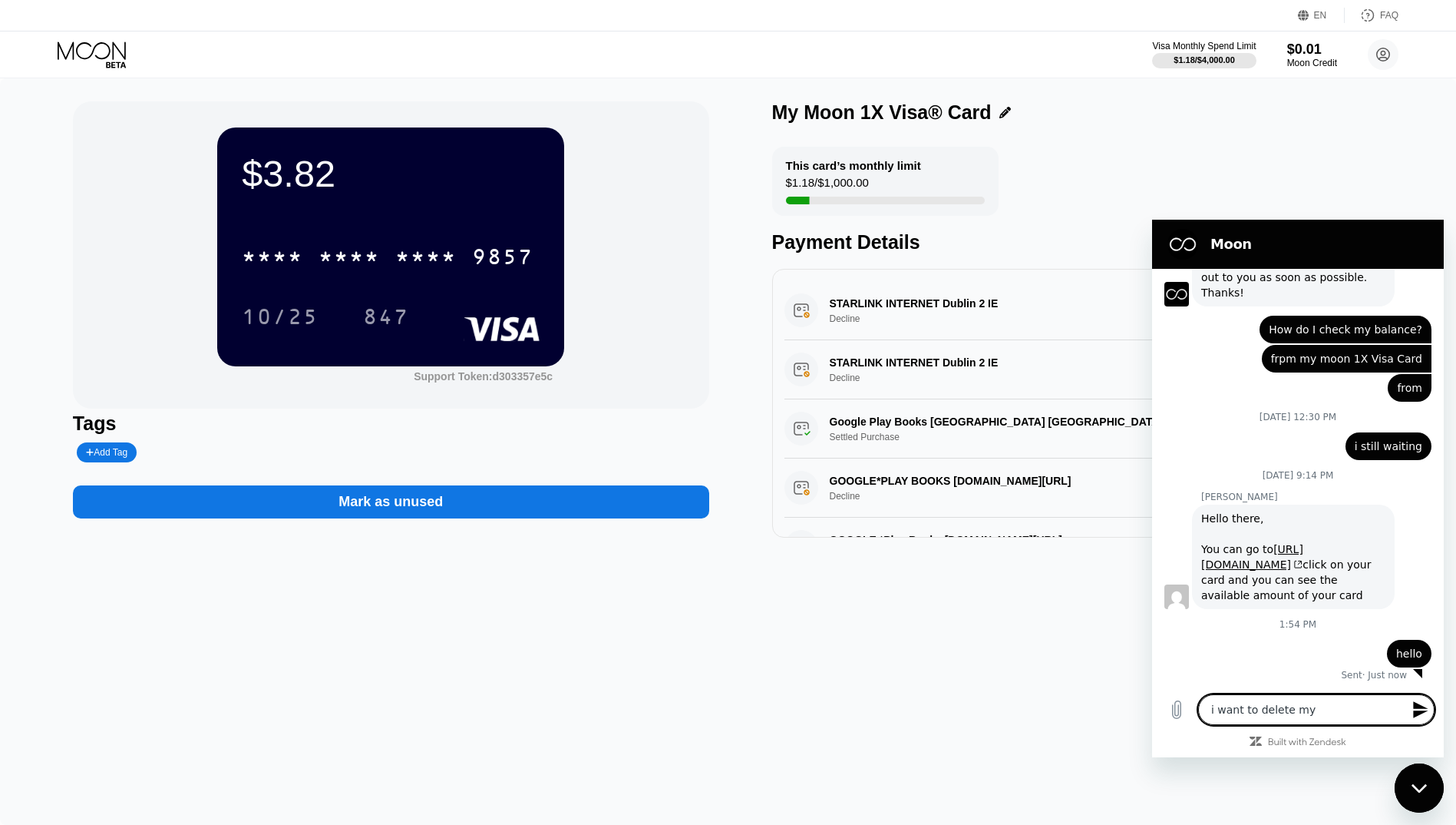
type textarea "i want to delete my m"
type textarea "x"
type textarea "i want to delete my mo"
type textarea "x"
type textarea "i want to delete my moo"
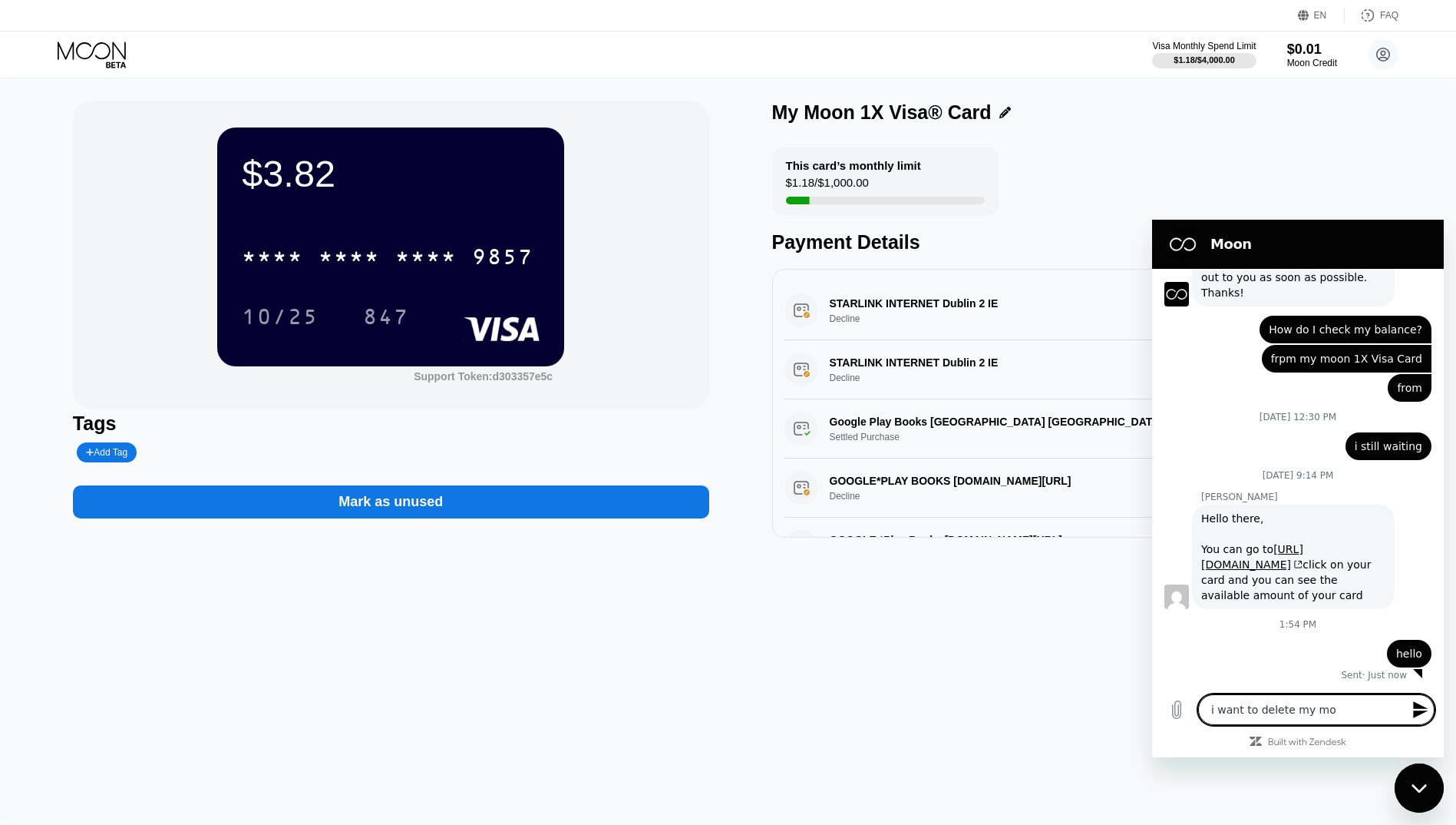
type textarea "x"
type textarea "i want to delete my moon"
type textarea "x"
type textarea "i want to delete my moon"
type textarea "x"
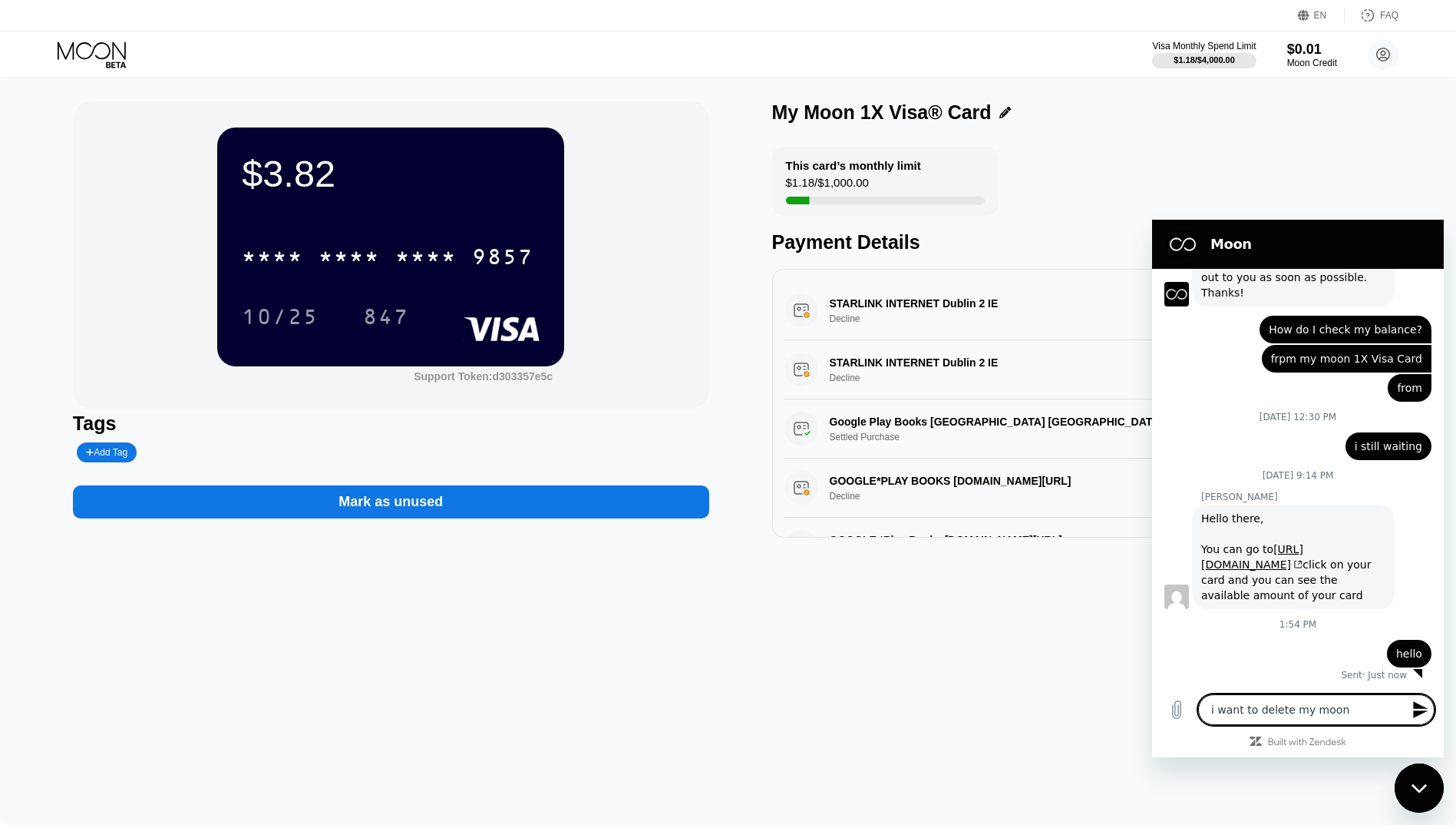
type textarea "i want to delete my moon a"
type textarea "x"
type textarea "i want to delete my moon ac"
type textarea "x"
type textarea "i want to delete my moon acc"
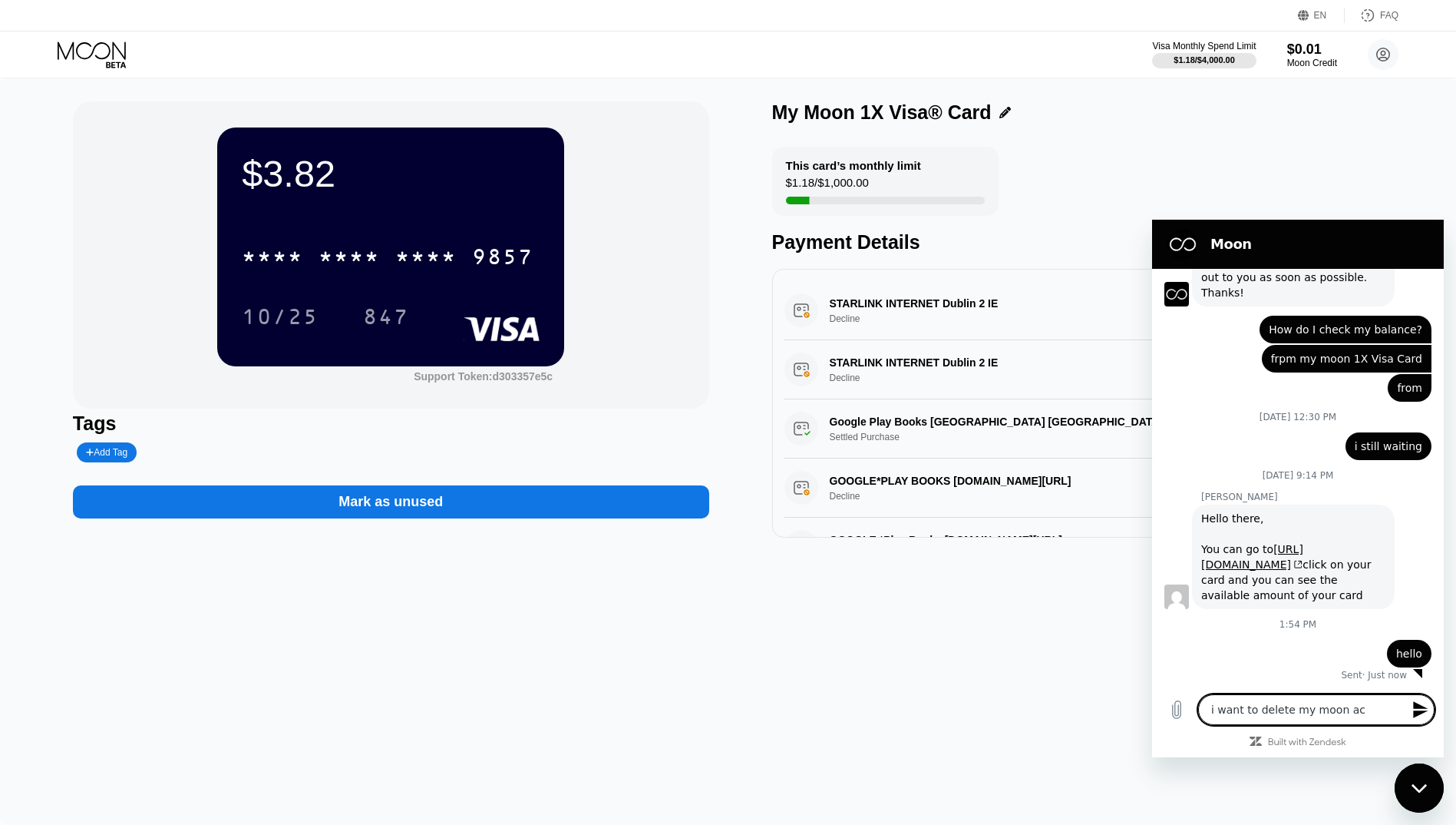
type textarea "x"
type textarea "i want to delete my moon acco"
type textarea "x"
type textarea "i want to delete my moon accou"
type textarea "x"
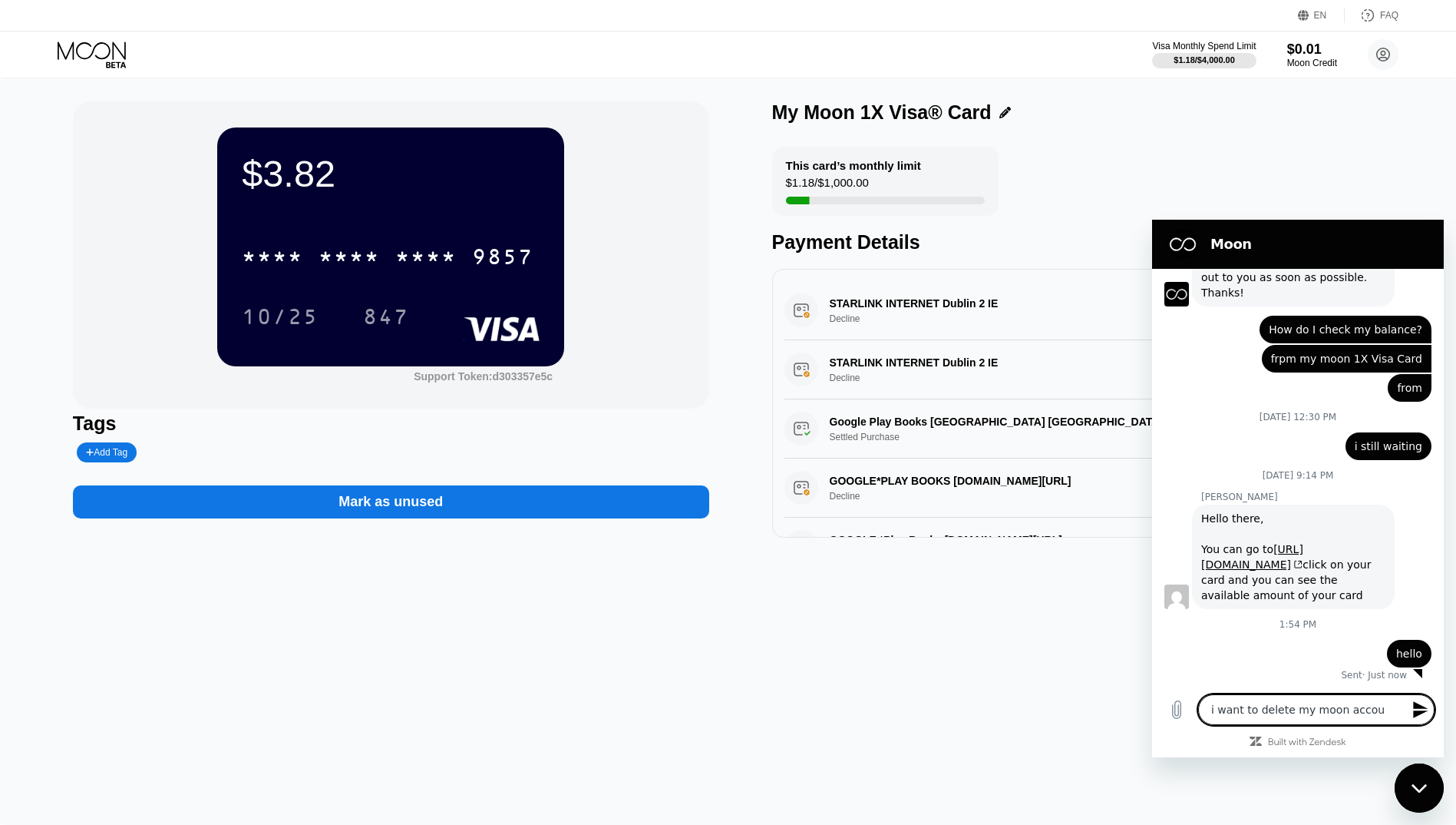
type textarea "i want to delete my moon accoun"
type textarea "x"
type textarea "i want to delete my moon account"
type textarea "x"
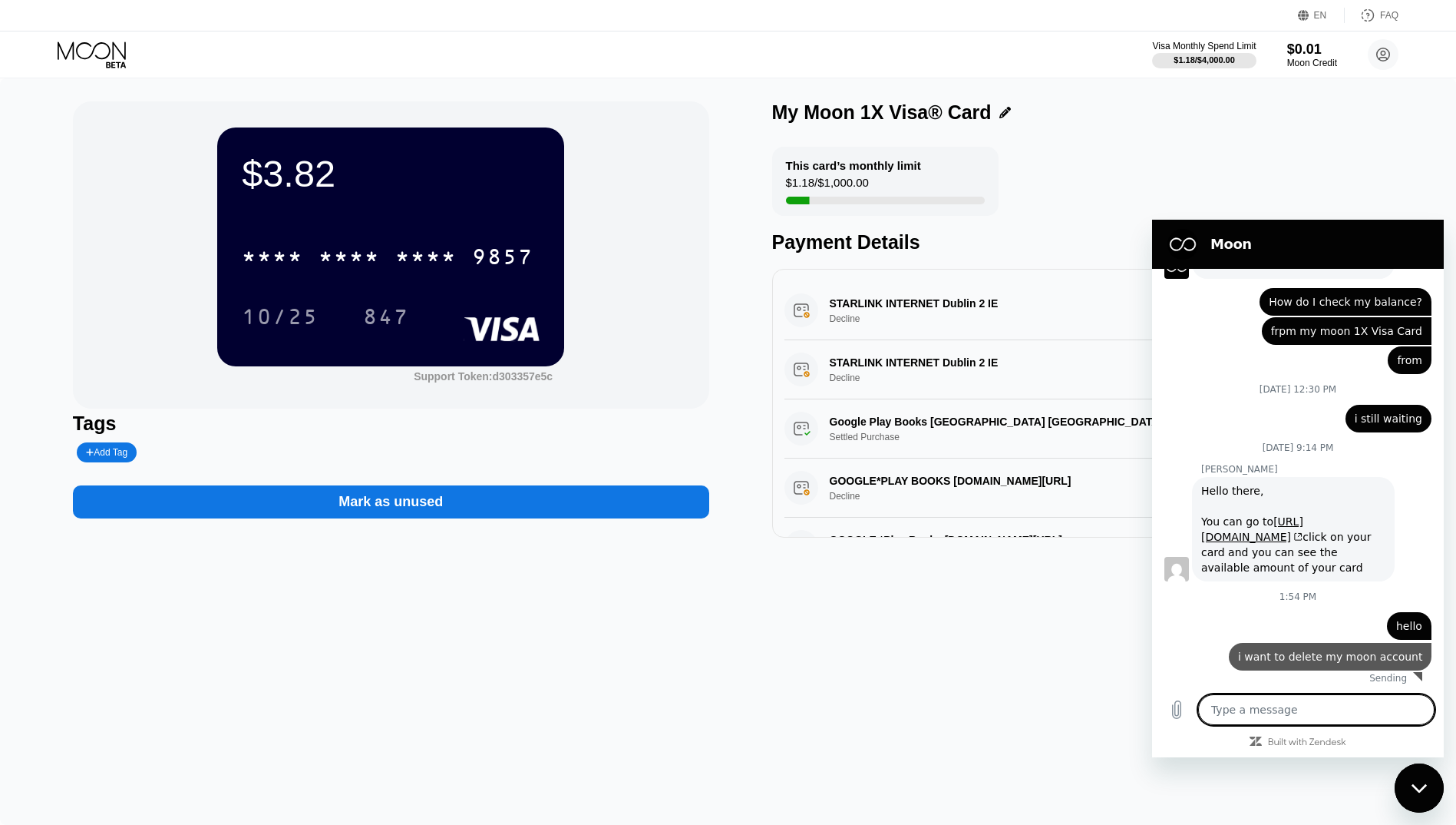
type textarea "x"
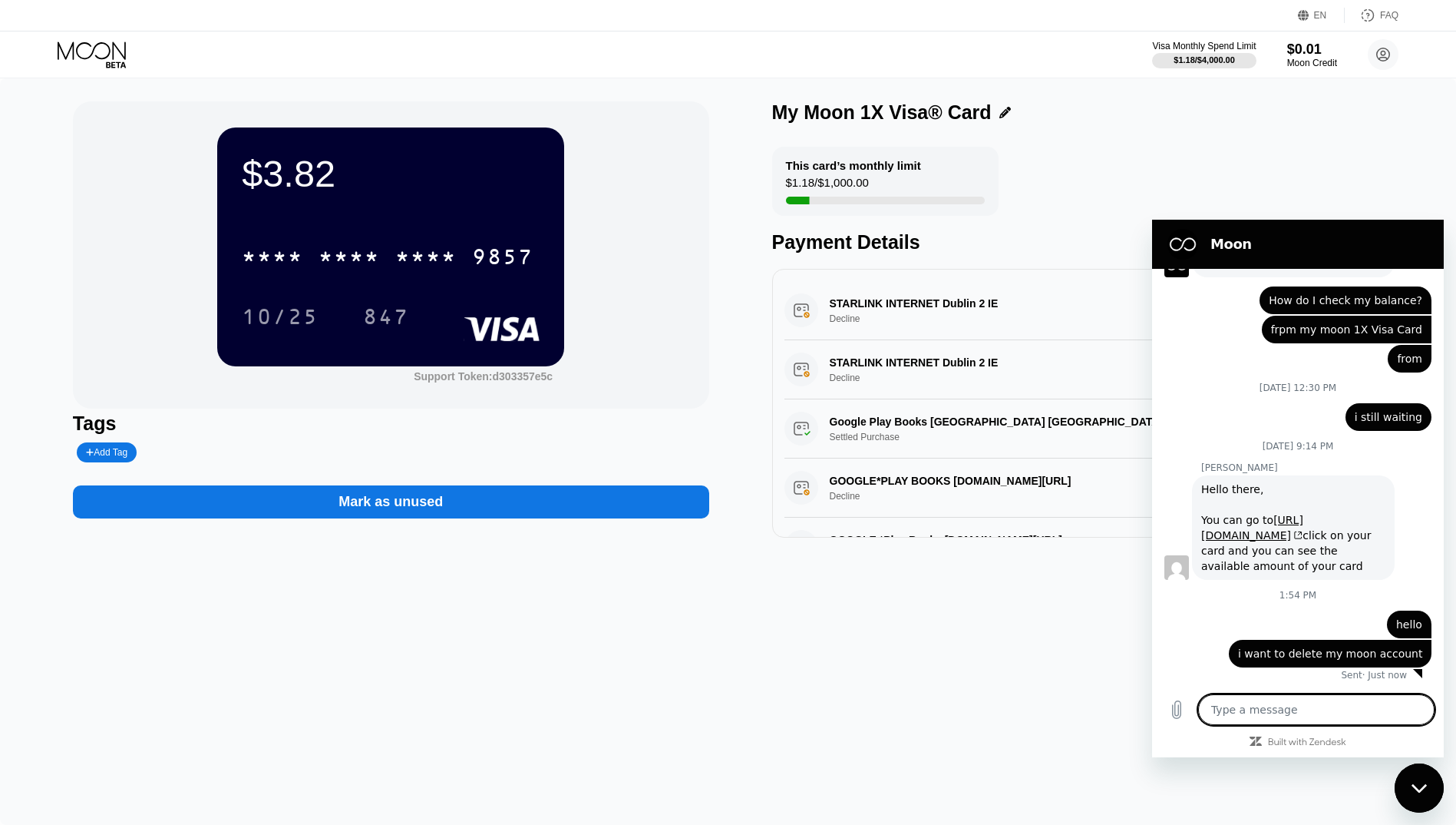
type textarea "c"
type textarea "x"
type textarea "ca"
type textarea "x"
type textarea "can"
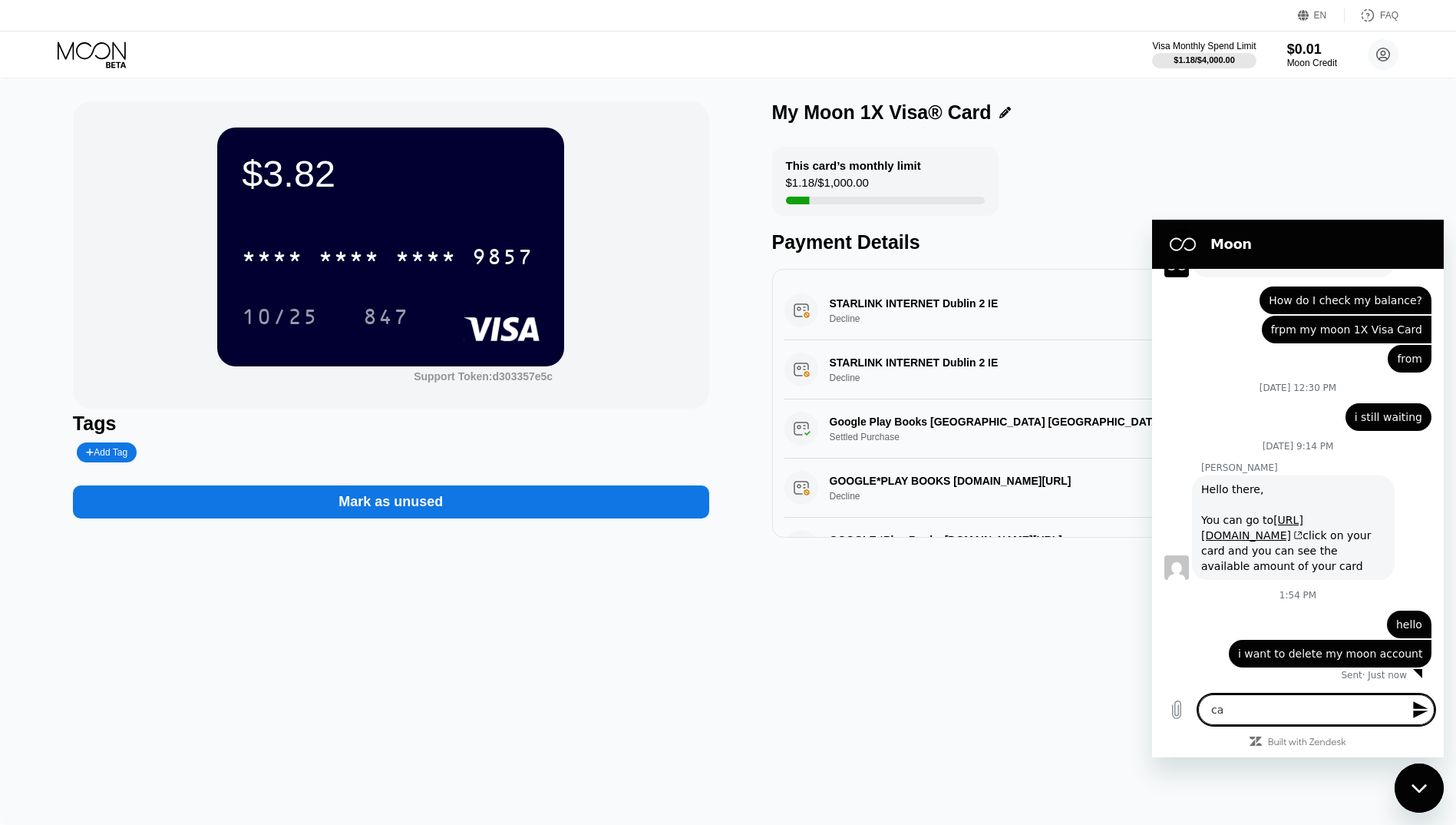
type textarea "x"
type textarea "can"
type textarea "x"
type textarea "can y"
type textarea "x"
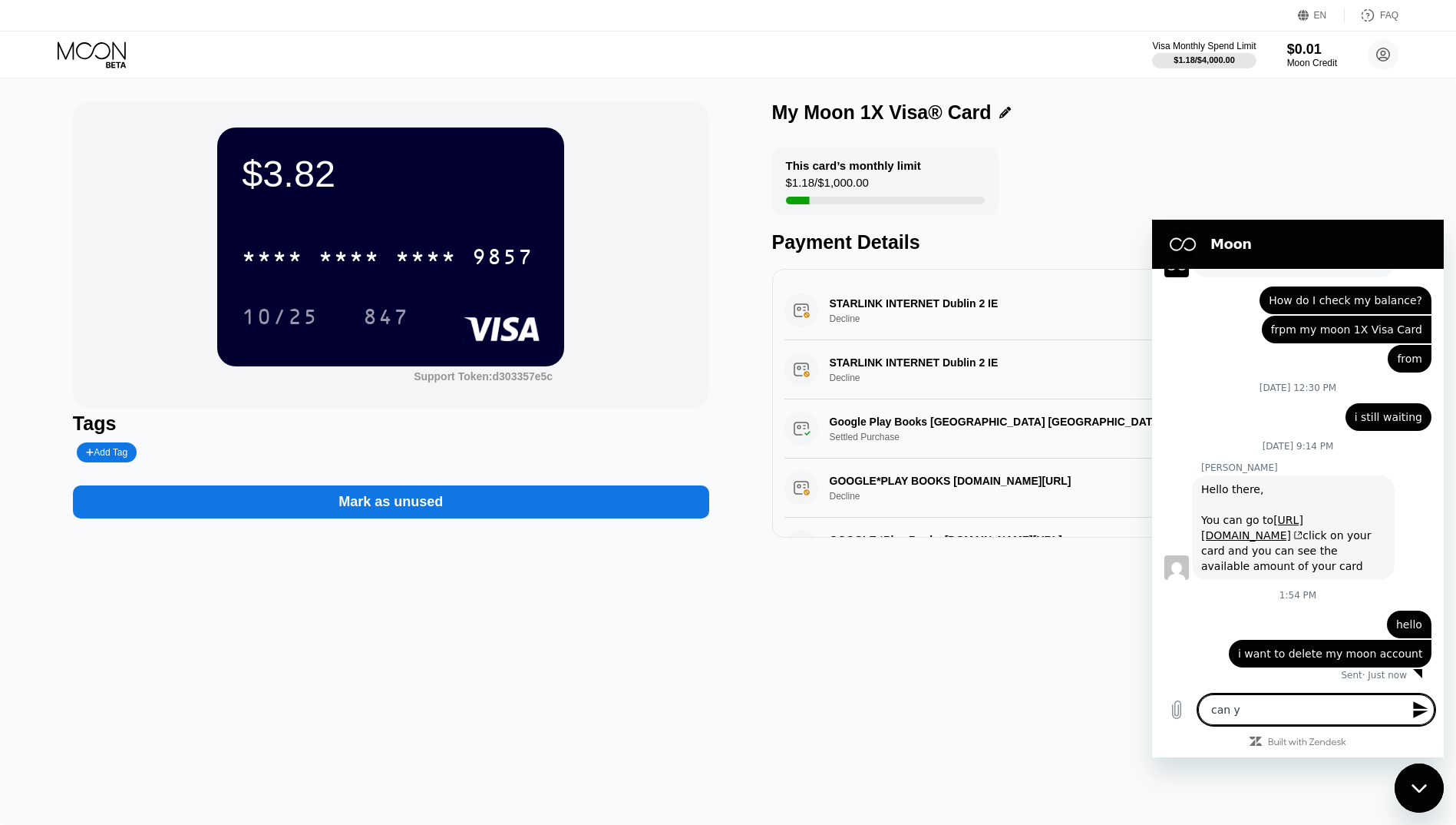
type textarea "can yo"
type textarea "x"
type textarea "can you"
type textarea "x"
type textarea "can you"
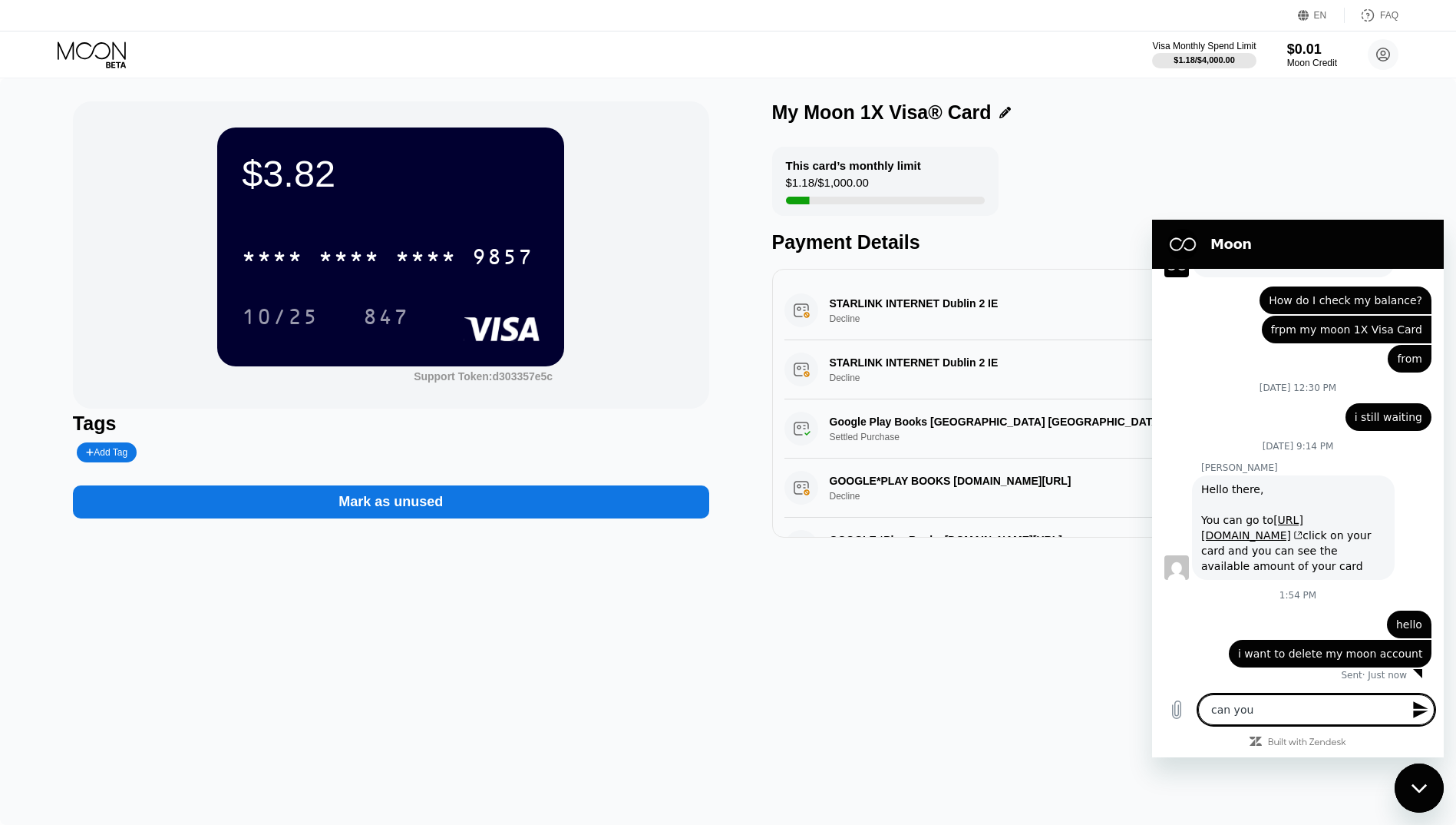
type textarea "x"
type textarea "can you d"
type textarea "x"
type textarea "can you do"
type textarea "x"
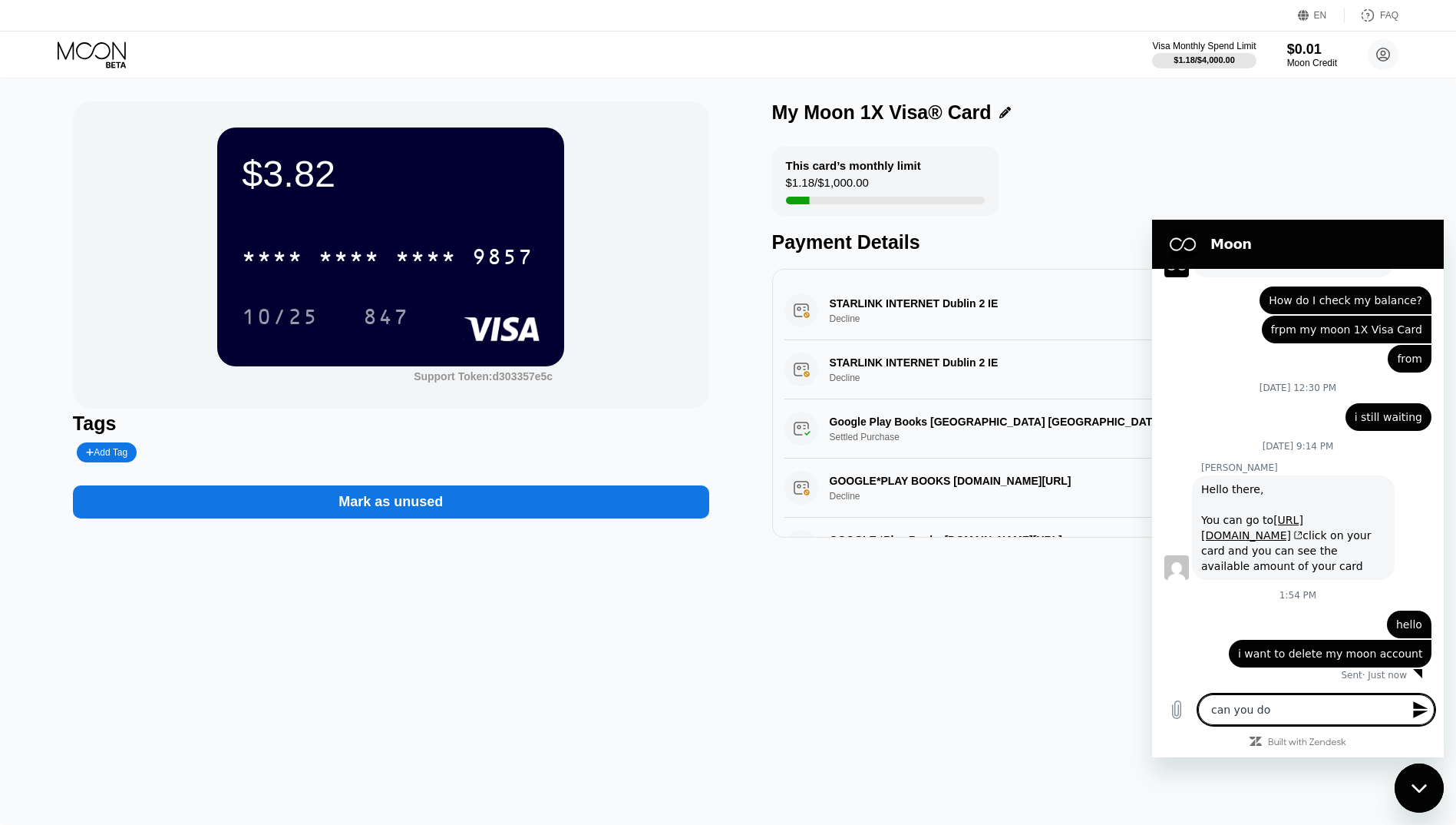
type textarea "can you do"
type textarea "x"
type textarea "can you do t"
type textarea "x"
type textarea "can you do th"
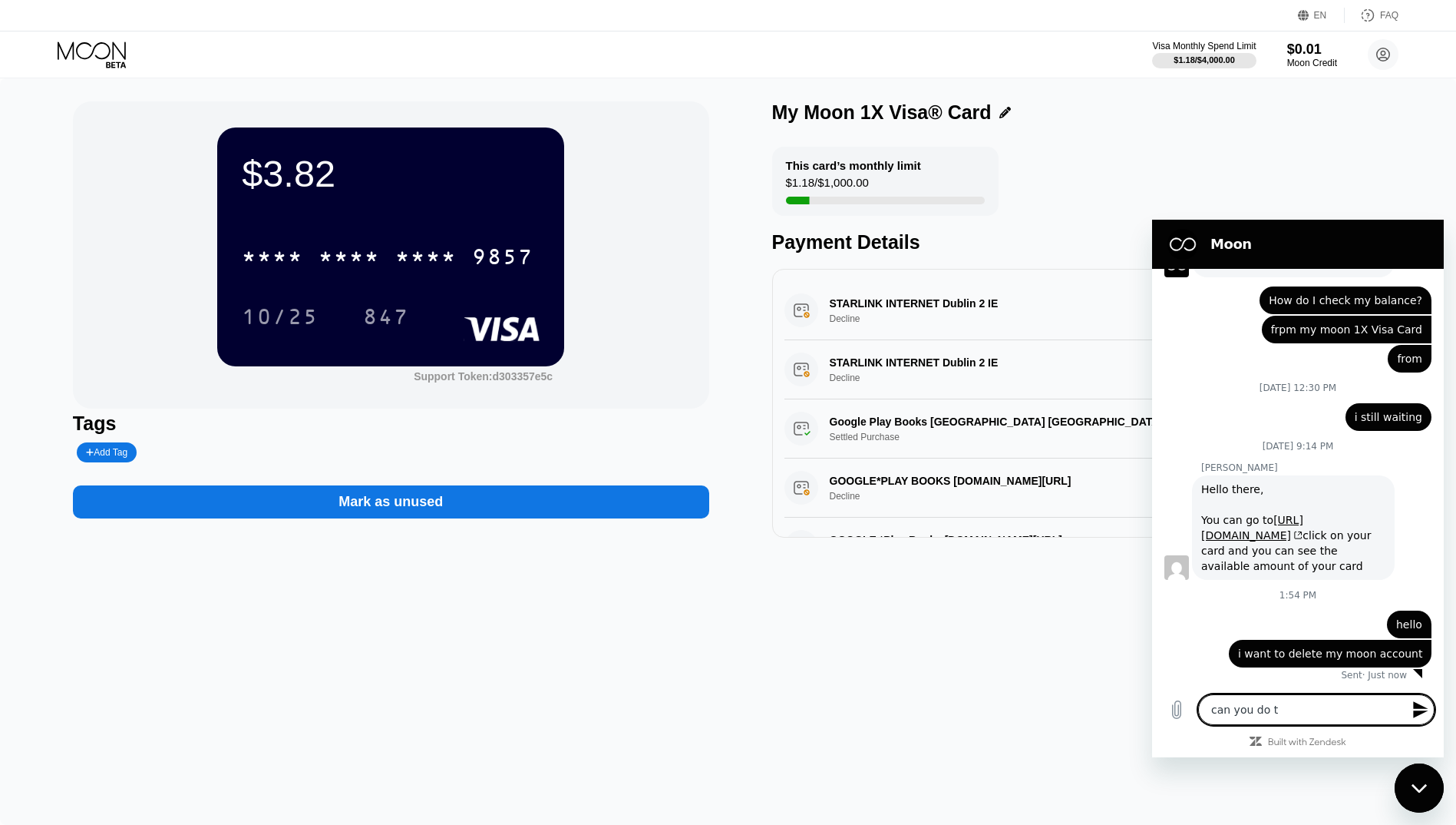
type textarea "x"
type textarea "can you do thi"
type textarea "x"
type textarea "can you do this"
type textarea "x"
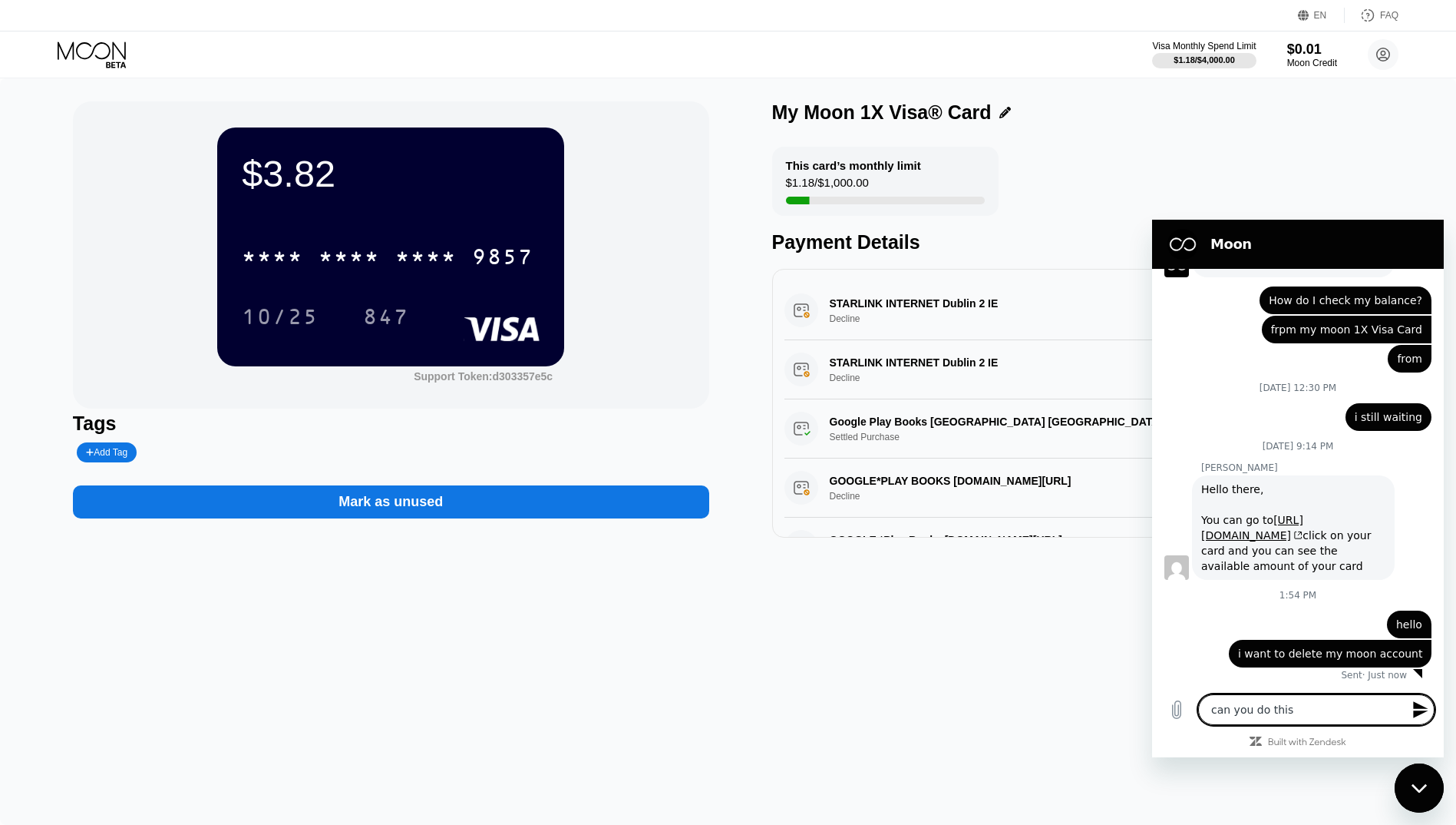
type textarea "can you do this"
type textarea "x"
type textarea "can you do this f"
type textarea "x"
type textarea "can you do this fo"
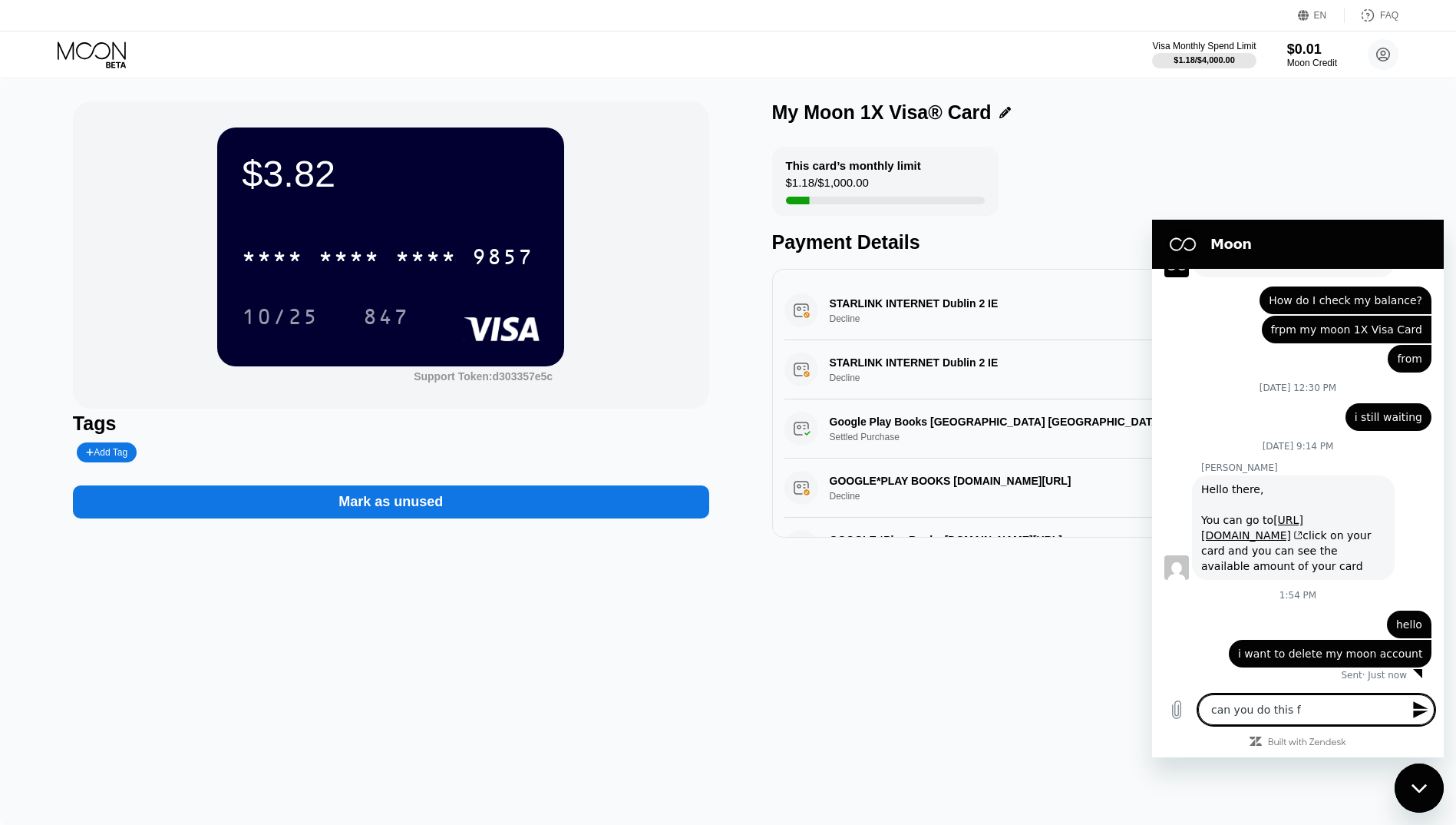
type textarea "x"
type textarea "can you do this for"
type textarea "x"
type textarea "can you do this for"
type textarea "x"
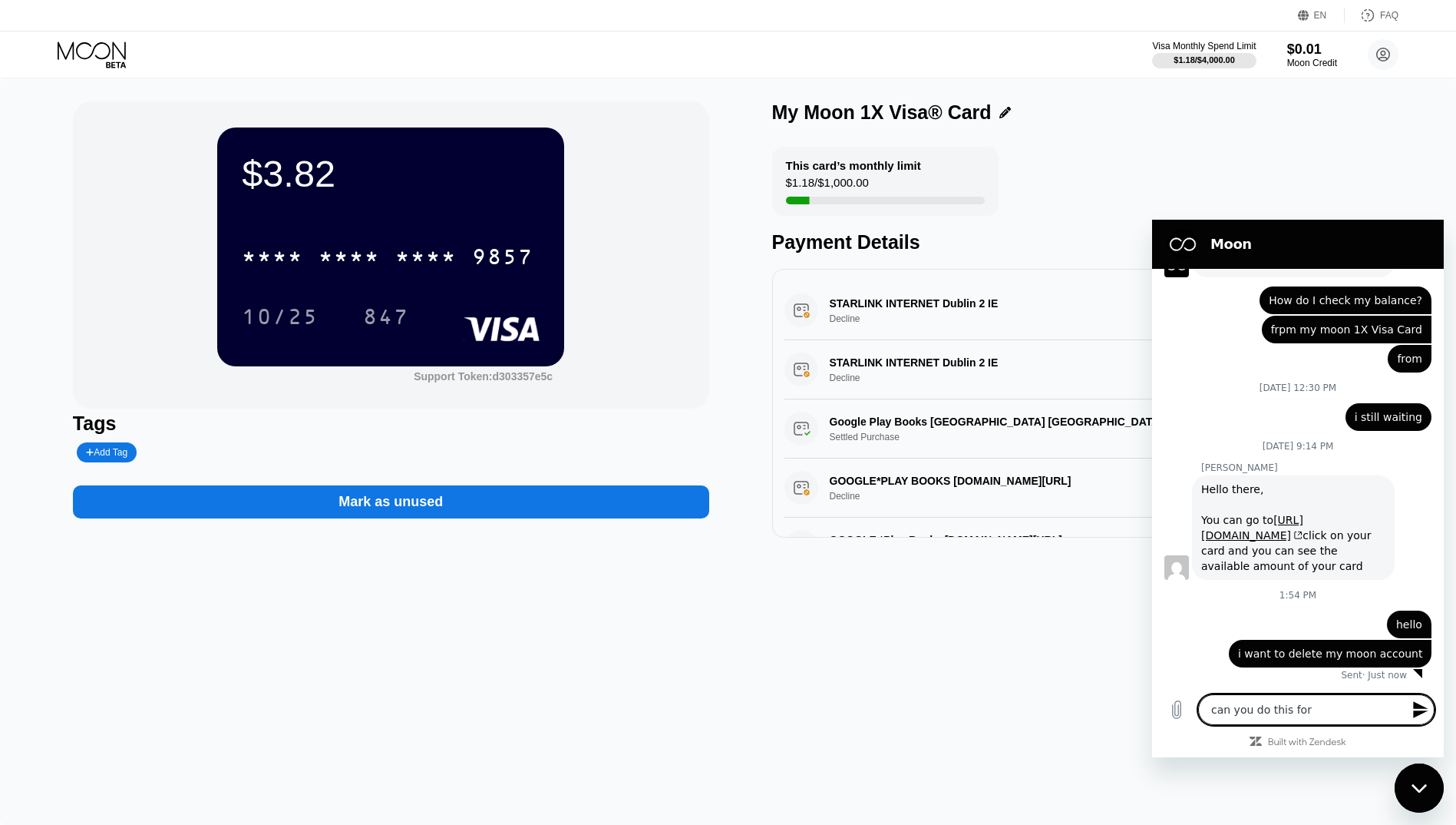
type textarea "can you do this for m"
type textarea "x"
type textarea "can you do this for me"
type textarea "x"
type textarea "can you do this for me?"
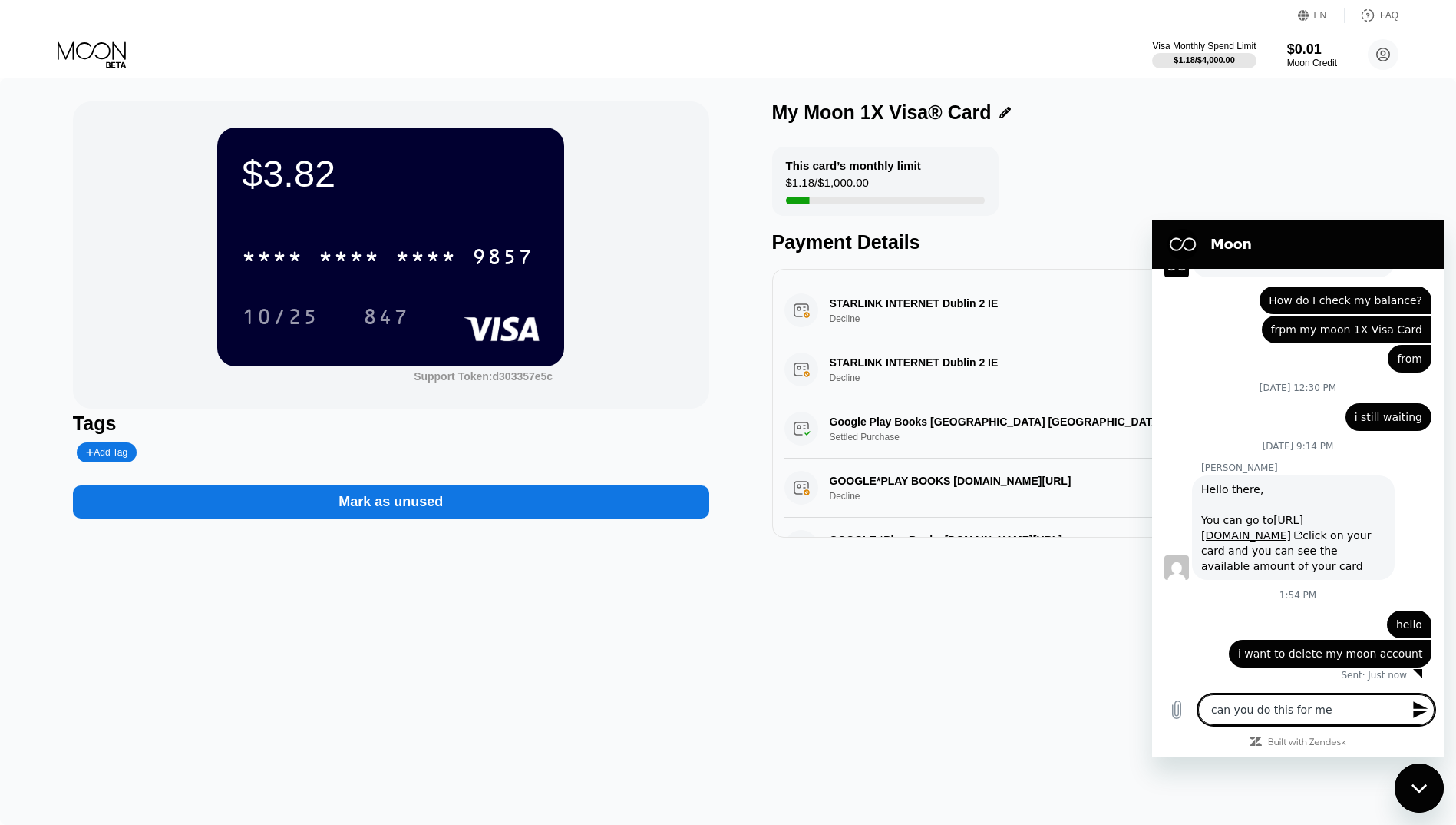
type textarea "x"
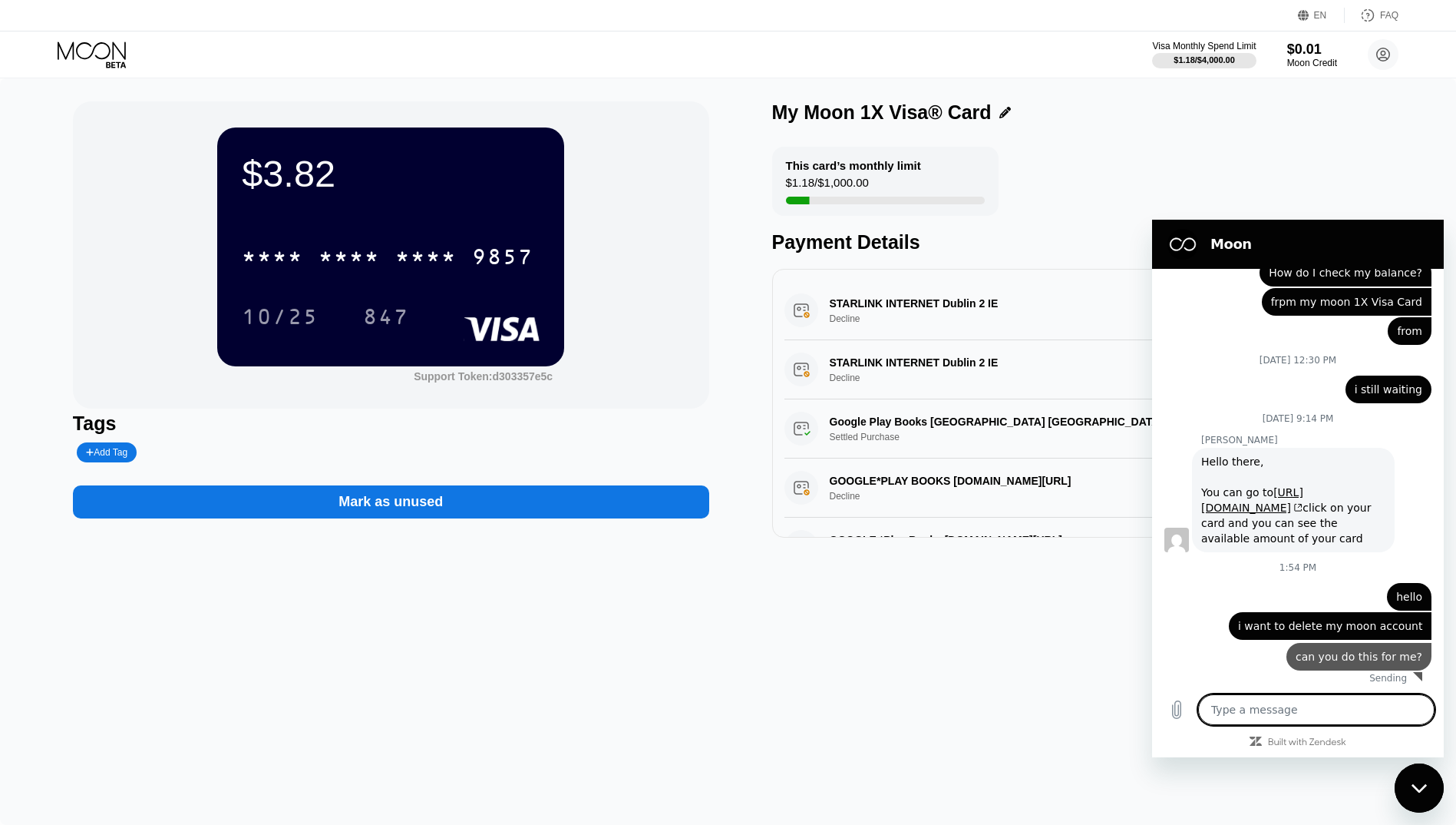
type textarea "x"
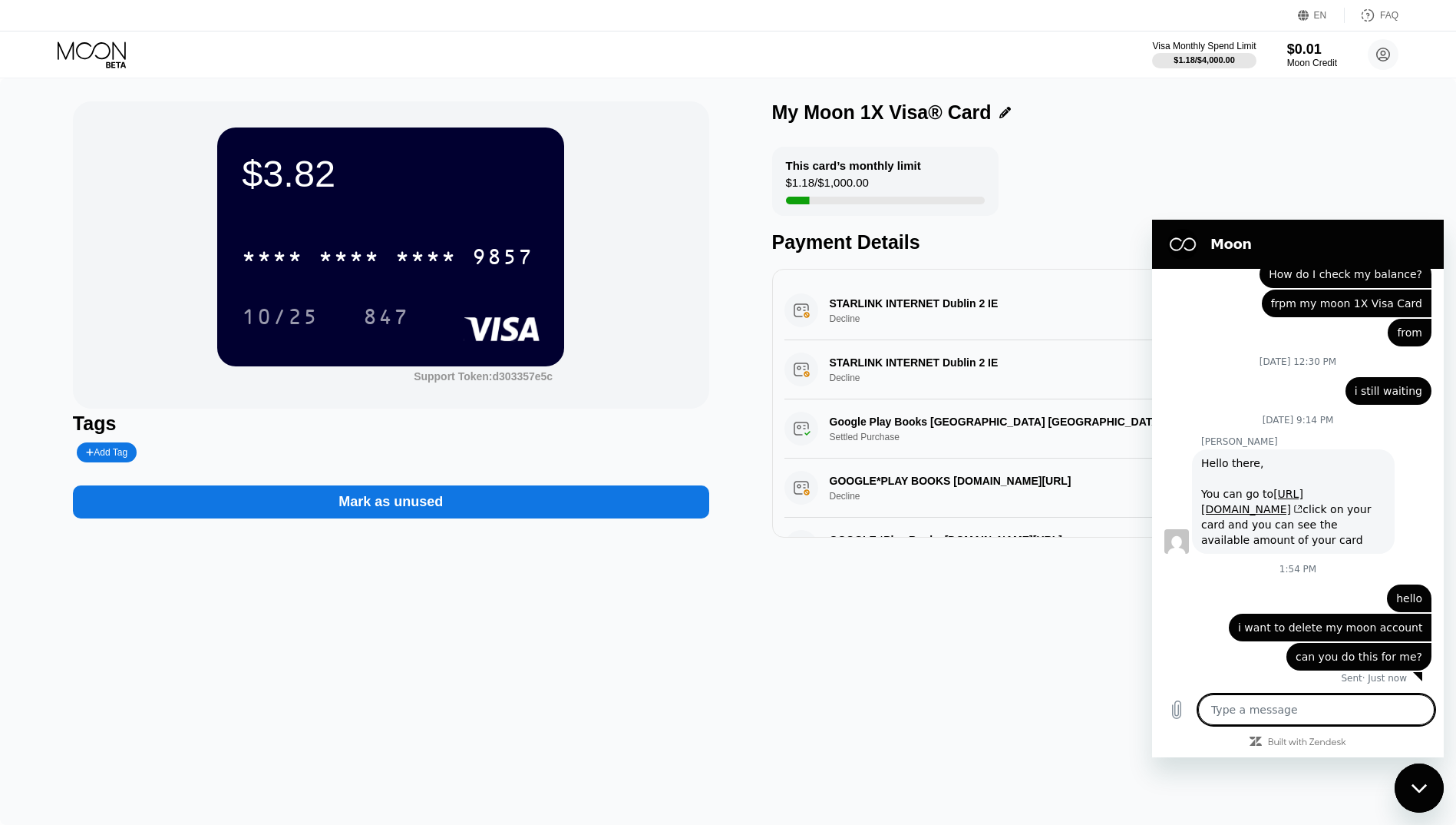
scroll to position [806, 0]
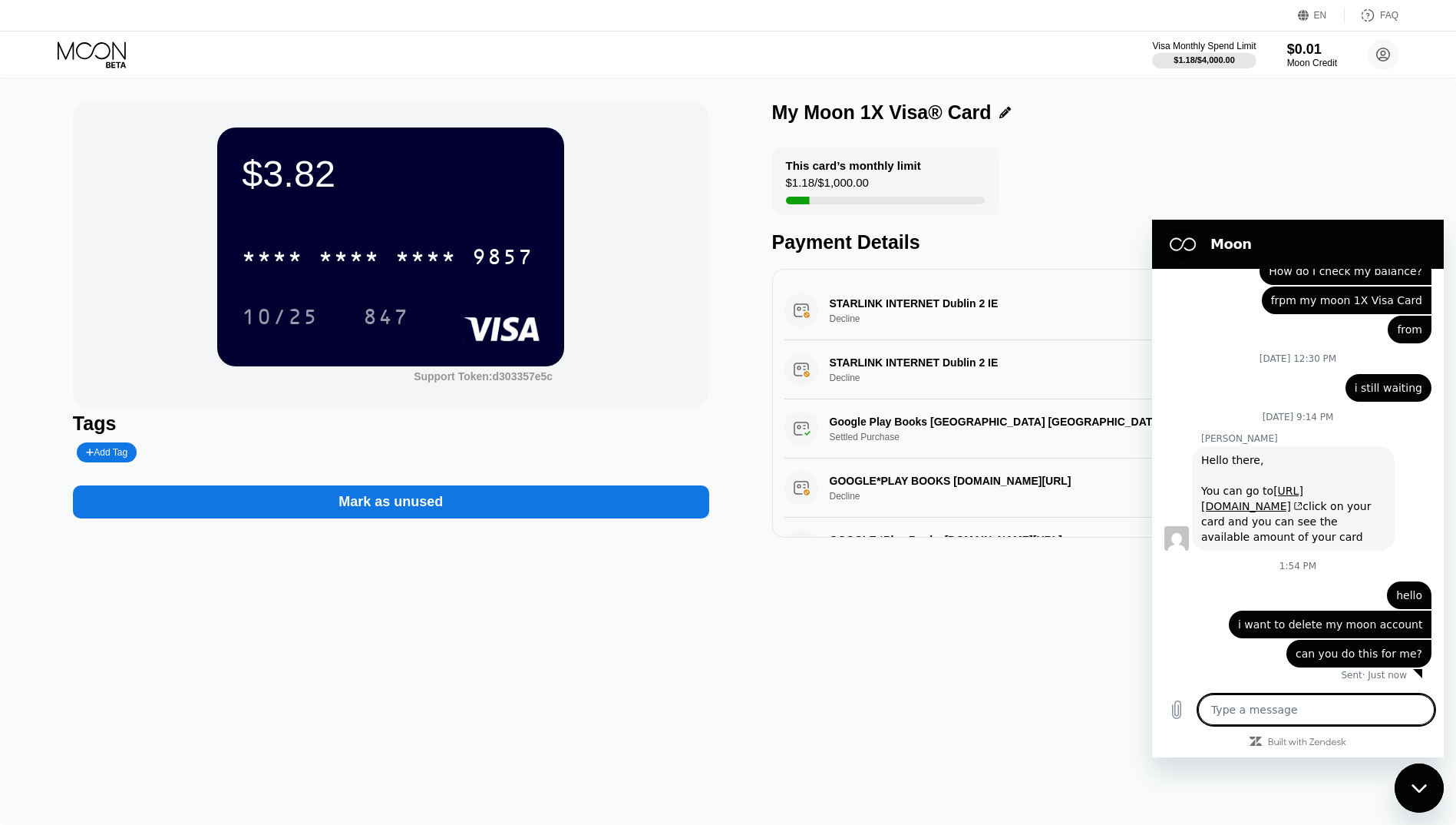
type textarea "t"
type textarea "x"
type textarea "th"
type textarea "x"
type textarea "tha"
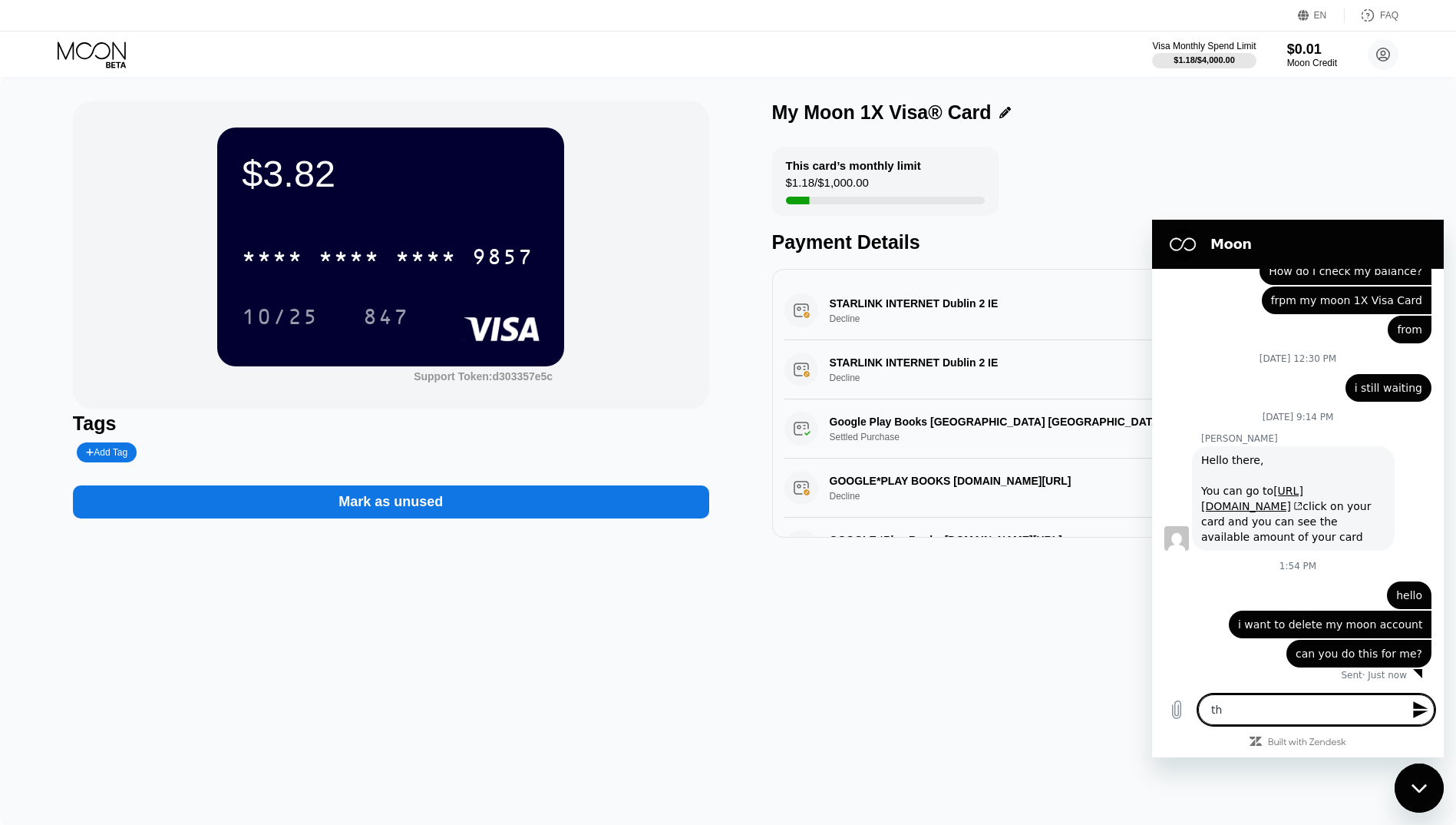
type textarea "x"
type textarea "than"
type textarea "x"
type textarea "thank"
type textarea "x"
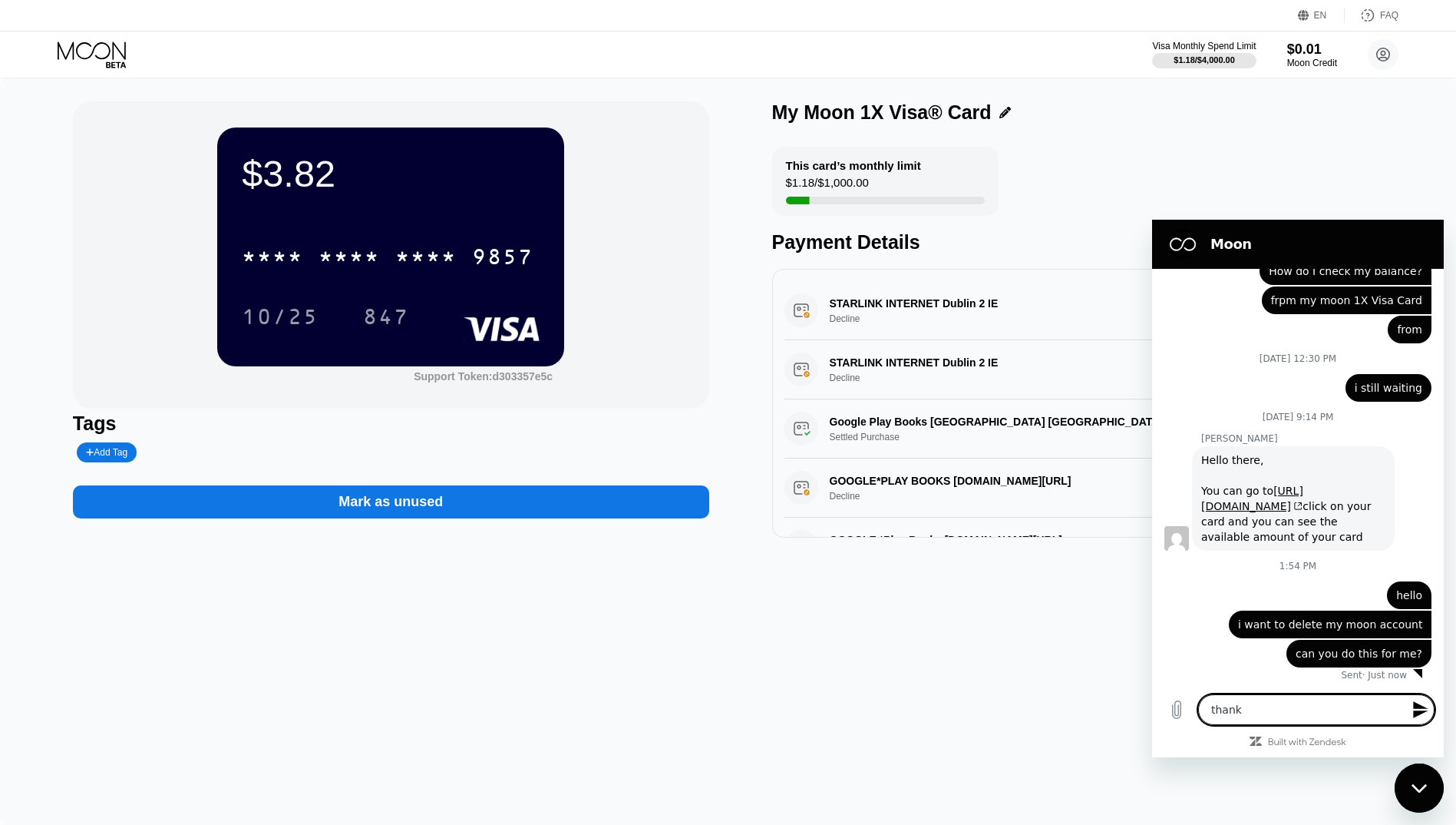
type textarea "thanks"
type textarea "x"
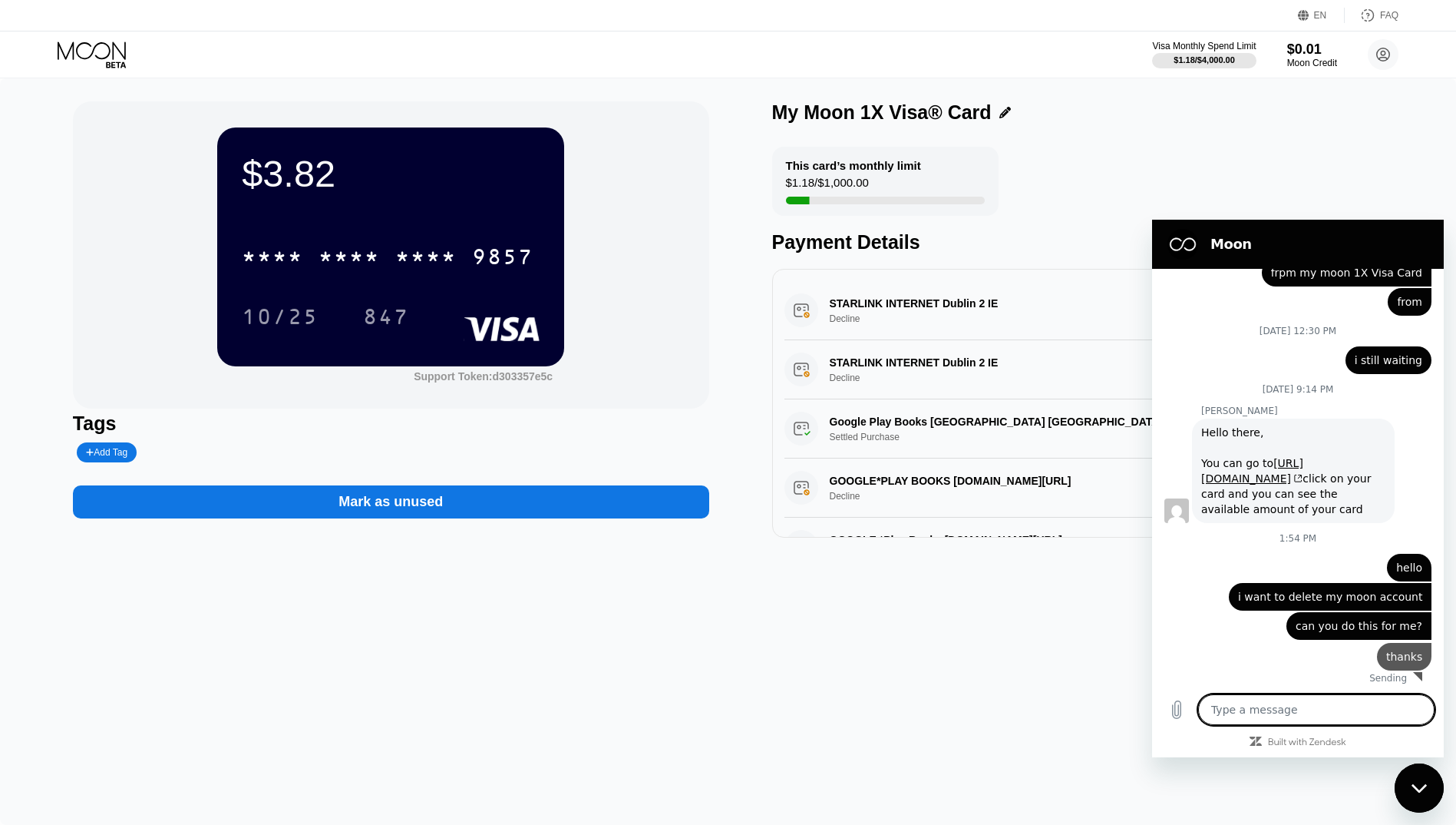
type textarea "d"
type textarea "x"
type textarea "de"
type textarea "x"
type textarea "del"
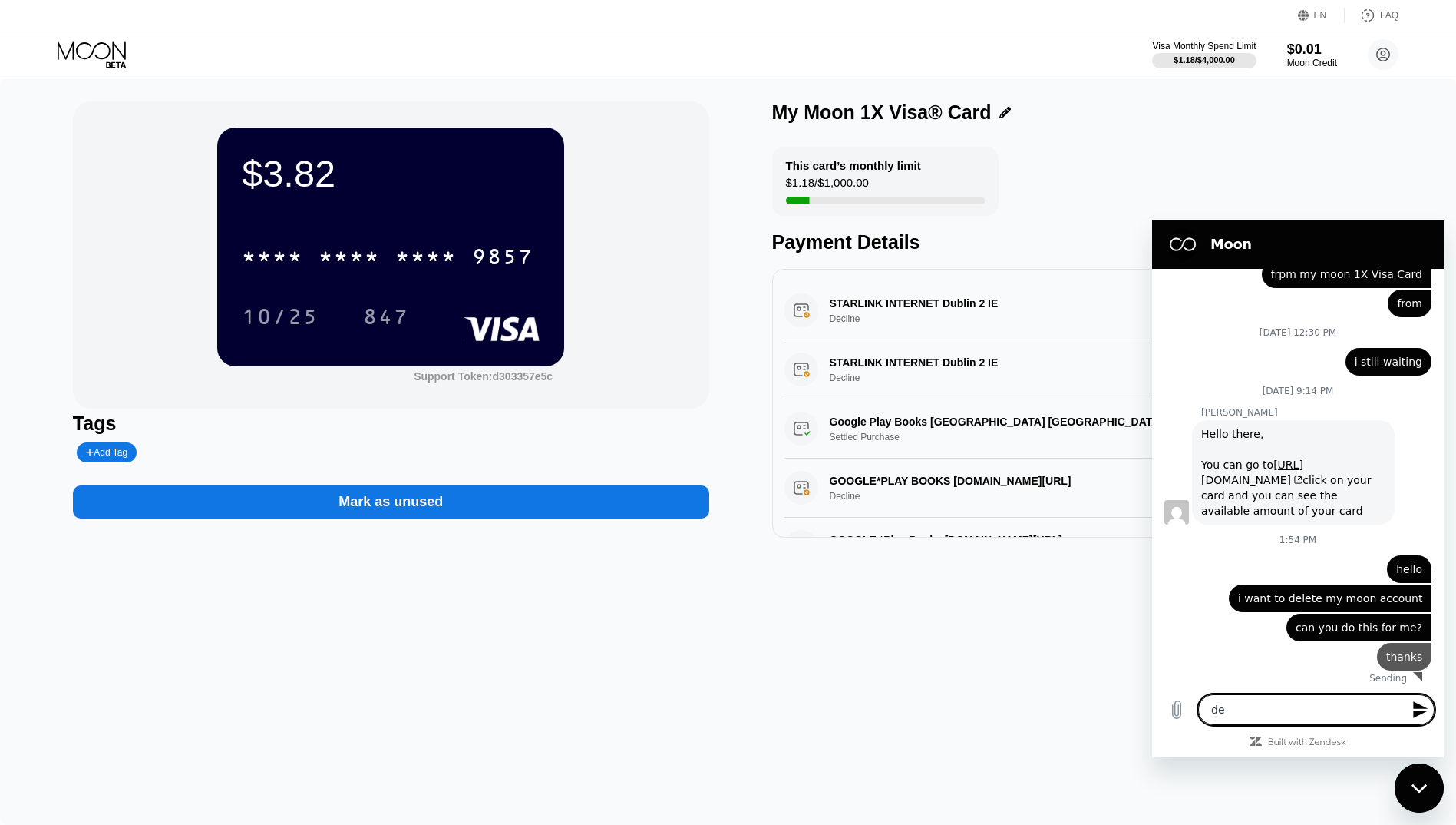
type textarea "x"
type textarea "dele"
type textarea "x"
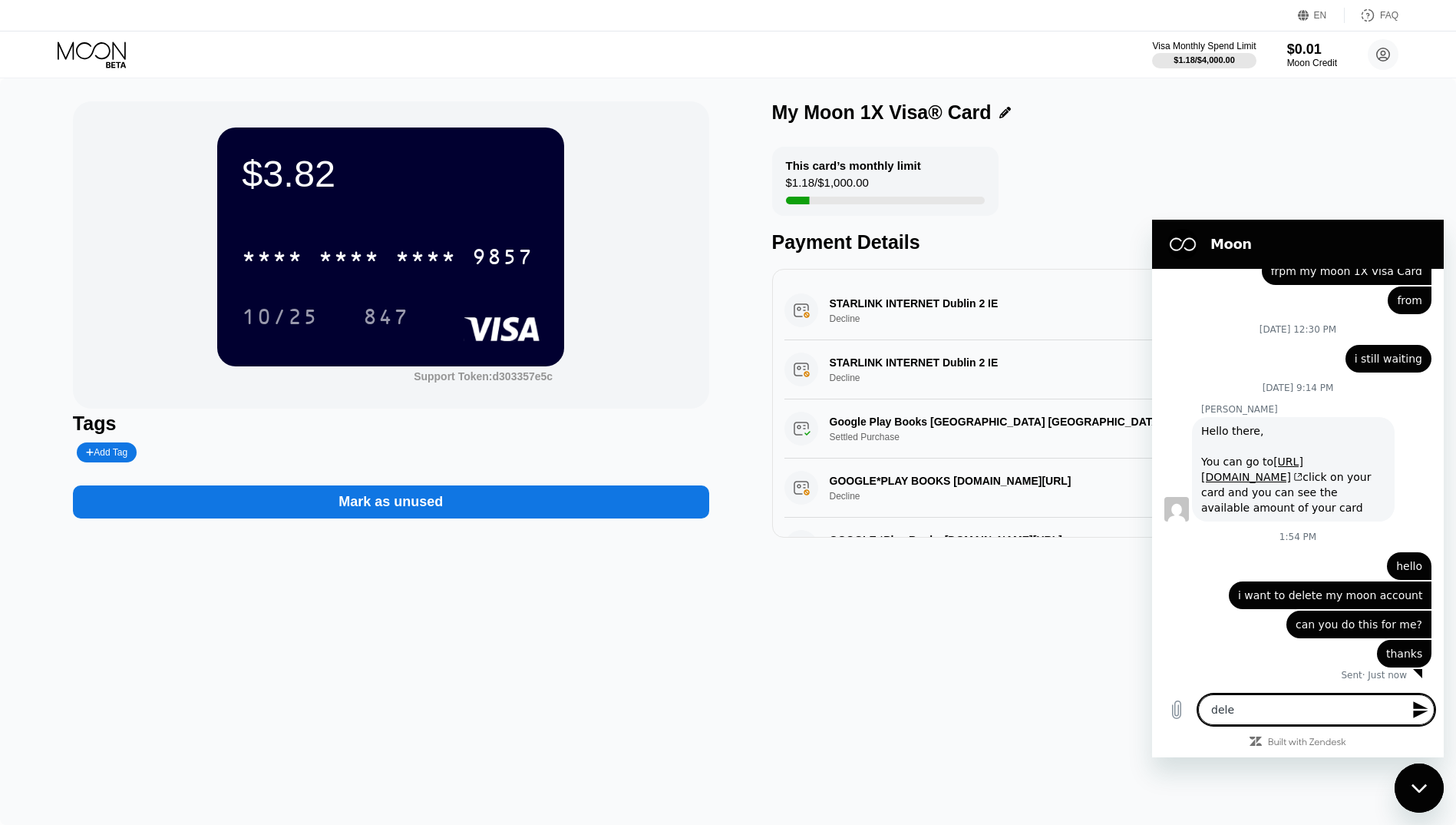
scroll to position [835, 0]
type textarea "delet"
type textarea "x"
type textarea "delete"
type textarea "x"
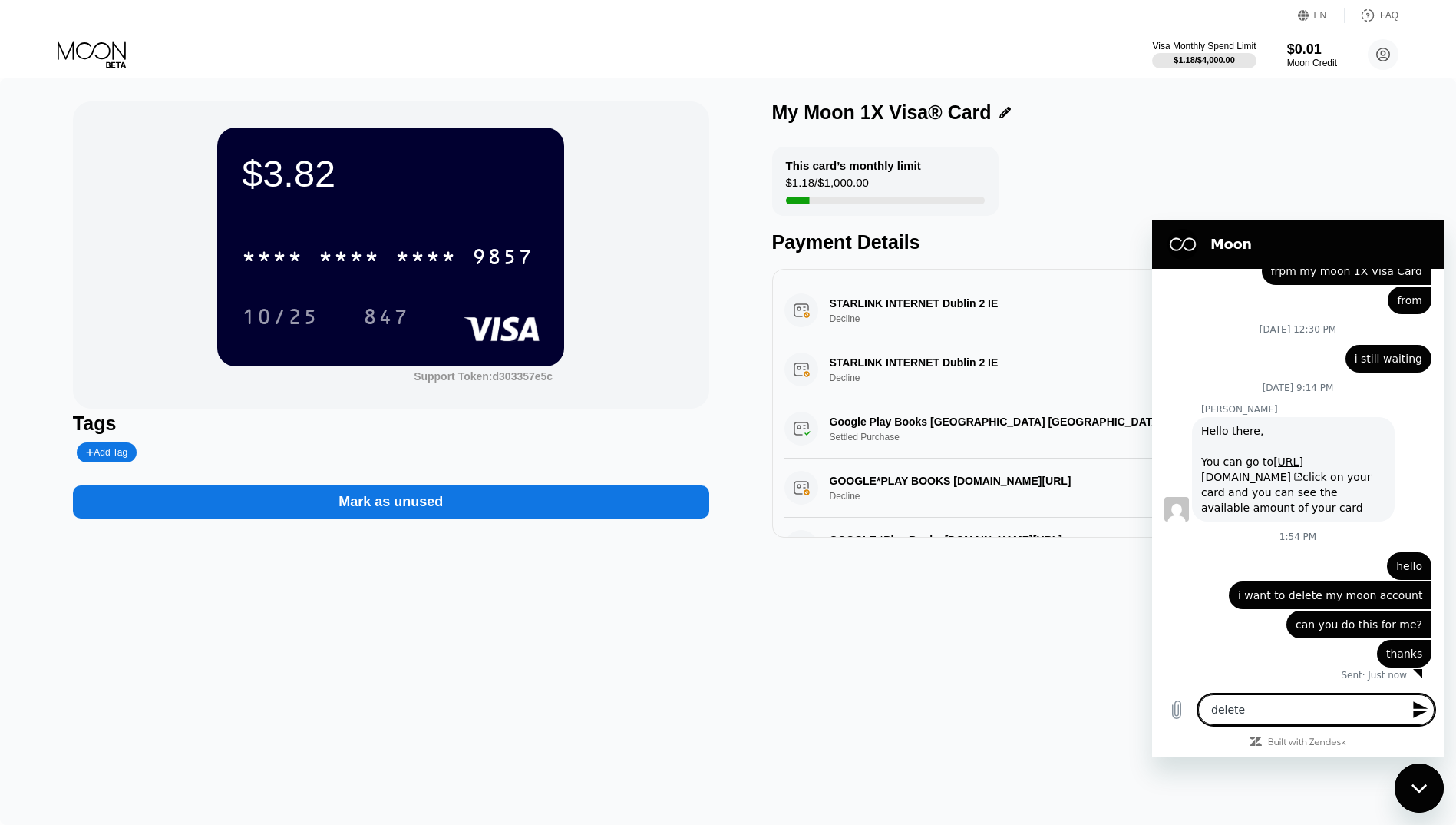
type textarea "delete"
type textarea "x"
type textarea "delete m"
type textarea "x"
type textarea "delete my"
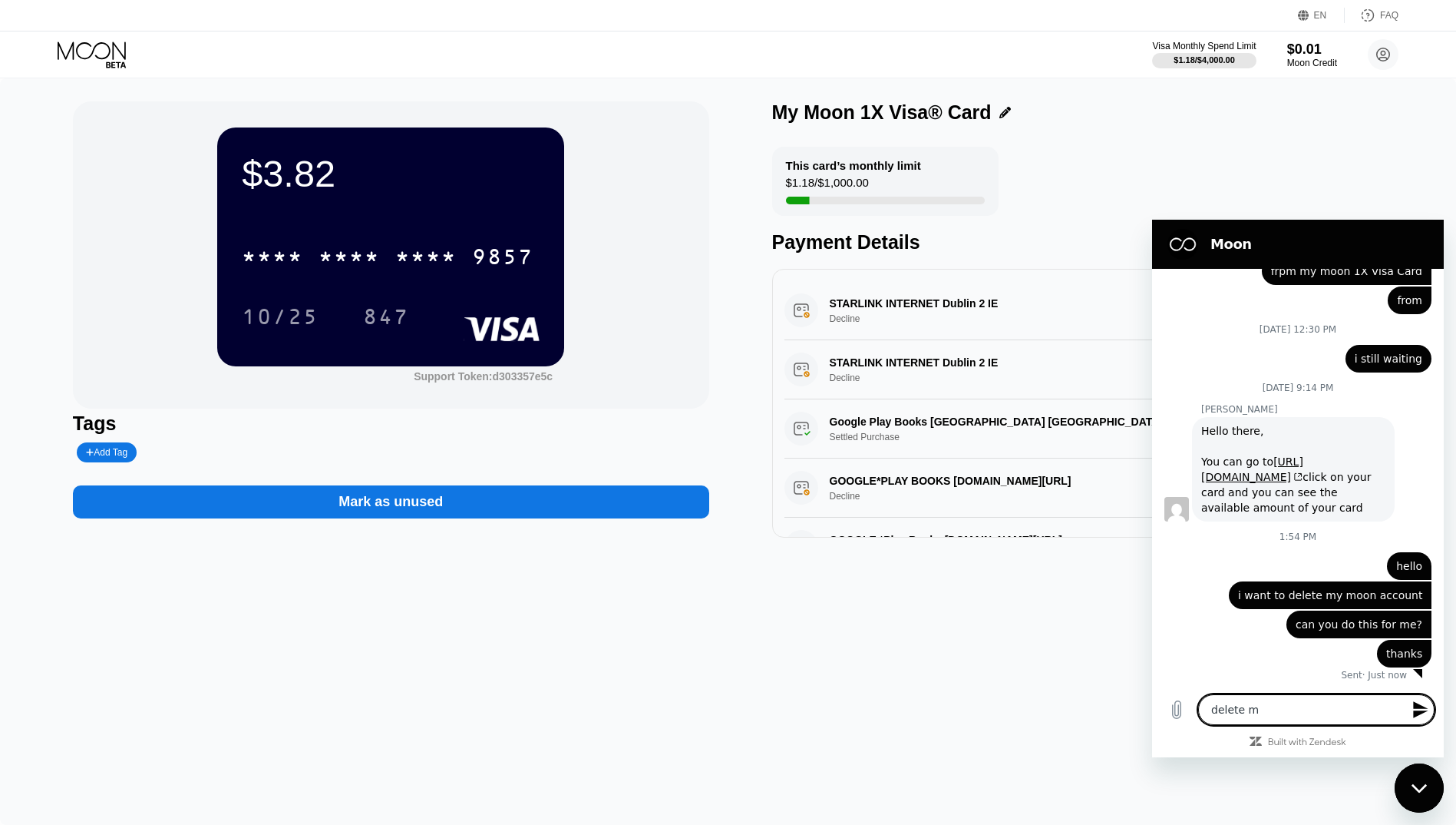
type textarea "x"
type textarea "delete my"
type textarea "x"
type textarea "delete my a"
type textarea "x"
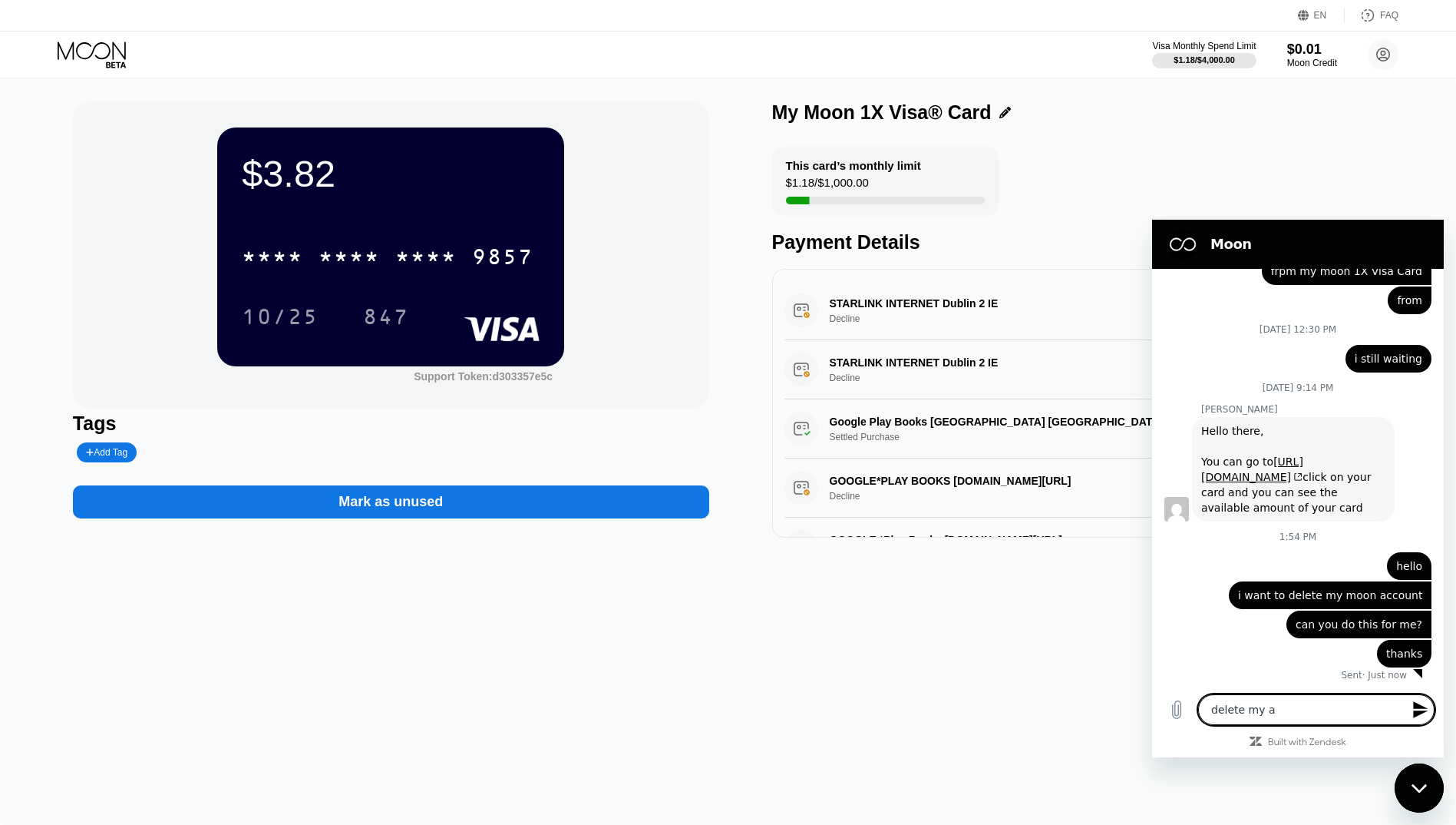
type textarea "delete my ac"
type textarea "x"
type textarea "delete my acc"
type textarea "x"
type textarea "delete my acco"
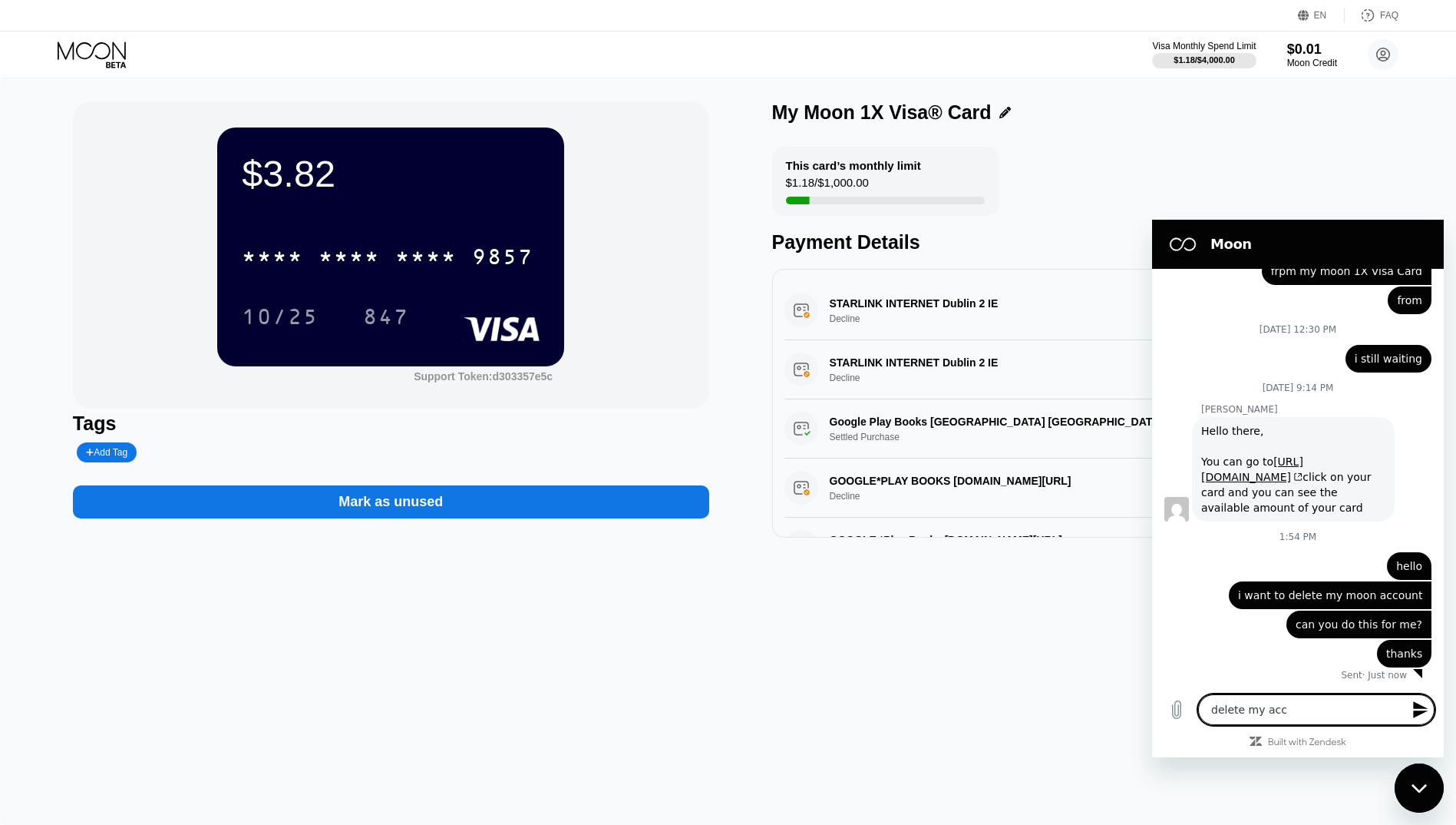
type textarea "x"
type textarea "delete my accou"
type textarea "x"
type textarea "delete my accoun"
type textarea "x"
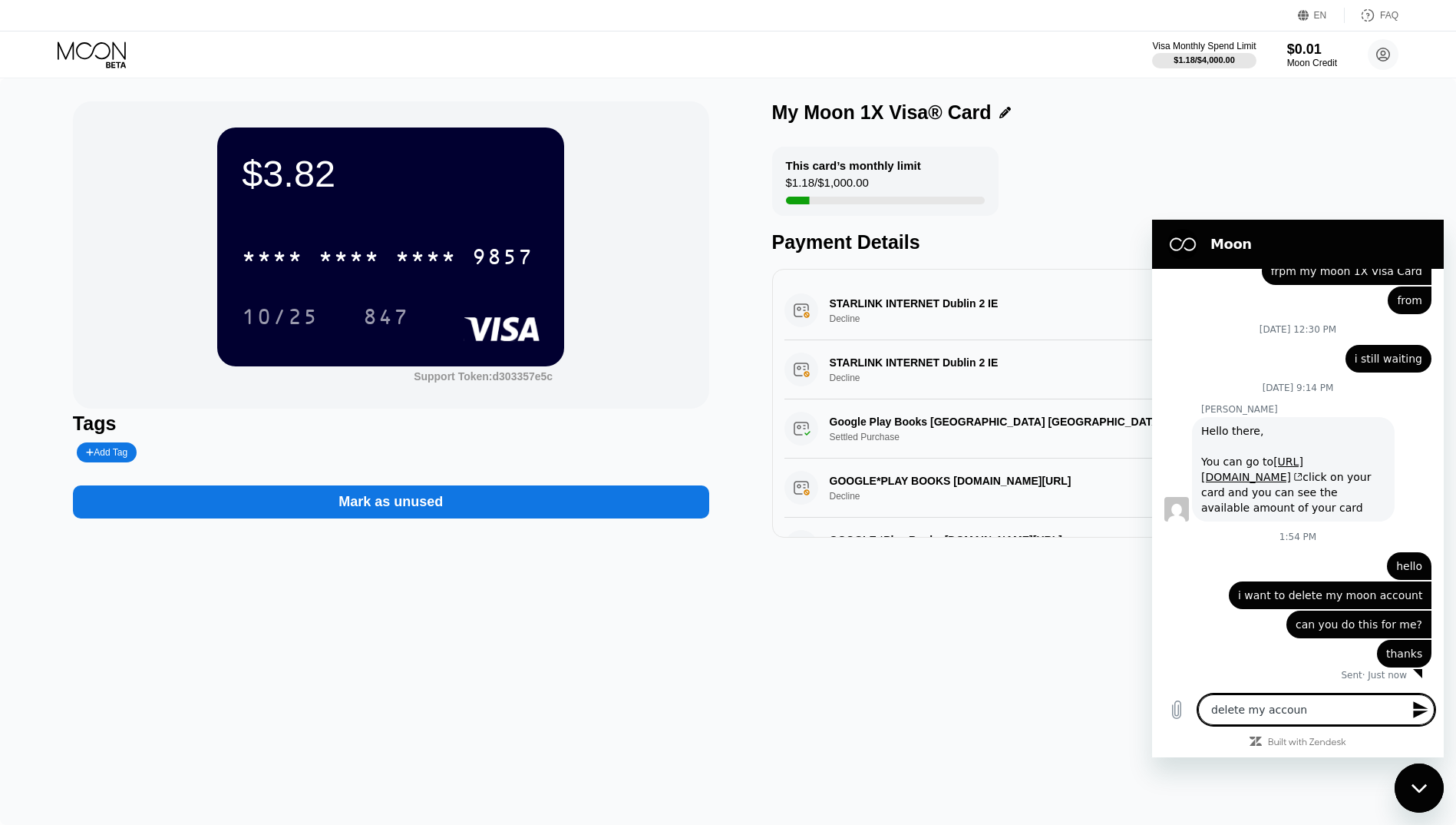
type textarea "delete my account"
type textarea "x"
type textarea "delete my account"
type textarea "x"
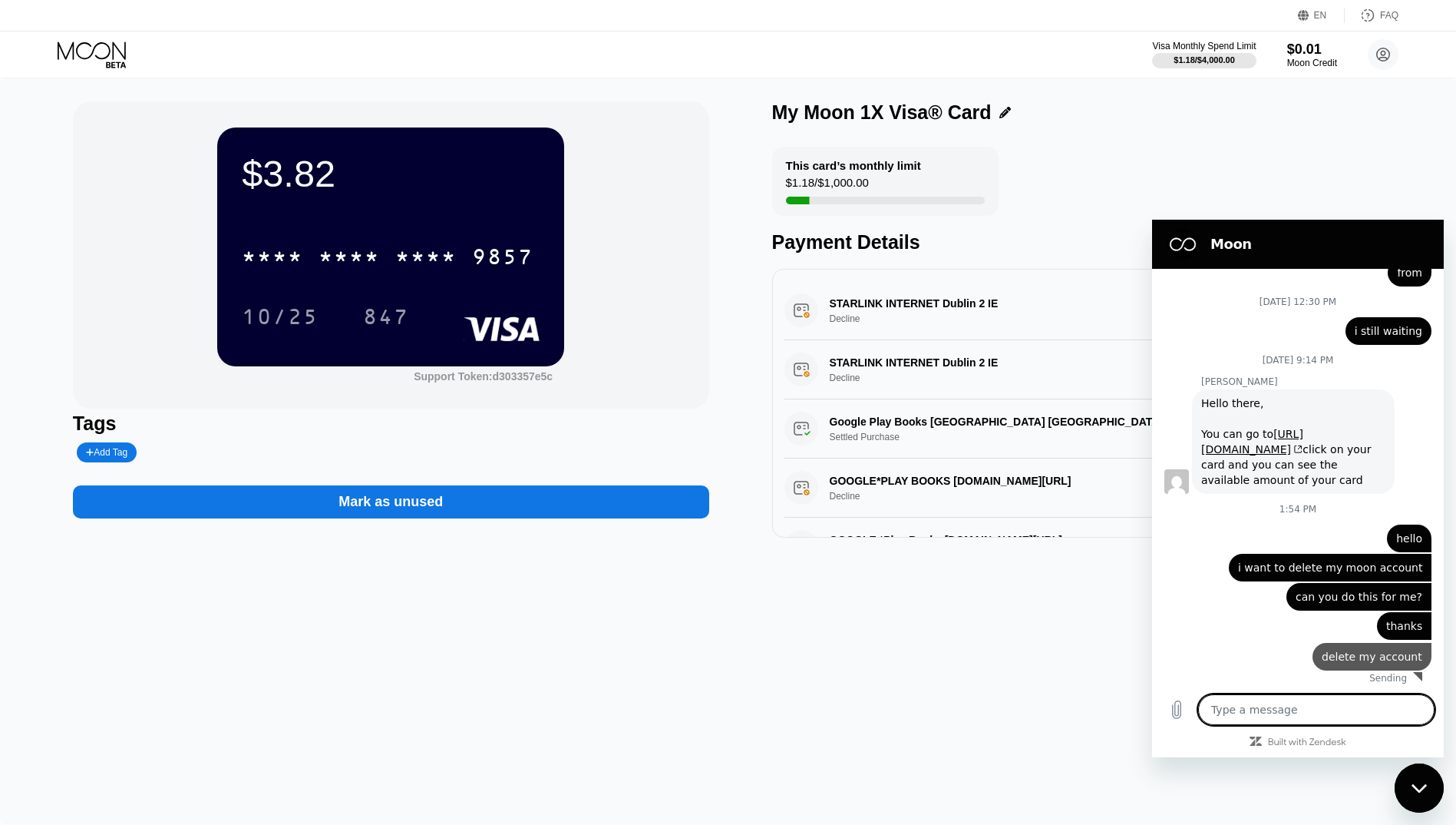
type textarea "x"
type textarea "i"
type textarea "x"
type textarea "i"
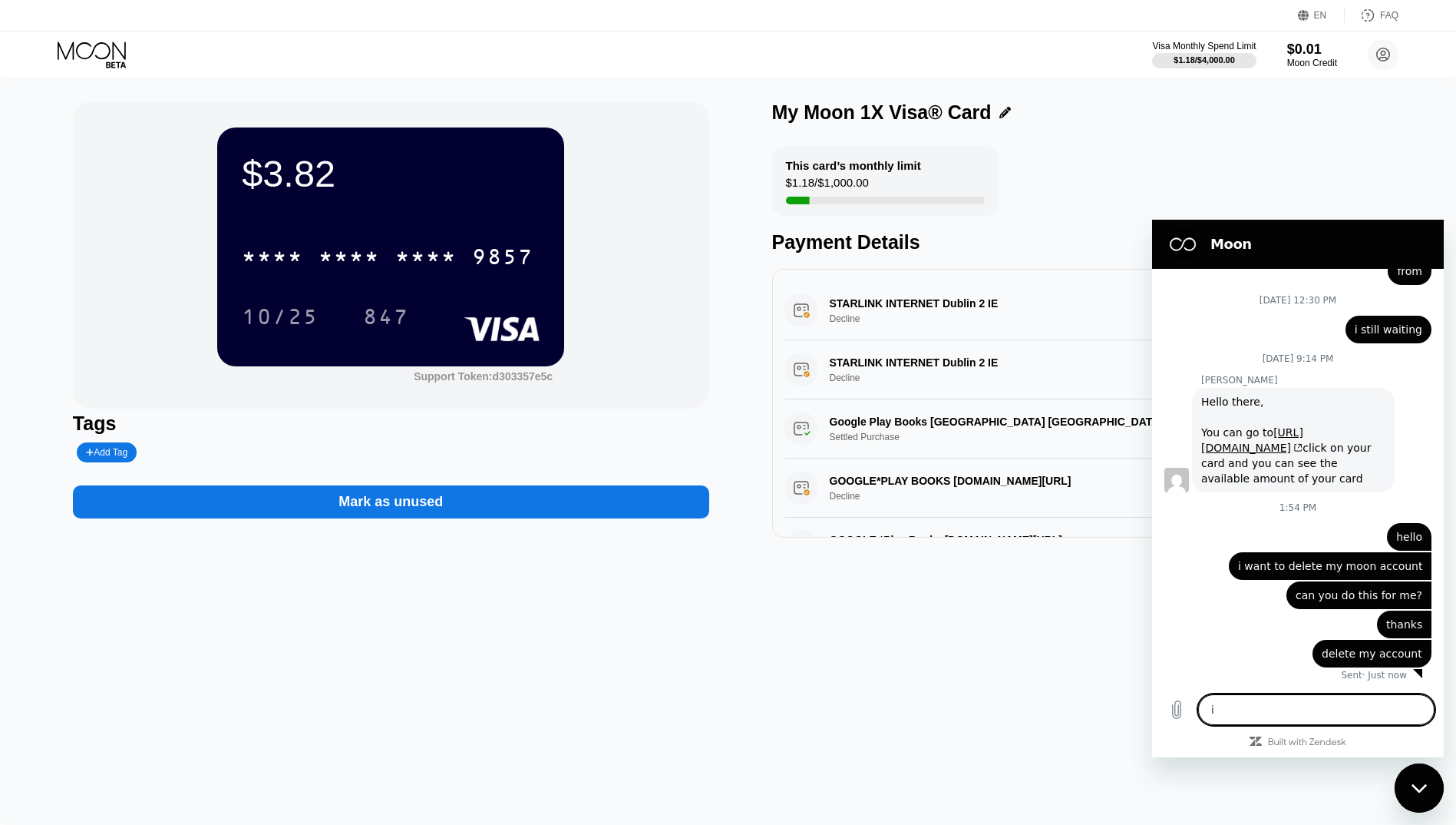
type textarea "x"
type textarea "i d"
type textarea "x"
type textarea "i do"
type textarea "x"
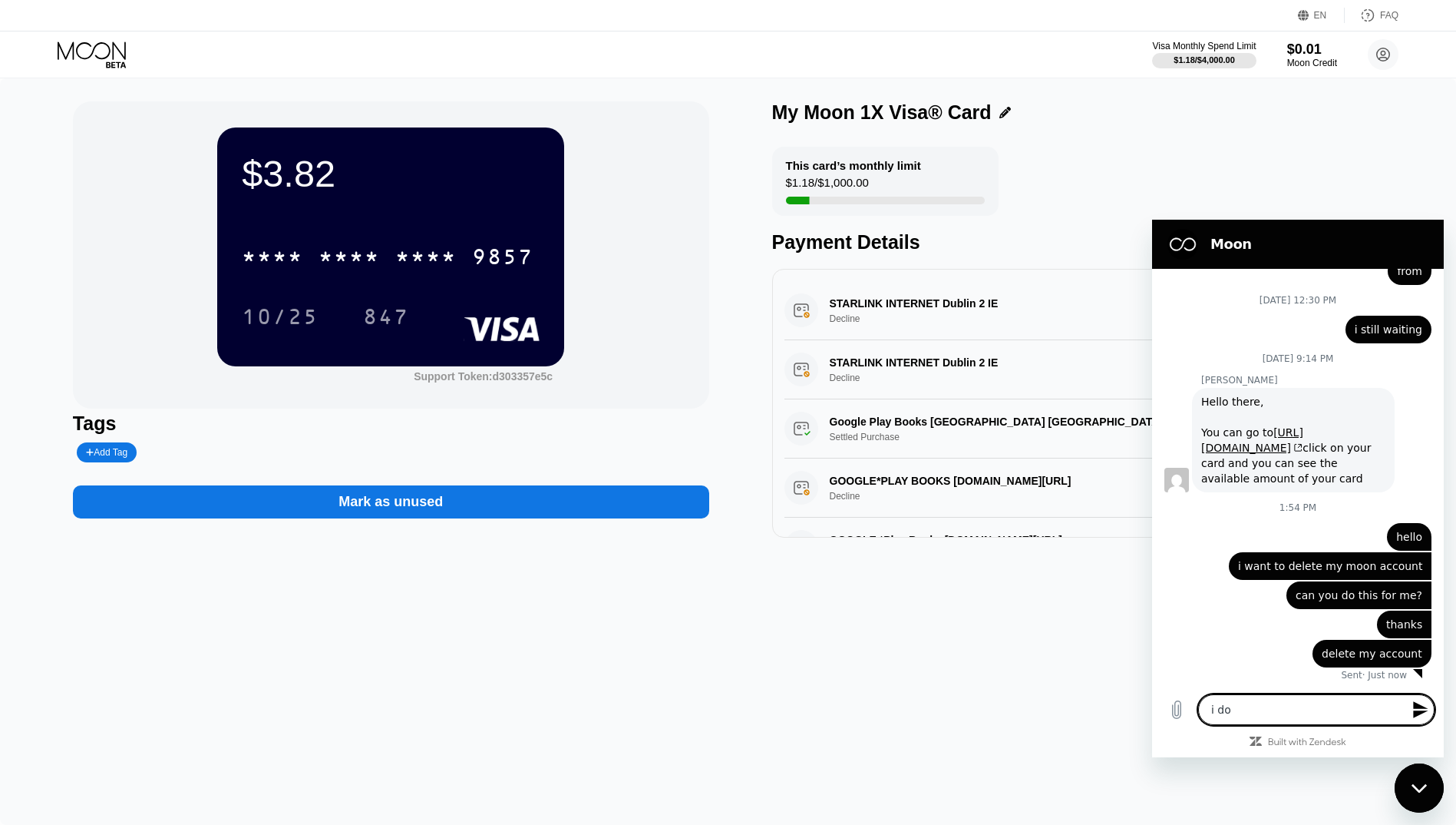
type textarea "i don"
type textarea "x"
type textarea "i dont"
type textarea "x"
type textarea "i dont"
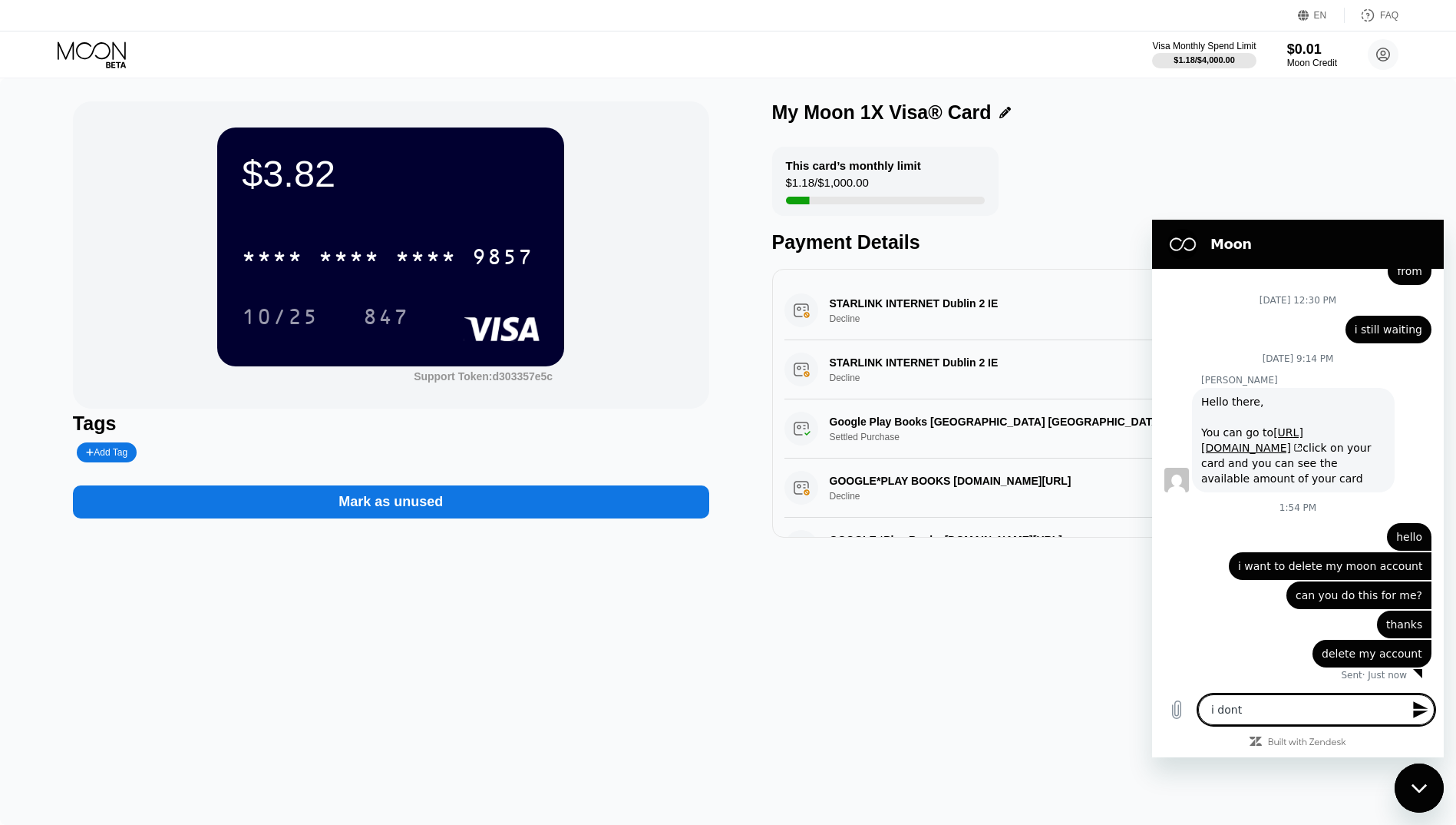
type textarea "x"
type textarea "i dont n"
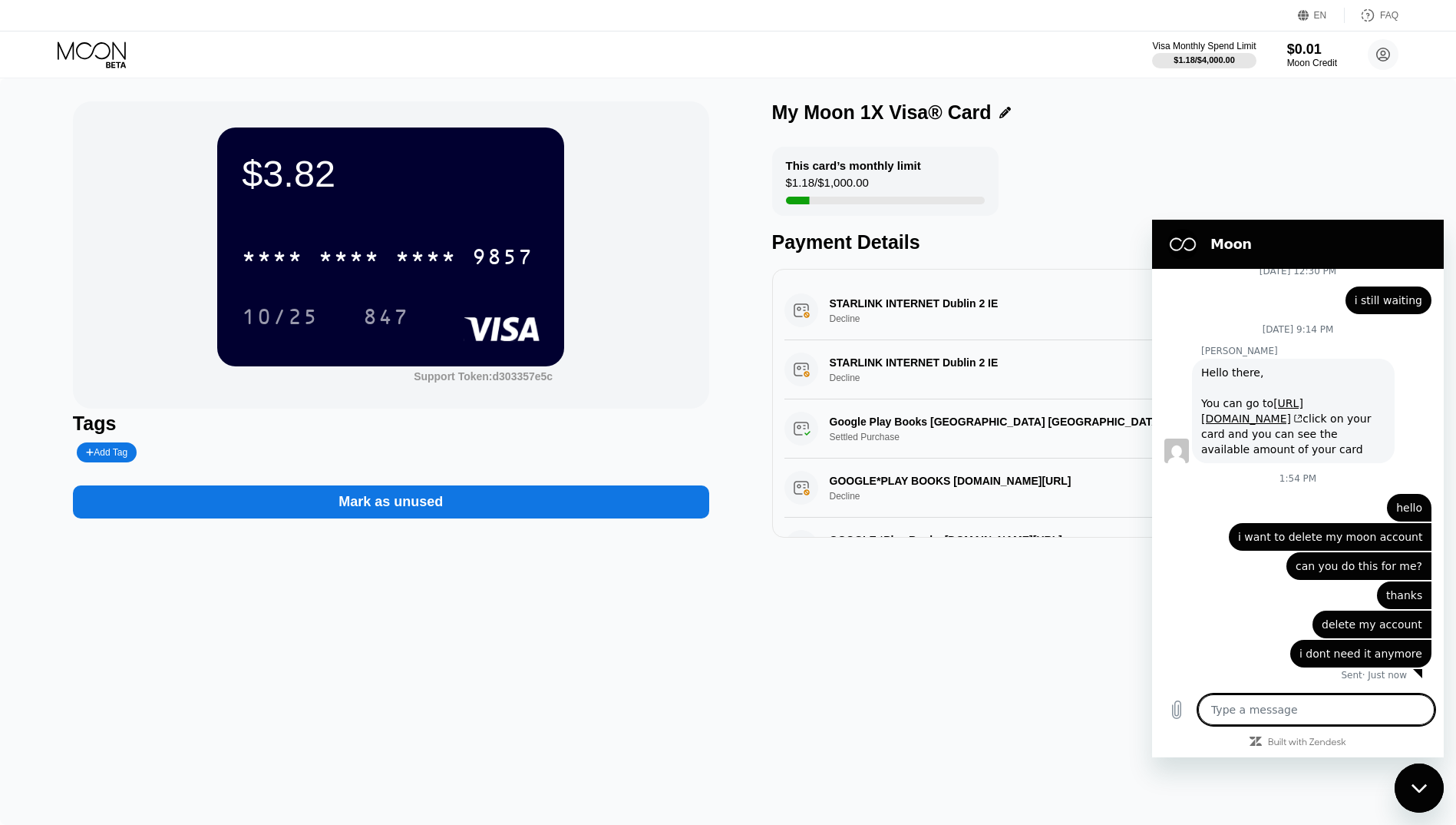
scroll to position [893, 0]
click at [1382, 57] on icon at bounding box center [1384, 55] width 8 height 8
drag, startPoint x: 1418, startPoint y: 799, endPoint x: 2701, endPoint y: 1231, distance: 1353.8
click at [1418, 799] on div "Close messaging window" at bounding box center [1419, 787] width 46 height 46
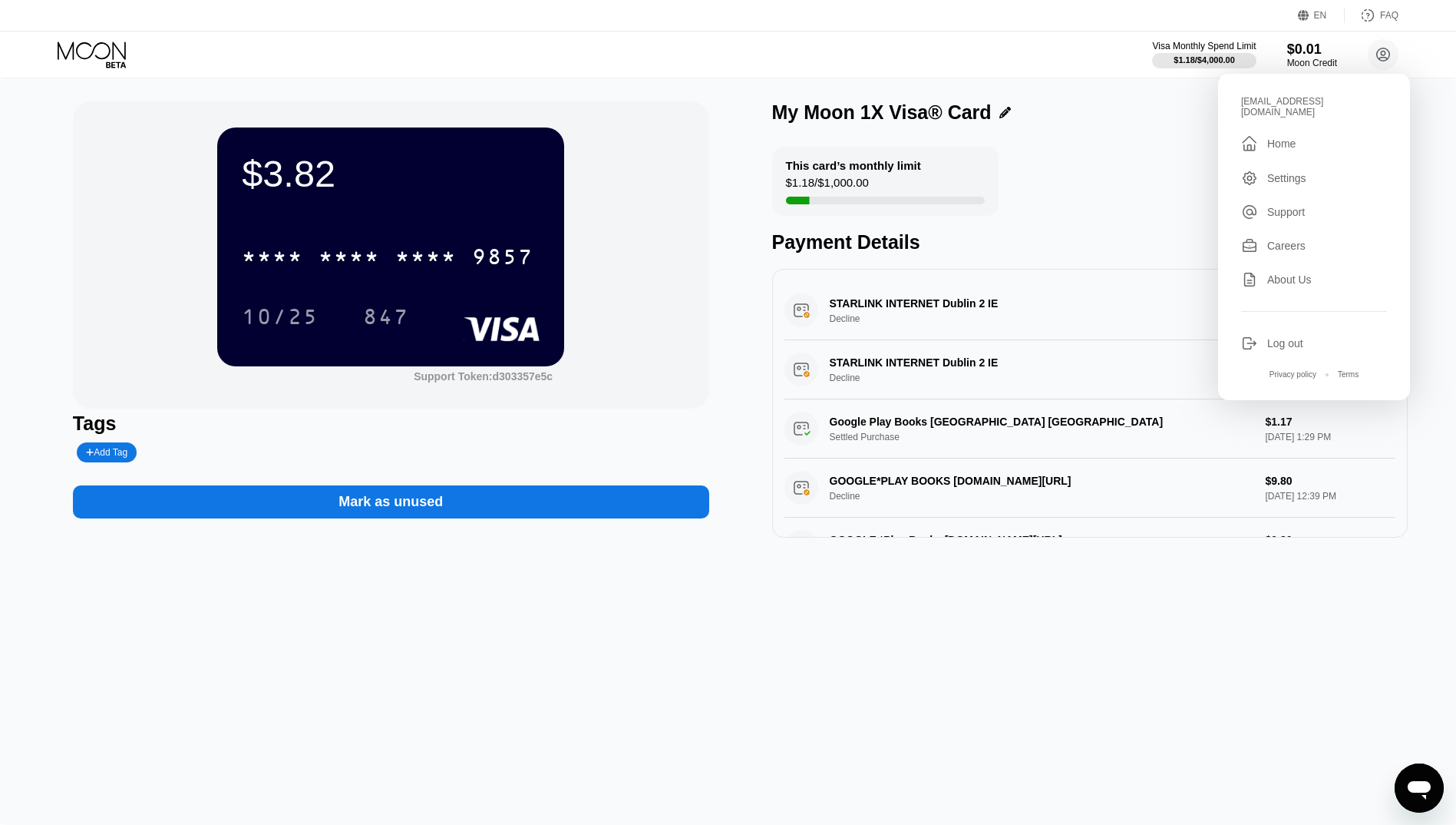
click at [1266, 335] on div "Log out" at bounding box center [1314, 343] width 146 height 17
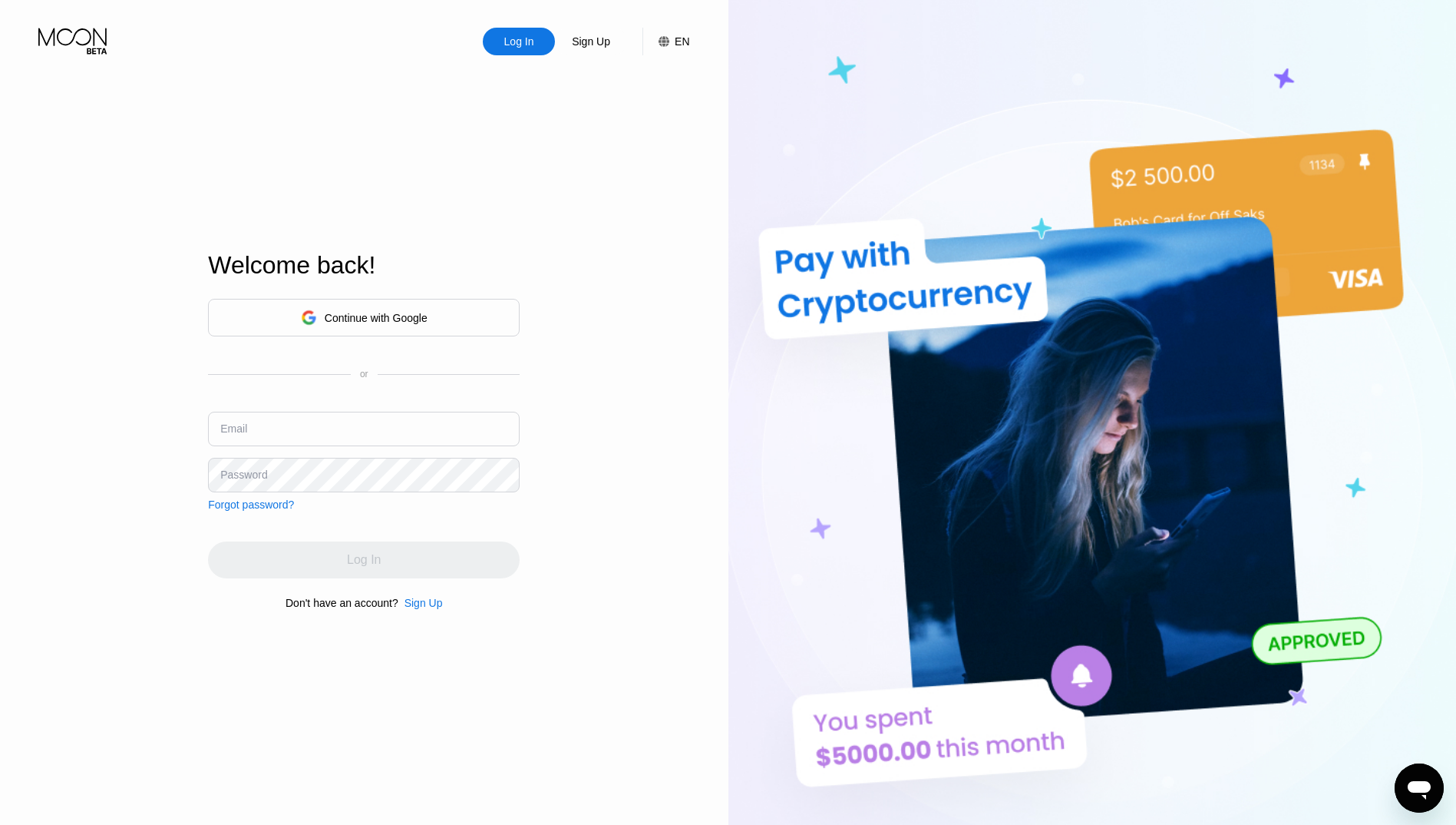
click at [552, 117] on div "Log In Sign Up EN Language Select an item Save Welcome back! Continue with Goog…" at bounding box center [364, 453] width 729 height 907
click at [427, 145] on div "Welcome back! Continue with Google or Email Password Forgot password? Log In Do…" at bounding box center [364, 430] width 311 height 907
